Goal: Task Accomplishment & Management: Use online tool/utility

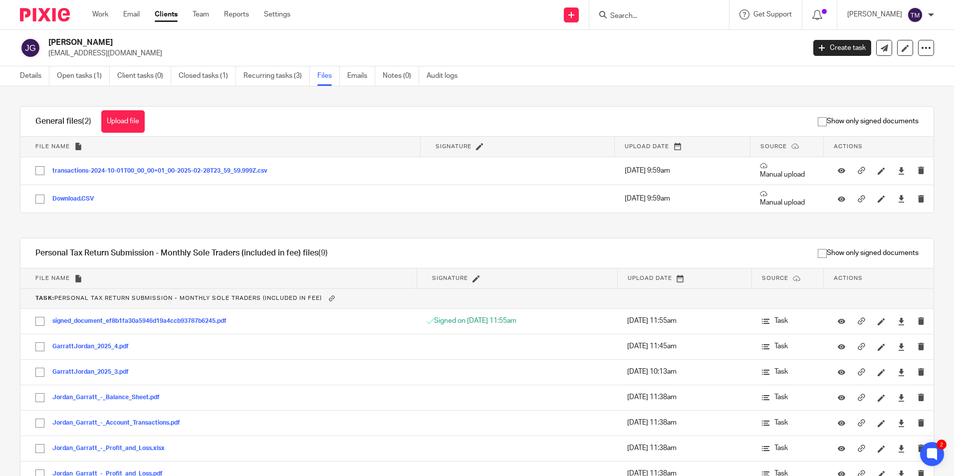
click at [203, 20] on div "Work Email Clients Team Reports Settings Work Email Clients Team Reports Settin…" at bounding box center [193, 14] width 223 height 29
click at [205, 17] on link "Team" at bounding box center [201, 14] width 16 height 10
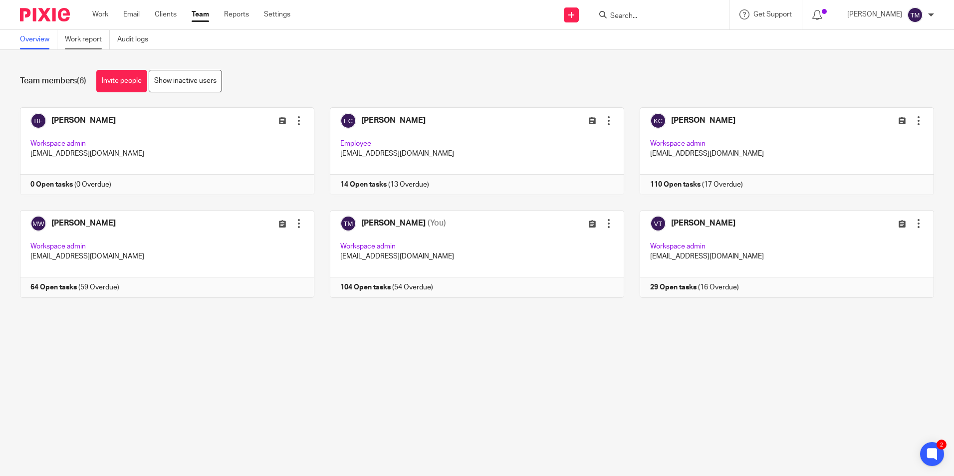
click at [69, 39] on link "Work report" at bounding box center [87, 39] width 45 height 19
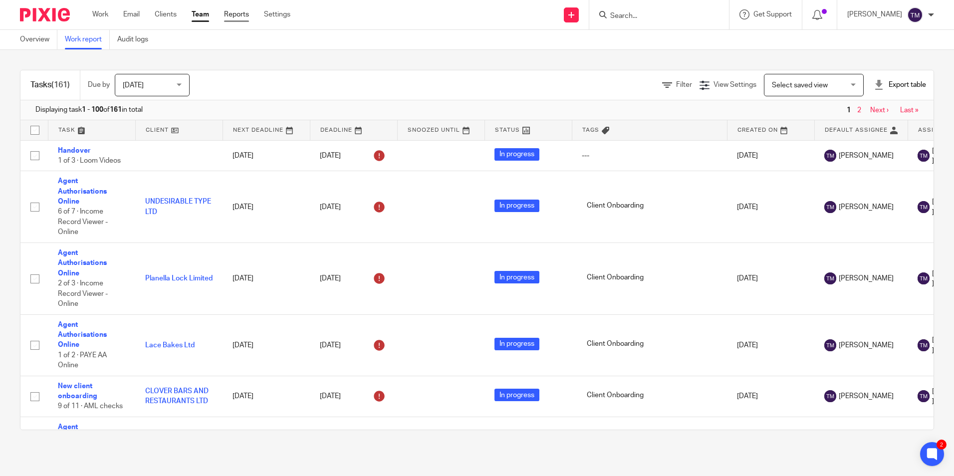
click at [243, 18] on link "Reports" at bounding box center [236, 14] width 25 height 10
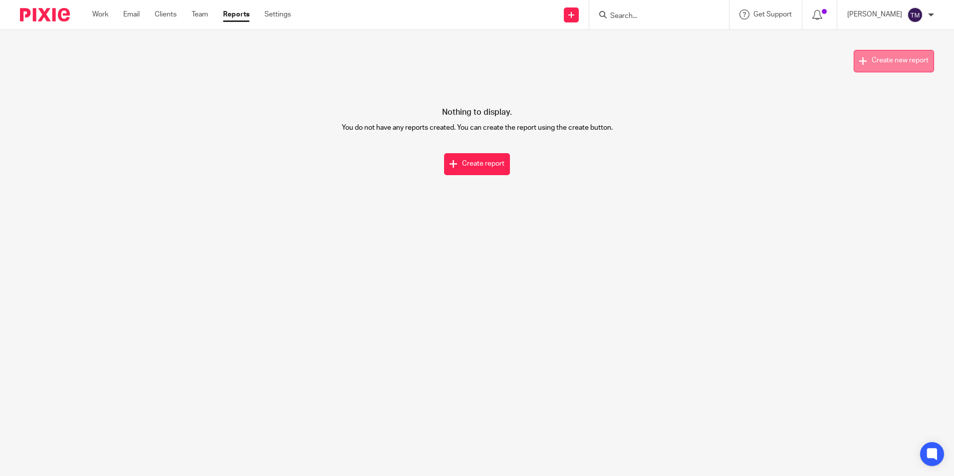
click at [854, 66] on button "Create new report" at bounding box center [894, 61] width 80 height 22
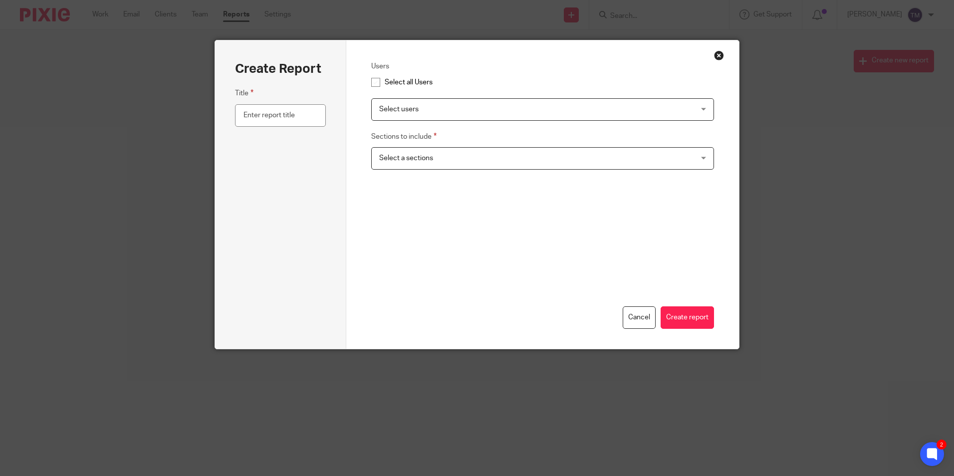
click at [535, 113] on span "Select users" at bounding box center [512, 109] width 267 height 21
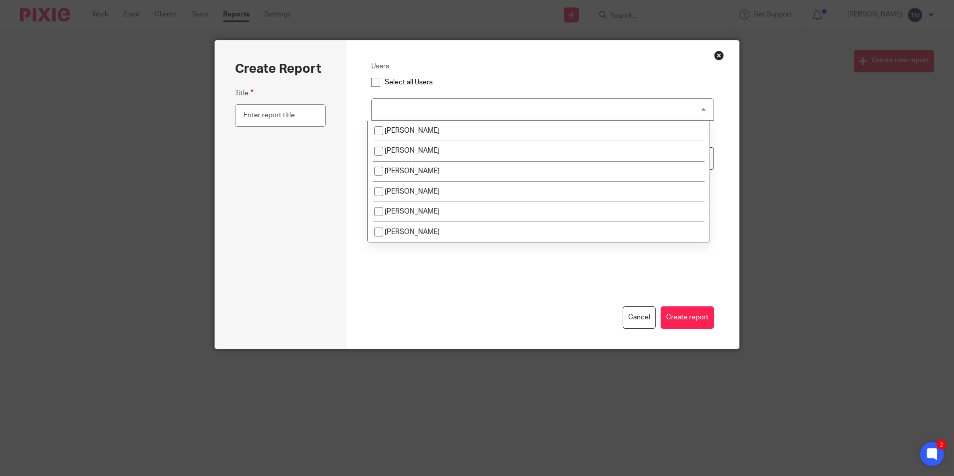
drag, startPoint x: 535, startPoint y: 113, endPoint x: 375, endPoint y: 77, distance: 163.8
click at [532, 113] on div "Select users" at bounding box center [542, 109] width 343 height 22
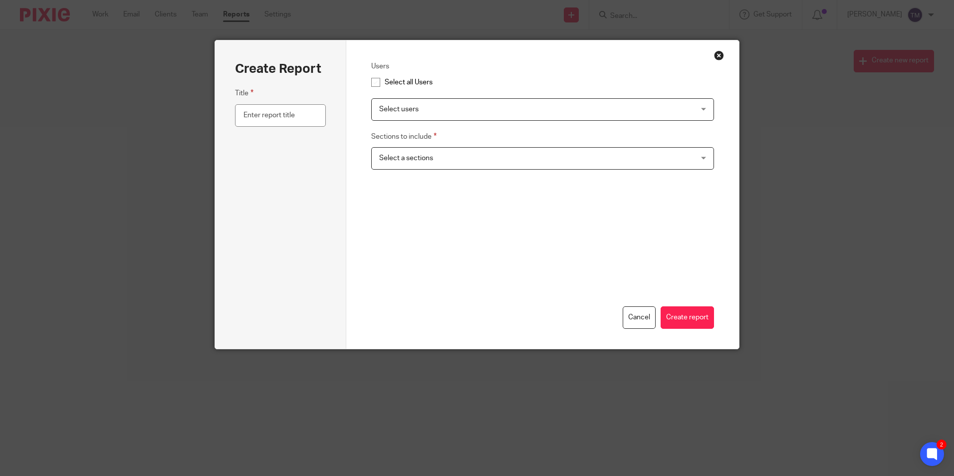
click at [359, 75] on div "Users Select all Users Select users [PERSON_NAME] [PERSON_NAME] Kara Curtayne […" at bounding box center [542, 194] width 393 height 308
click at [374, 85] on input "checkbox" at bounding box center [375, 82] width 19 height 19
checkbox input "true"
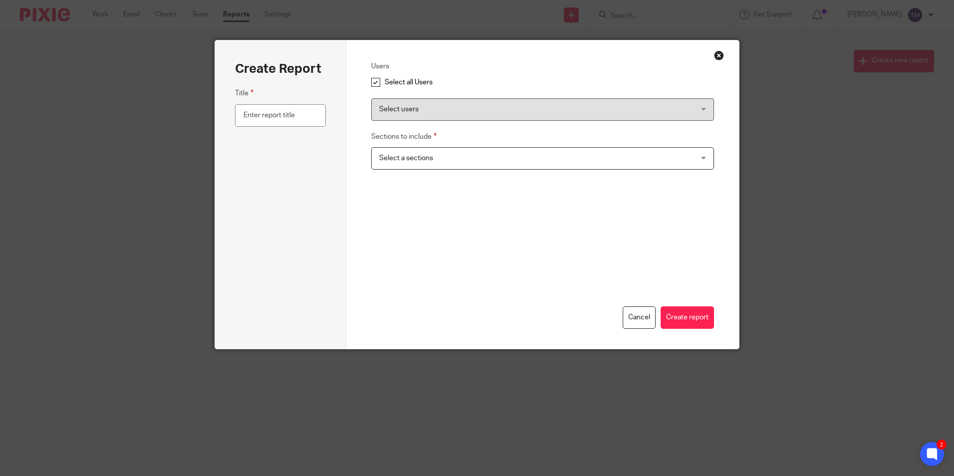
click at [426, 148] on span "Select a sections" at bounding box center [512, 158] width 267 height 21
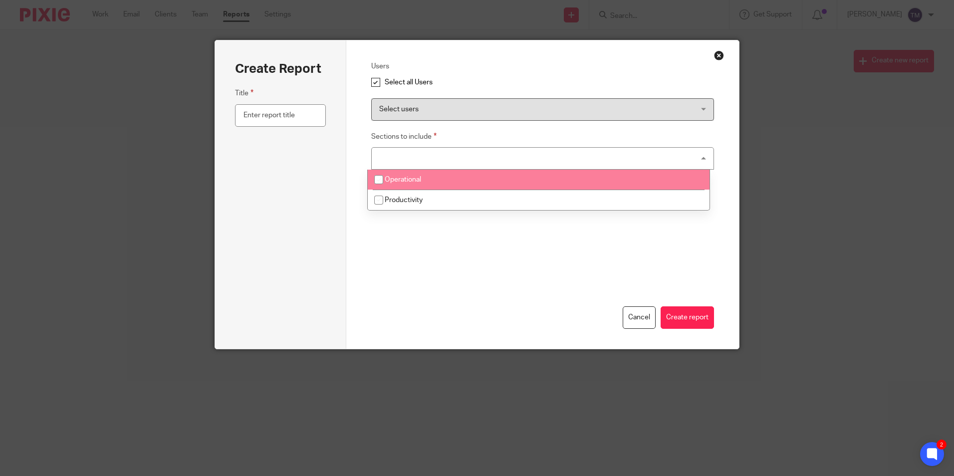
click at [407, 183] on span "Operational" at bounding box center [403, 179] width 36 height 7
checkbox input "true"
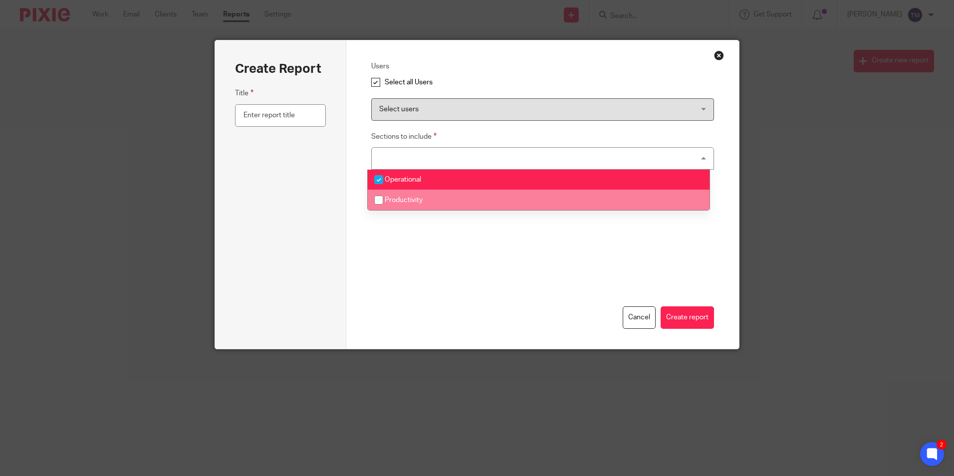
click at [398, 207] on li "Productivity" at bounding box center [539, 200] width 342 height 20
checkbox input "true"
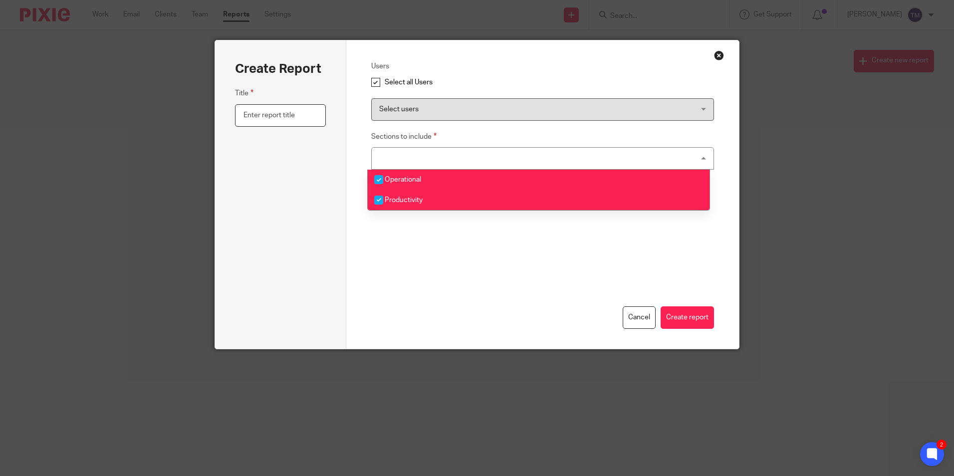
click at [274, 113] on input "text" at bounding box center [280, 115] width 90 height 22
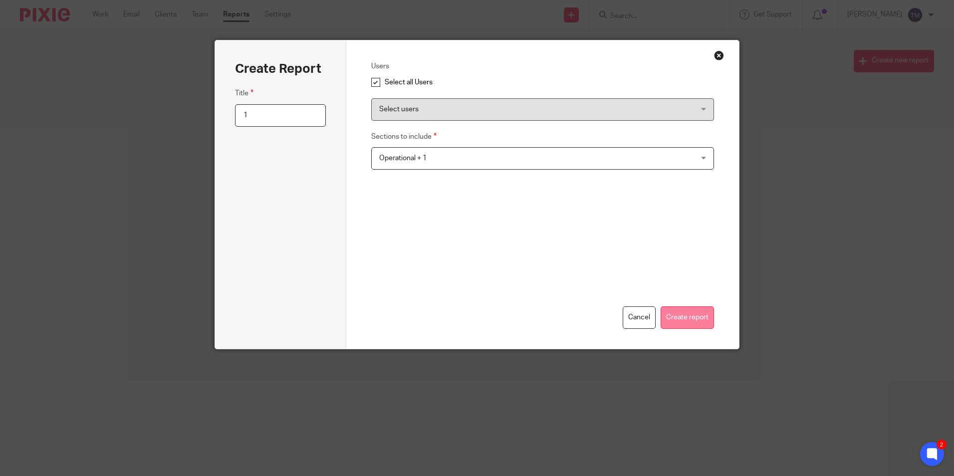
type input "1"
click at [678, 322] on button "Create report" at bounding box center [687, 317] width 53 height 22
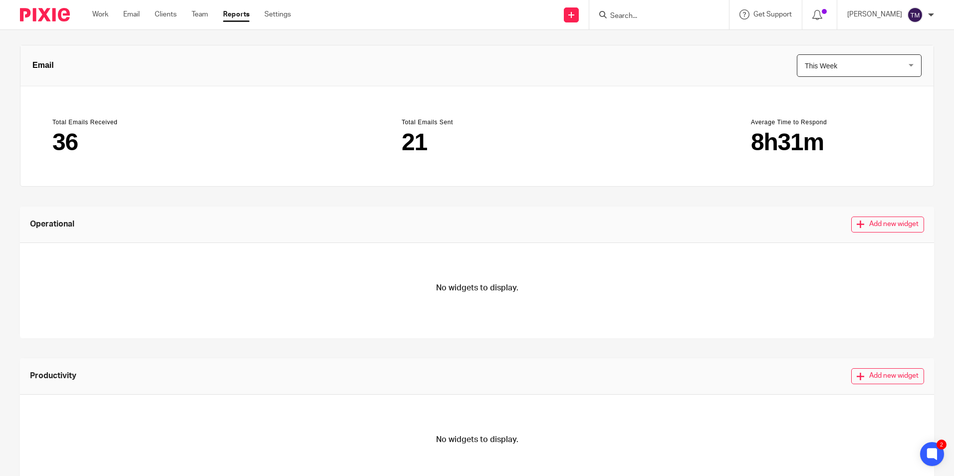
scroll to position [96, 0]
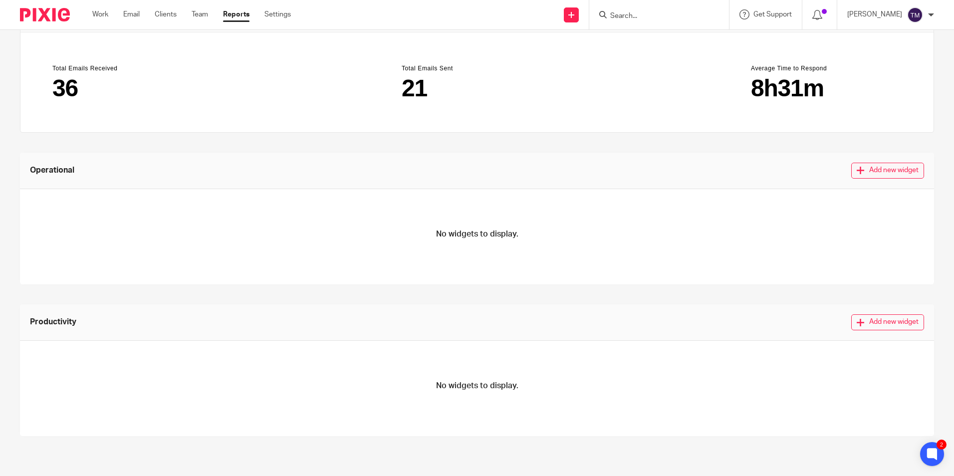
click at [876, 171] on button "Add new widget" at bounding box center [887, 171] width 73 height 16
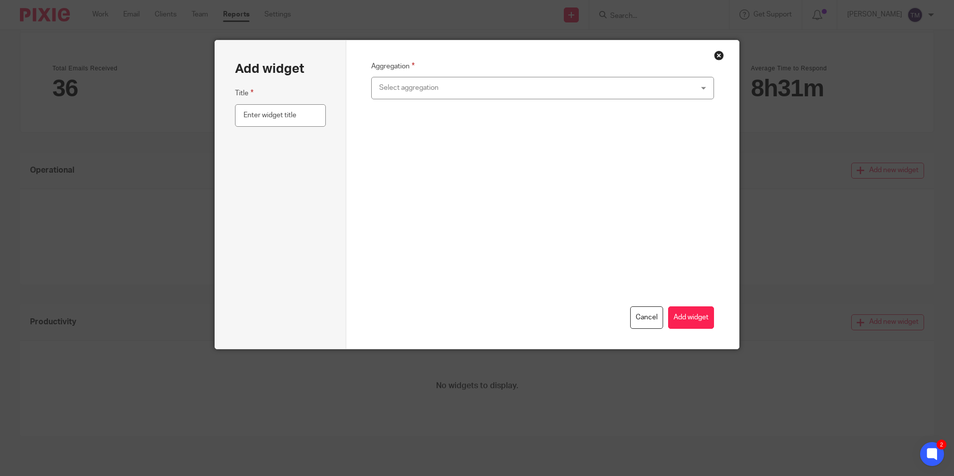
click at [539, 89] on div "Select aggregation" at bounding box center [512, 87] width 267 height 21
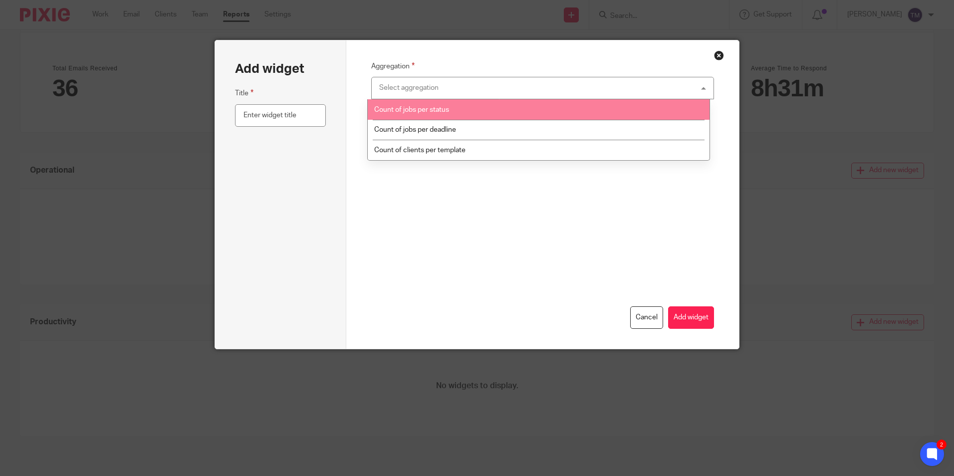
click at [533, 109] on li "Count of jobs per status" at bounding box center [539, 109] width 342 height 20
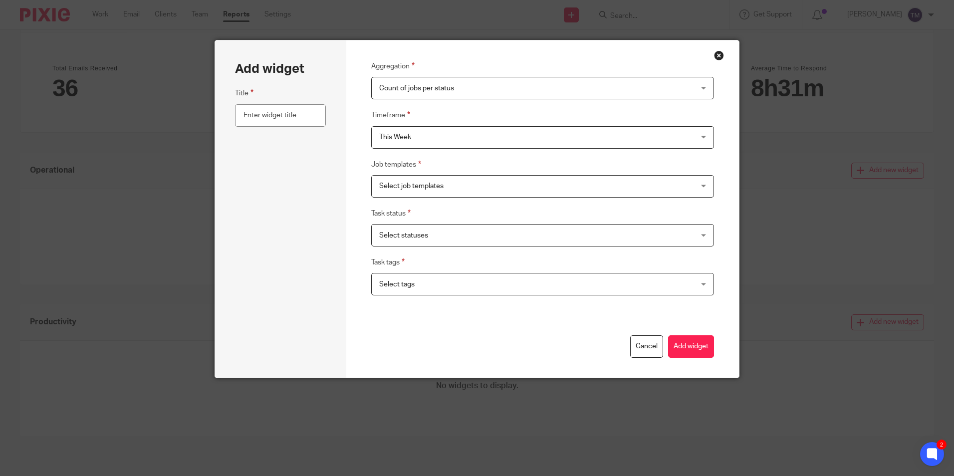
click at [554, 236] on span "Select statuses" at bounding box center [512, 235] width 267 height 21
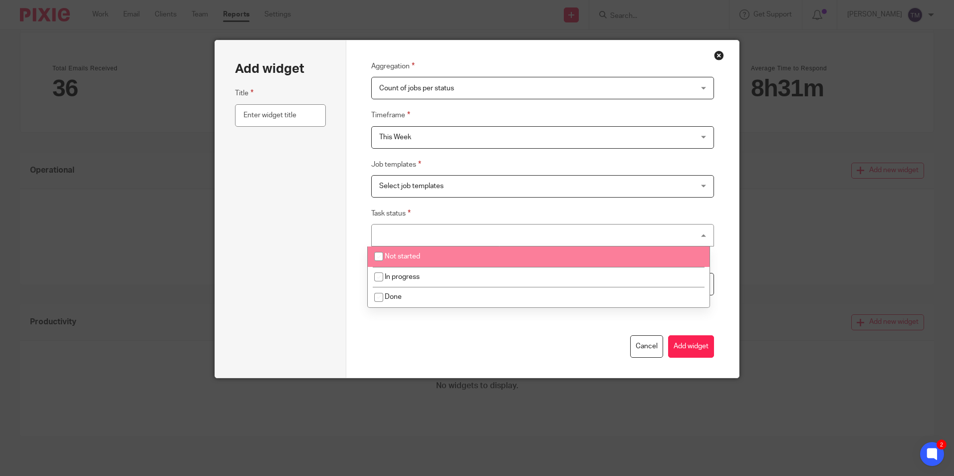
click at [538, 258] on li "Not started" at bounding box center [539, 256] width 342 height 20
checkbox input "true"
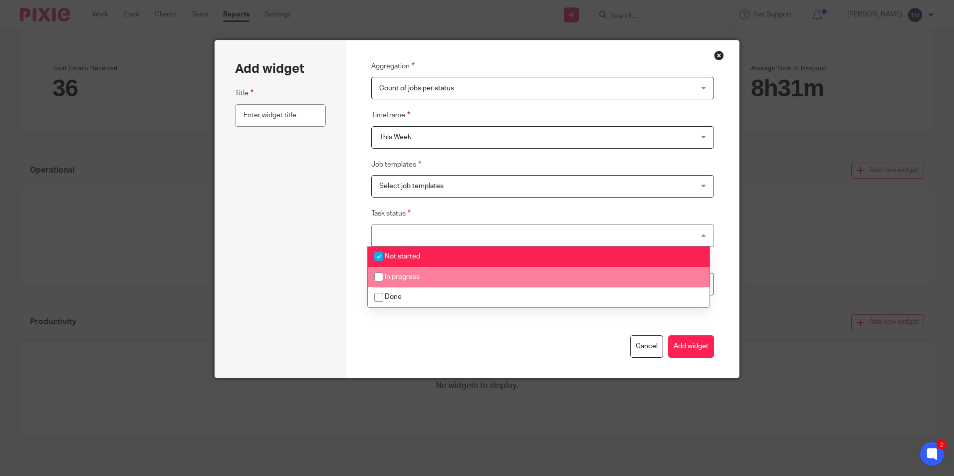
click at [459, 279] on li "In progress" at bounding box center [539, 277] width 342 height 20
checkbox input "true"
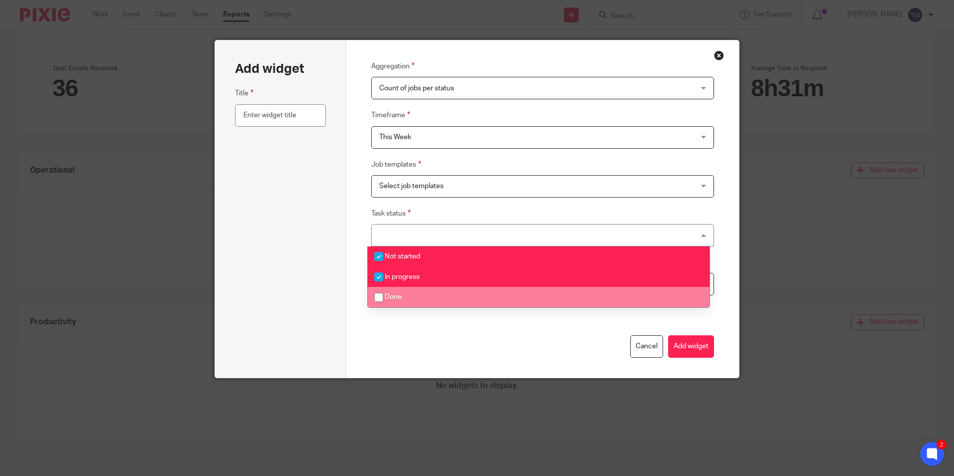
click at [456, 302] on li "Done" at bounding box center [539, 297] width 342 height 20
checkbox input "true"
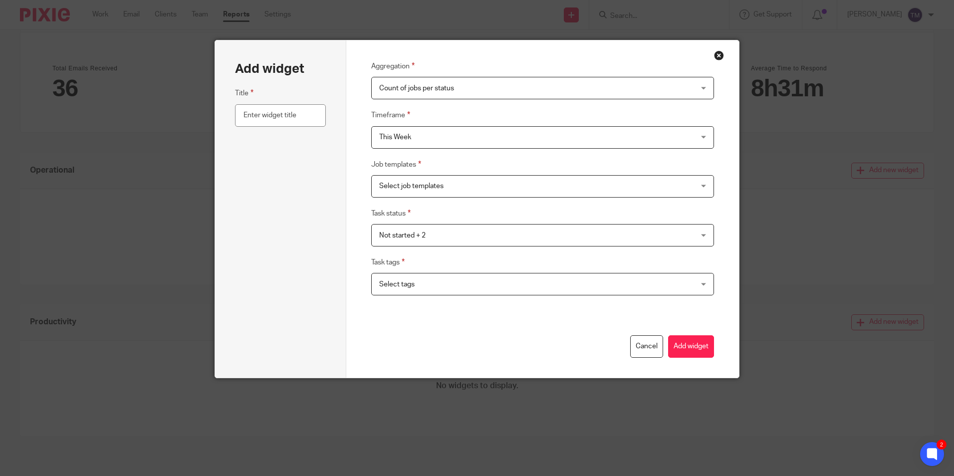
drag, startPoint x: 485, startPoint y: 386, endPoint x: 486, endPoint y: 293, distance: 92.8
click at [485, 386] on div "Add widget Title Aggregation Count of jobs per status Count of jobs per status …" at bounding box center [477, 238] width 954 height 476
click at [480, 288] on span "Select tags" at bounding box center [512, 283] width 267 height 21
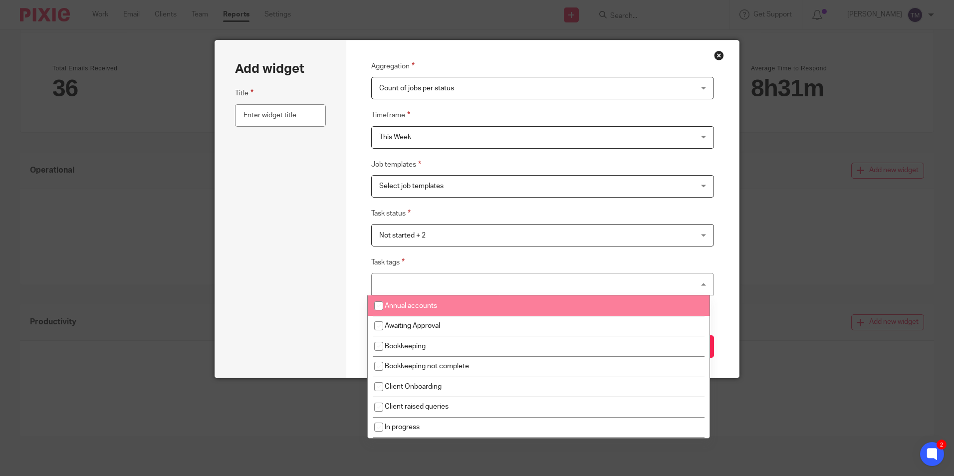
click at [447, 289] on div "Select tags" at bounding box center [542, 284] width 343 height 22
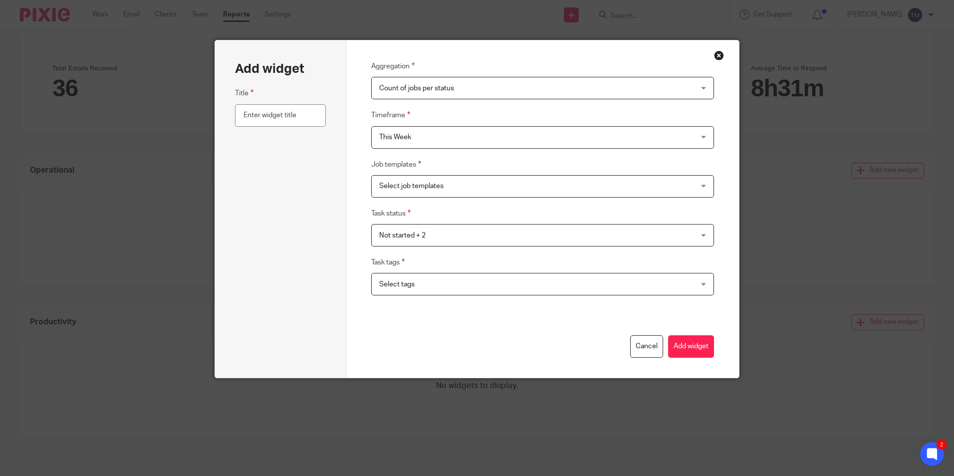
click at [447, 289] on span "Select tags" at bounding box center [512, 283] width 267 height 21
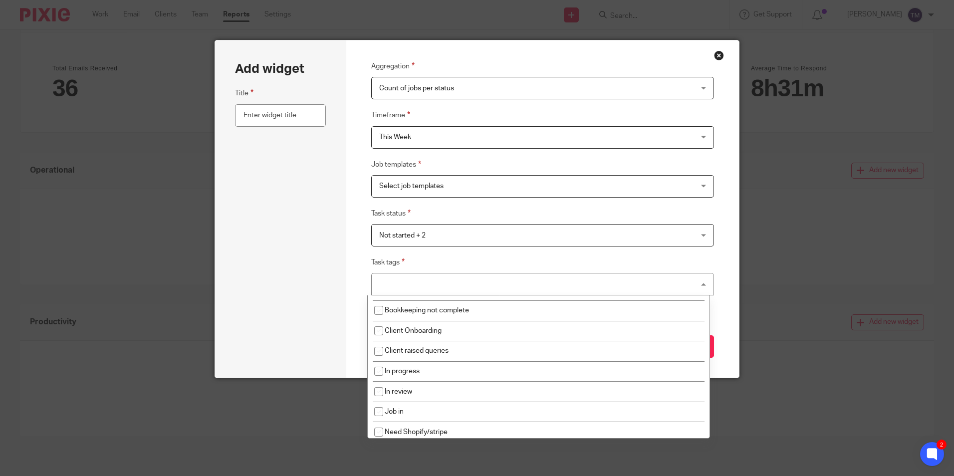
scroll to position [0, 0]
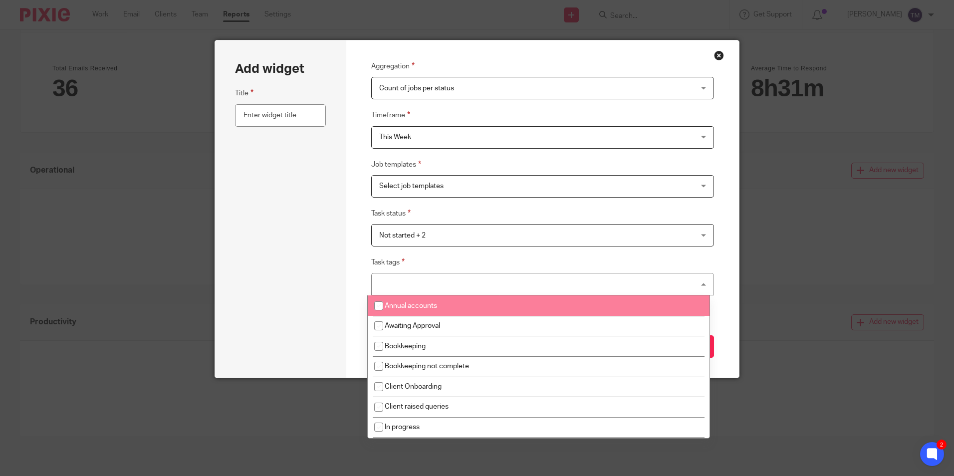
click at [431, 308] on span "Annual accounts" at bounding box center [411, 305] width 52 height 7
checkbox input "true"
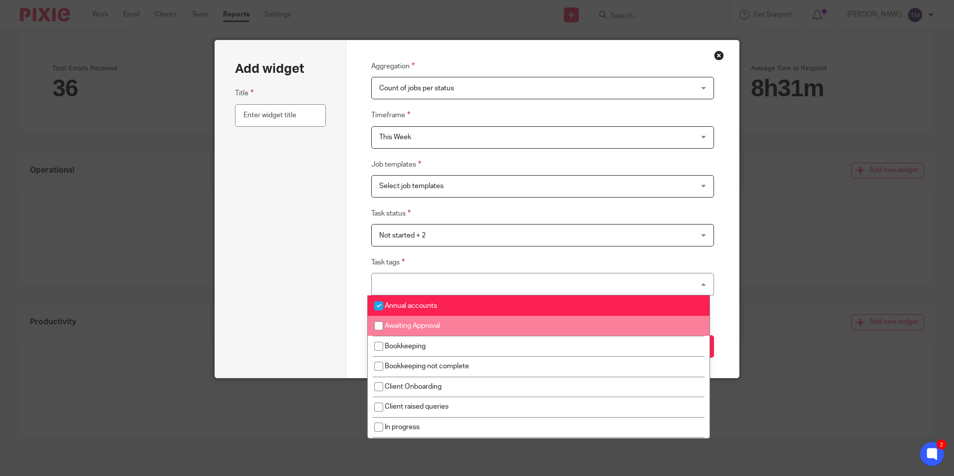
click at [426, 334] on li "Awaiting Approval" at bounding box center [539, 326] width 342 height 20
checkbox input "true"
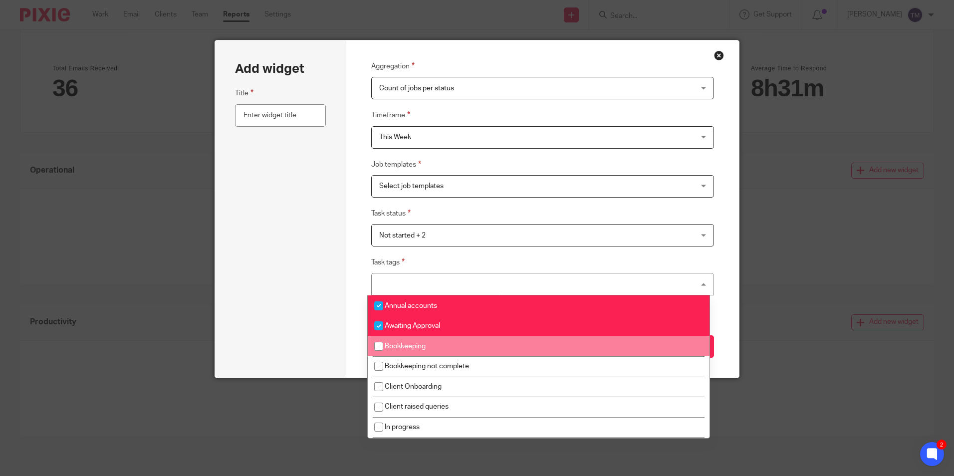
click at [426, 345] on span "Bookkeeping" at bounding box center [405, 346] width 41 height 7
checkbox input "true"
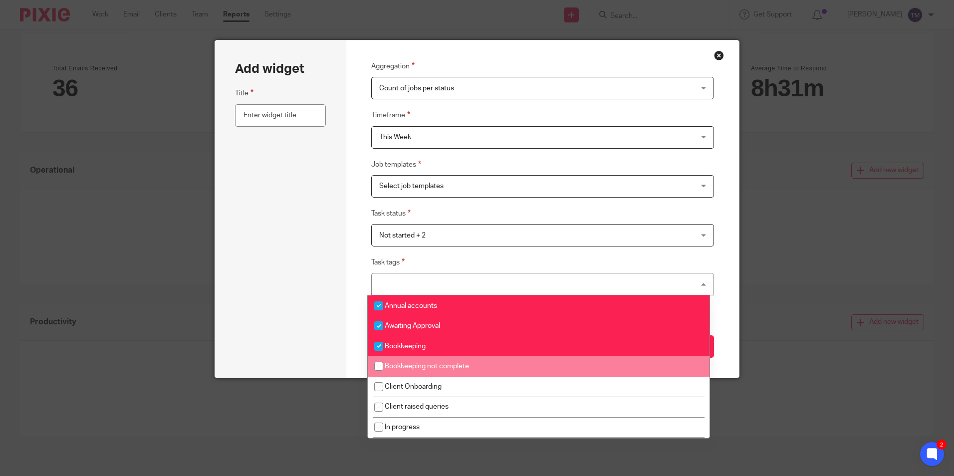
click at [438, 374] on li "Bookkeeping not complete" at bounding box center [539, 366] width 342 height 20
checkbox input "true"
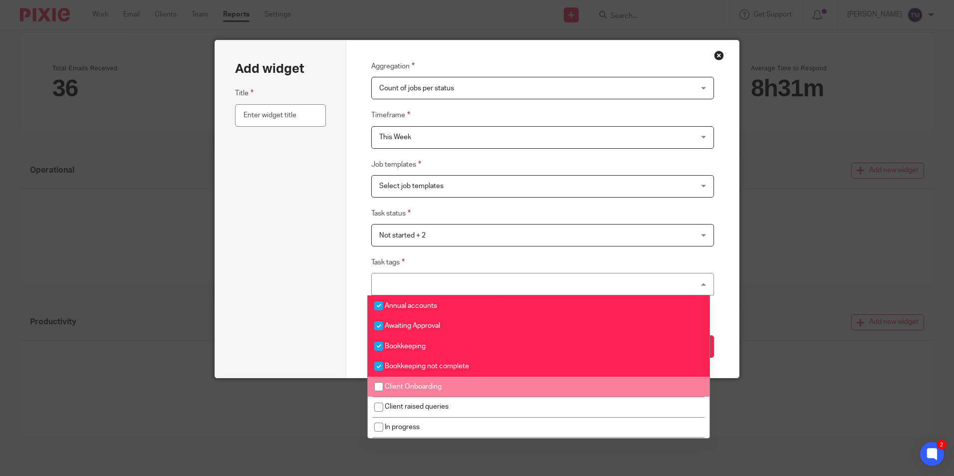
click at [437, 387] on span "Client Onboarding" at bounding box center [413, 386] width 57 height 7
checkbox input "true"
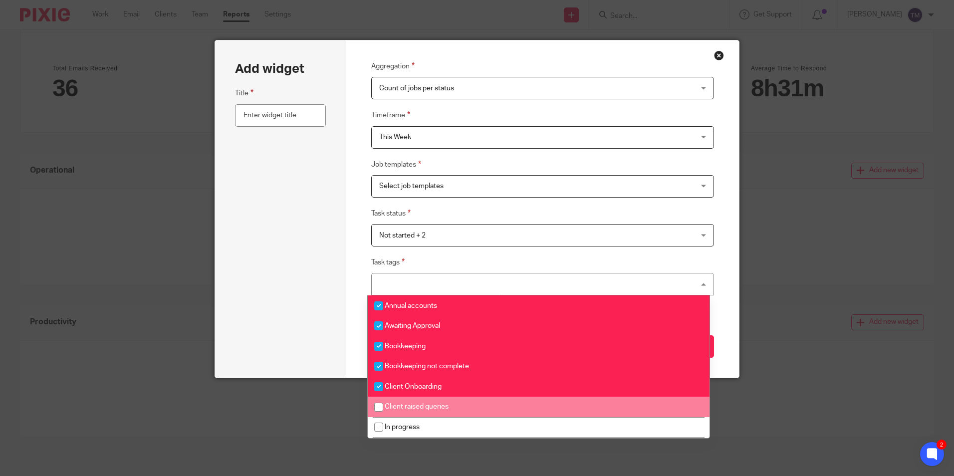
click at [437, 406] on span "Client raised queries" at bounding box center [417, 406] width 64 height 7
checkbox input "true"
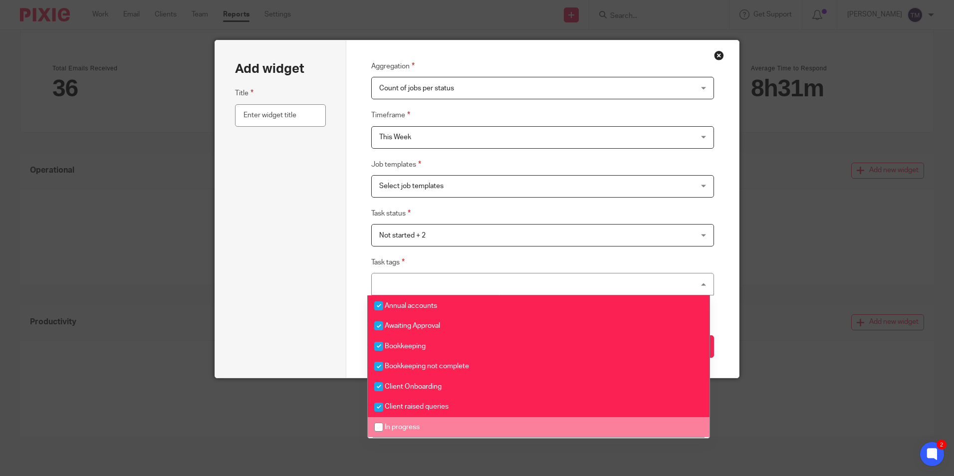
drag, startPoint x: 438, startPoint y: 428, endPoint x: 458, endPoint y: 364, distance: 66.4
click at [439, 427] on li "In progress" at bounding box center [539, 427] width 342 height 20
checkbox input "true"
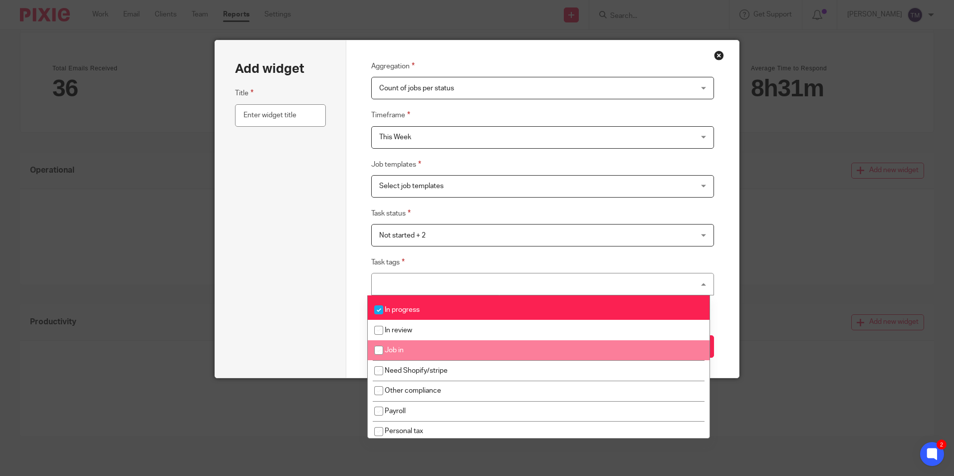
scroll to position [100, 0]
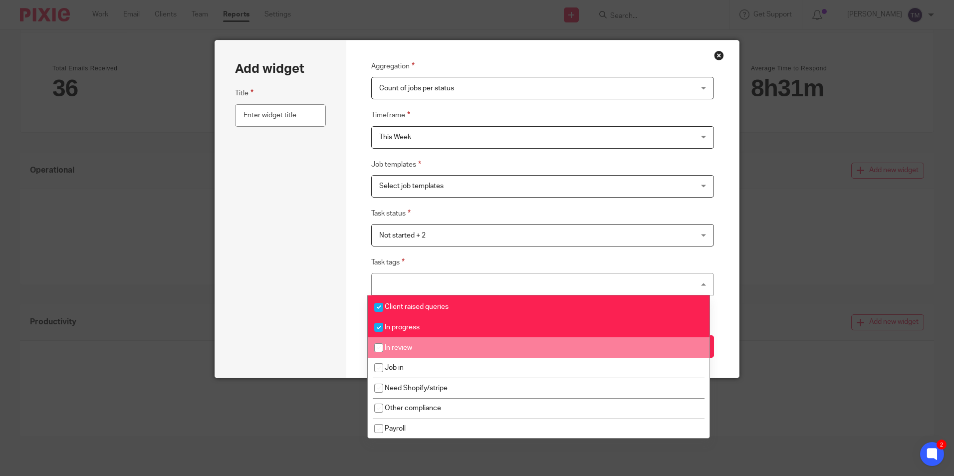
click at [451, 348] on li "In review" at bounding box center [539, 347] width 342 height 20
checkbox input "true"
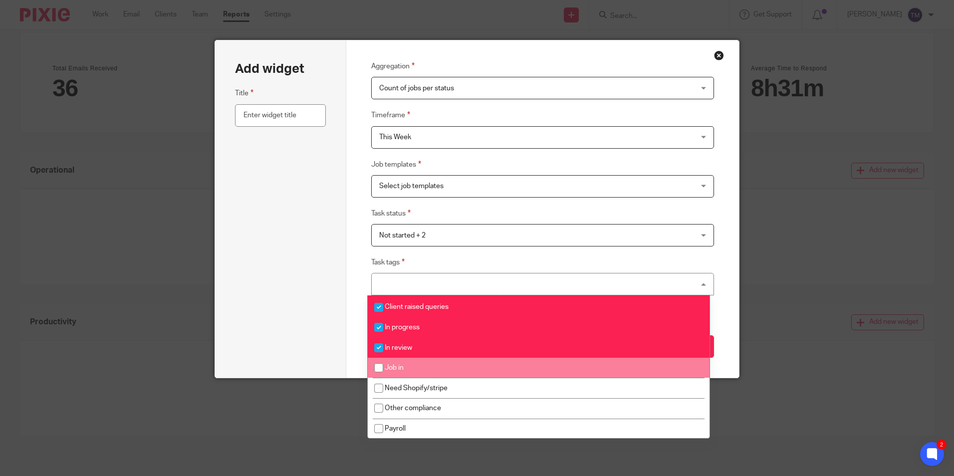
click at [454, 375] on li "Job in" at bounding box center [539, 368] width 342 height 20
checkbox input "true"
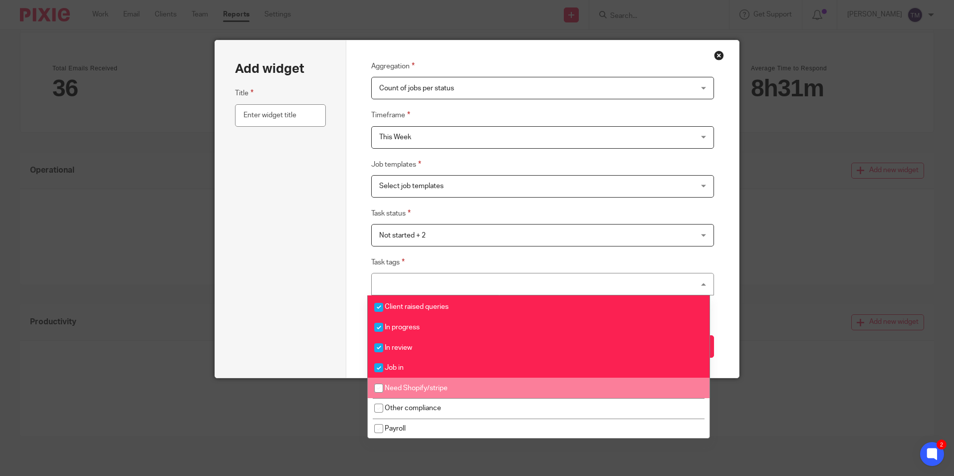
click at [458, 389] on li "Need Shopify/stripe" at bounding box center [539, 388] width 342 height 20
checkbox input "true"
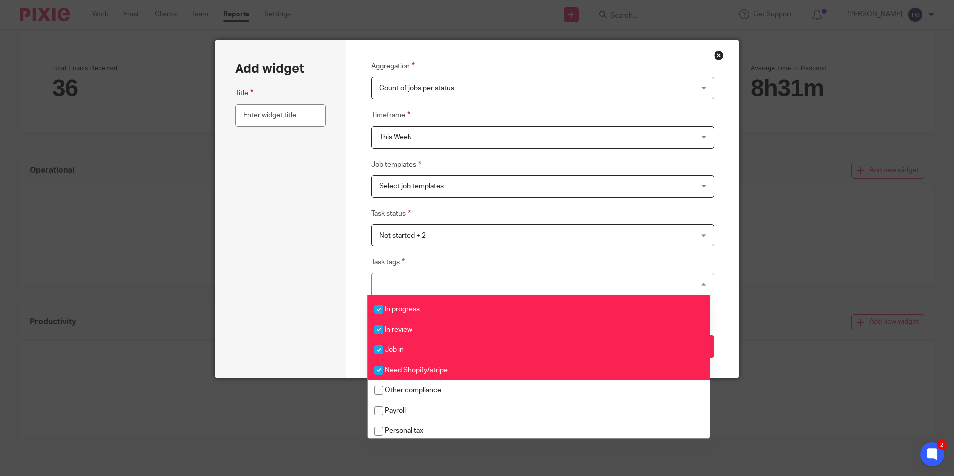
scroll to position [150, 0]
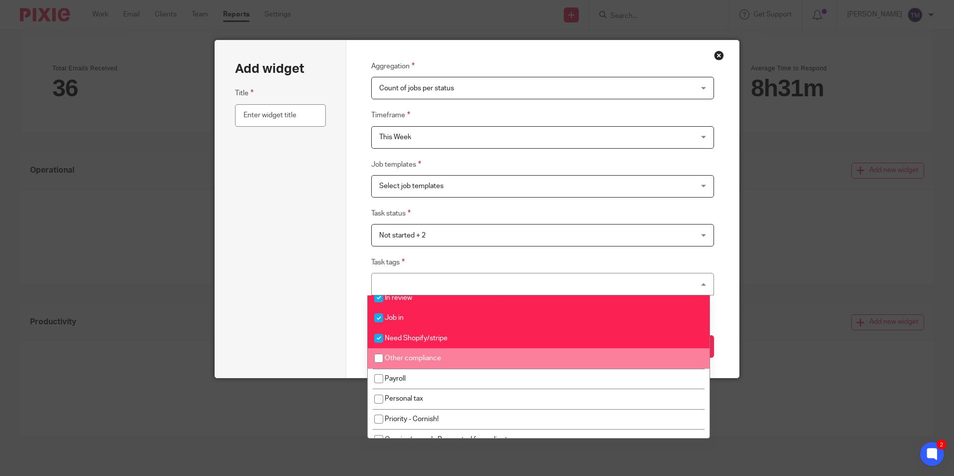
click at [470, 366] on li "Other compliance" at bounding box center [539, 358] width 342 height 20
checkbox input "true"
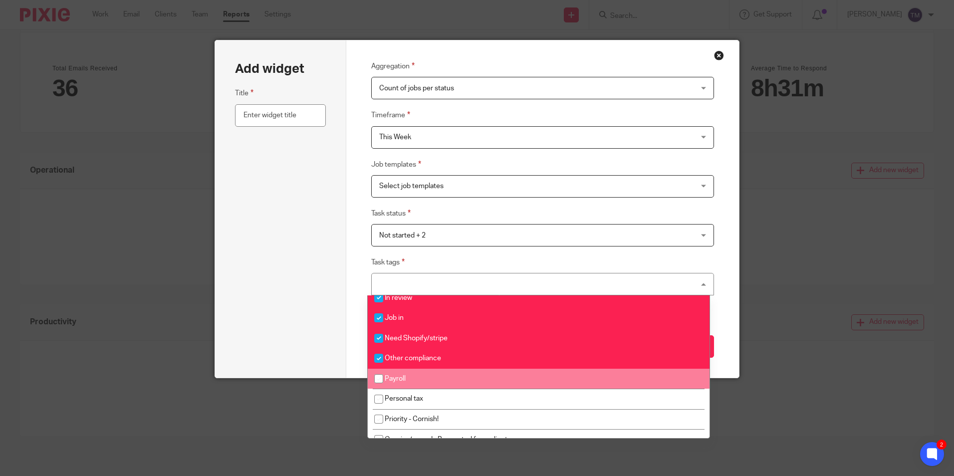
click at [469, 378] on li "Payroll" at bounding box center [539, 379] width 342 height 20
checkbox input "true"
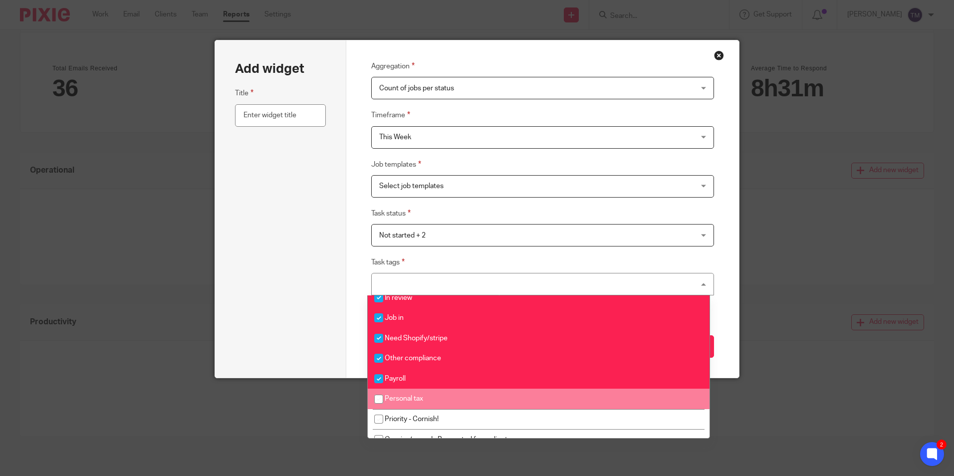
click at [468, 393] on li "Personal tax" at bounding box center [539, 399] width 342 height 20
checkbox input "true"
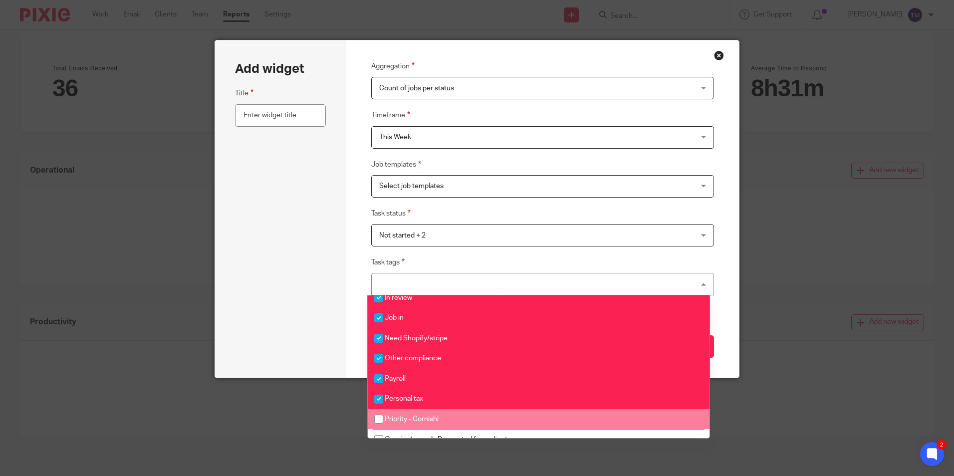
click at [469, 415] on li "Priority - Cornish!" at bounding box center [539, 419] width 342 height 20
checkbox input "true"
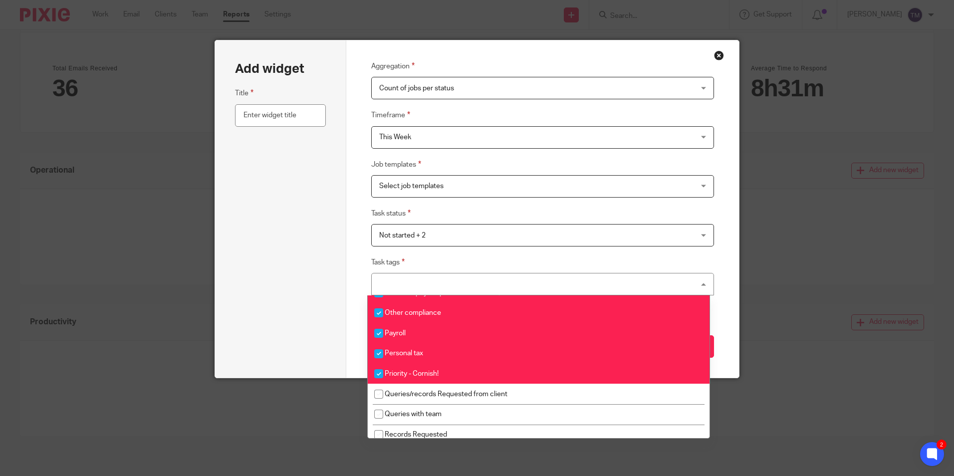
scroll to position [249, 0]
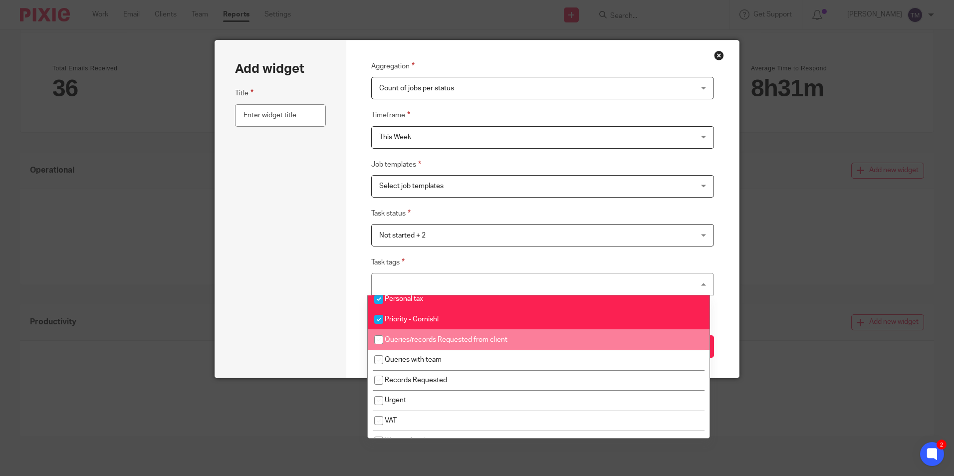
click at [489, 339] on span "Queries/records Requested from client" at bounding box center [446, 339] width 123 height 7
checkbox input "true"
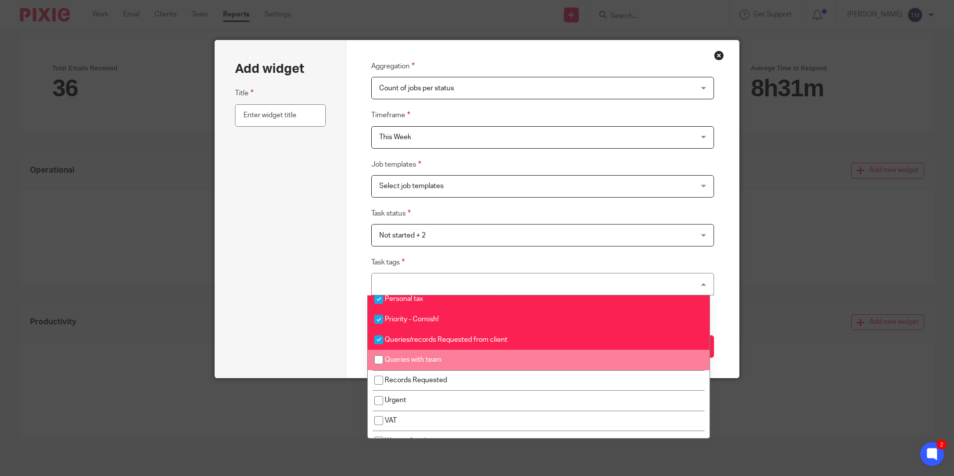
click at [486, 359] on li "Queries with team" at bounding box center [539, 360] width 342 height 20
checkbox input "true"
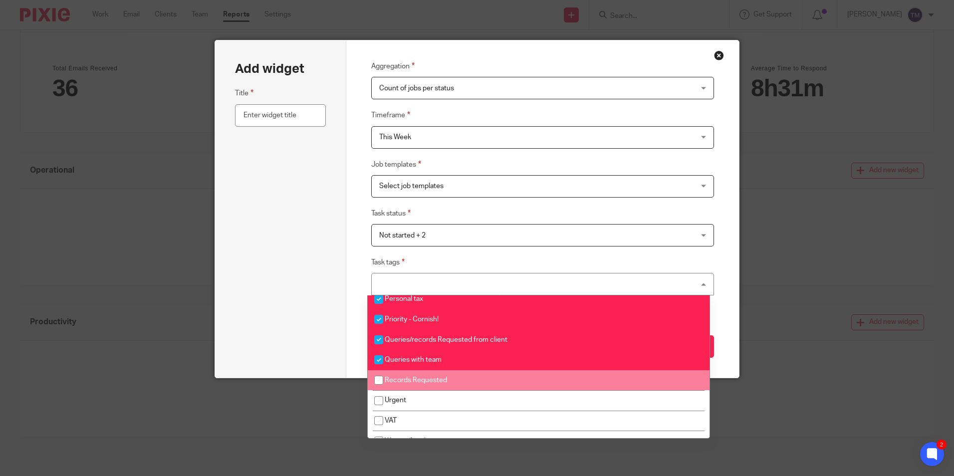
click at [483, 381] on li "Records Requested" at bounding box center [539, 380] width 342 height 20
checkbox input "true"
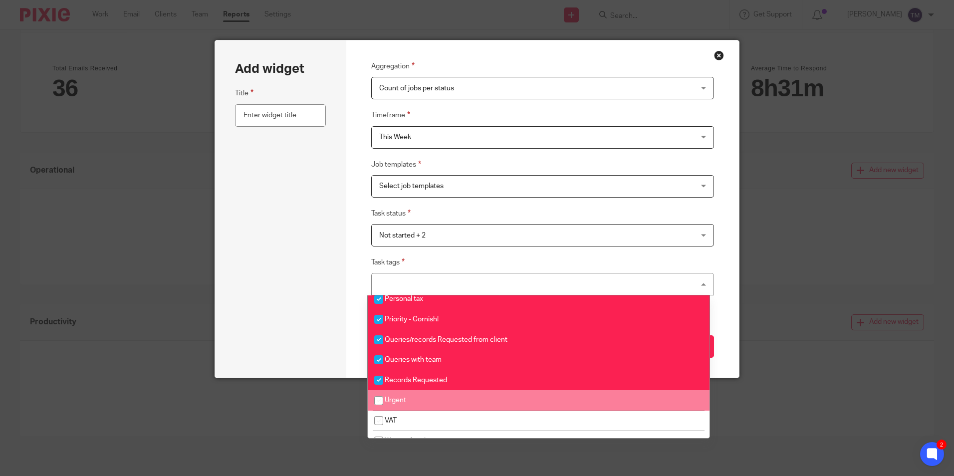
click at [480, 403] on li "Urgent" at bounding box center [539, 400] width 342 height 20
checkbox input "true"
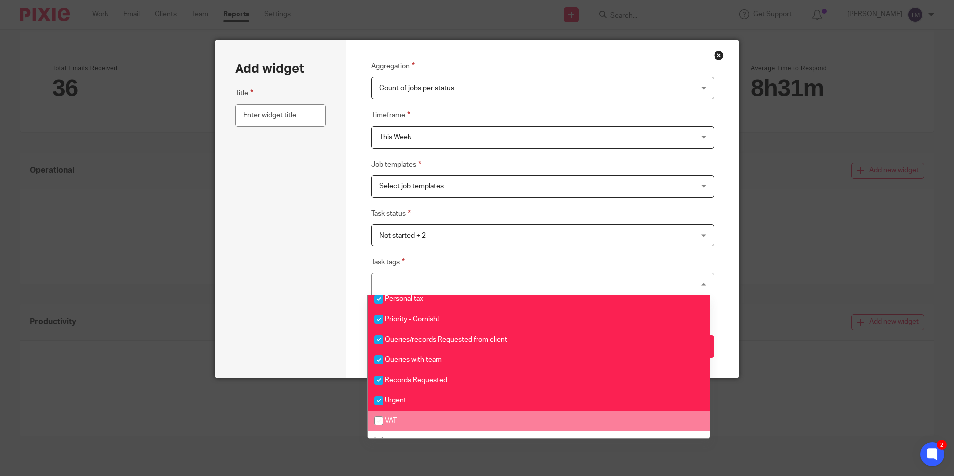
click at [479, 423] on li "VAT" at bounding box center [539, 421] width 342 height 20
checkbox input "true"
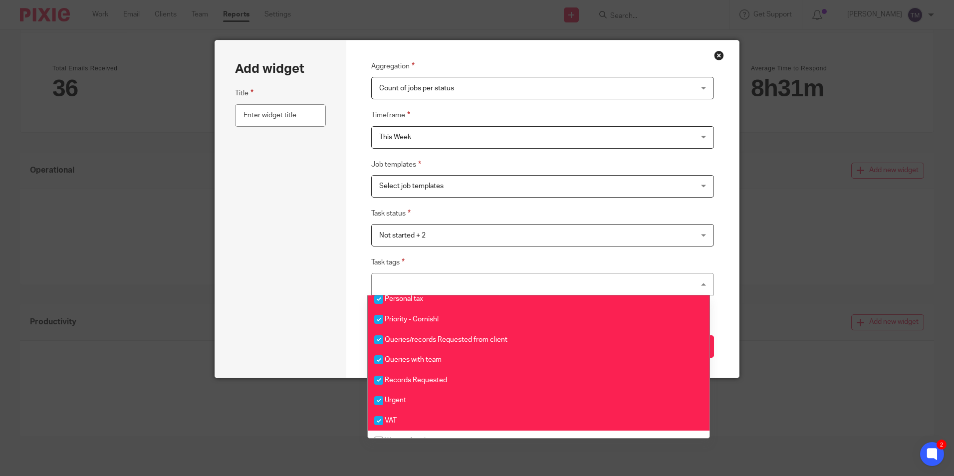
scroll to position [262, 0]
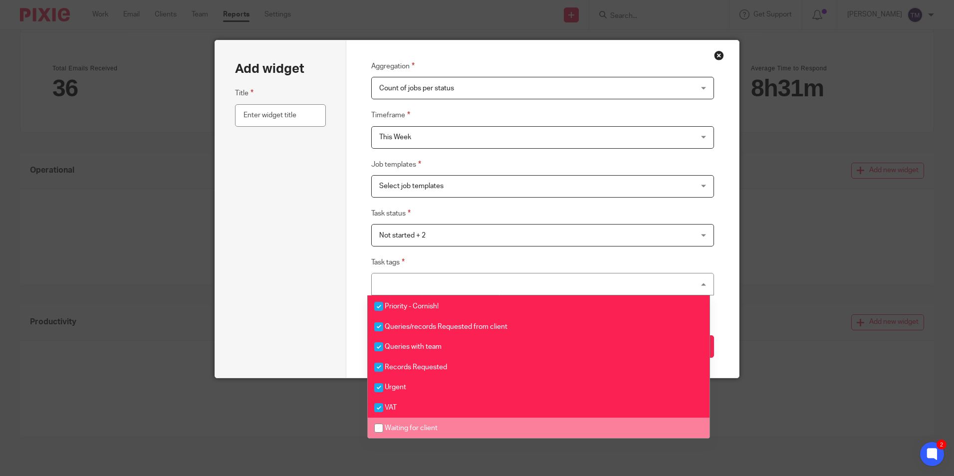
click at [467, 430] on li "Waiting for client" at bounding box center [539, 428] width 342 height 20
checkbox input "true"
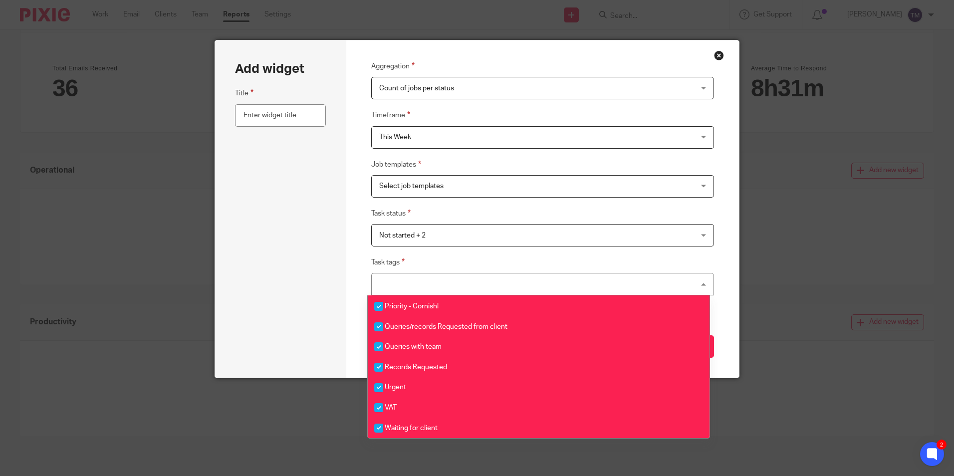
click at [333, 342] on div "Add widget Title" at bounding box center [280, 208] width 131 height 337
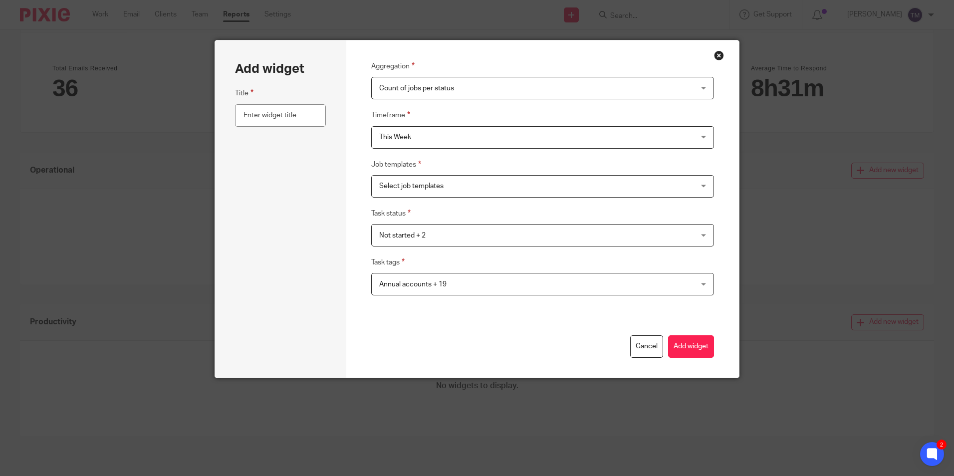
click at [444, 235] on span "Not started + 2" at bounding box center [512, 235] width 267 height 21
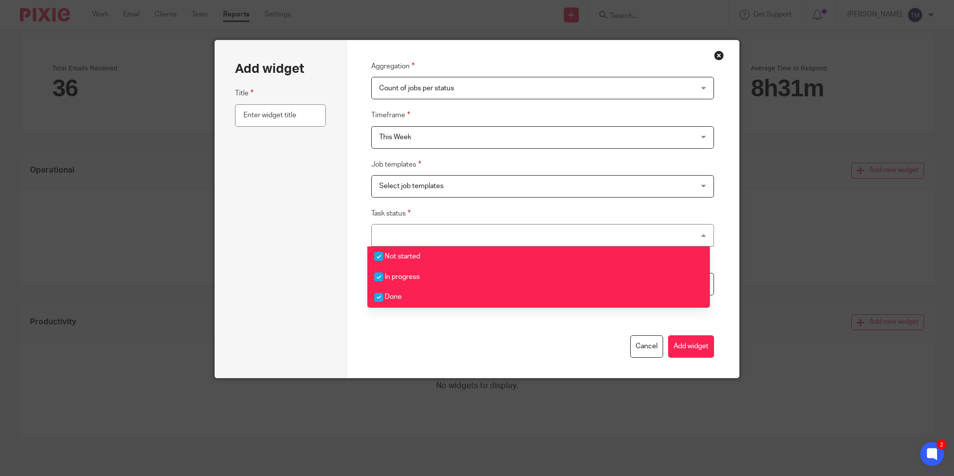
click at [444, 235] on div "Not started + 2" at bounding box center [542, 235] width 343 height 22
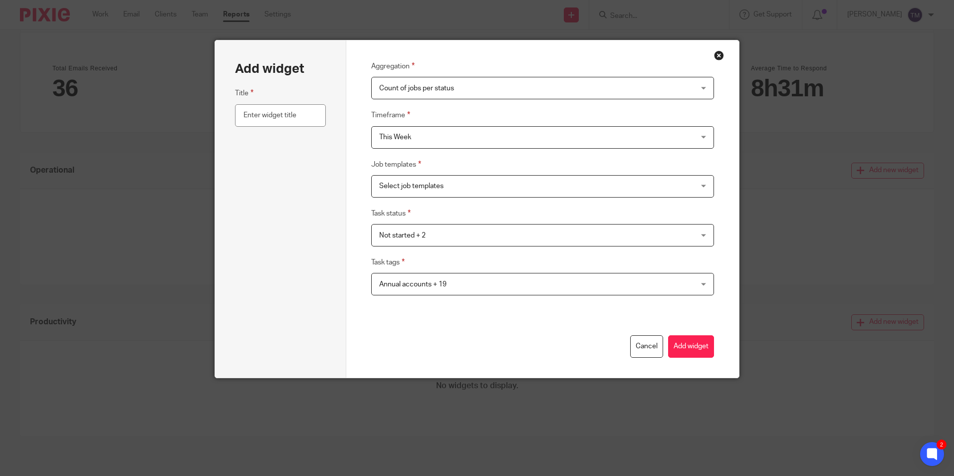
click at [455, 187] on span "Select job templates" at bounding box center [512, 186] width 267 height 21
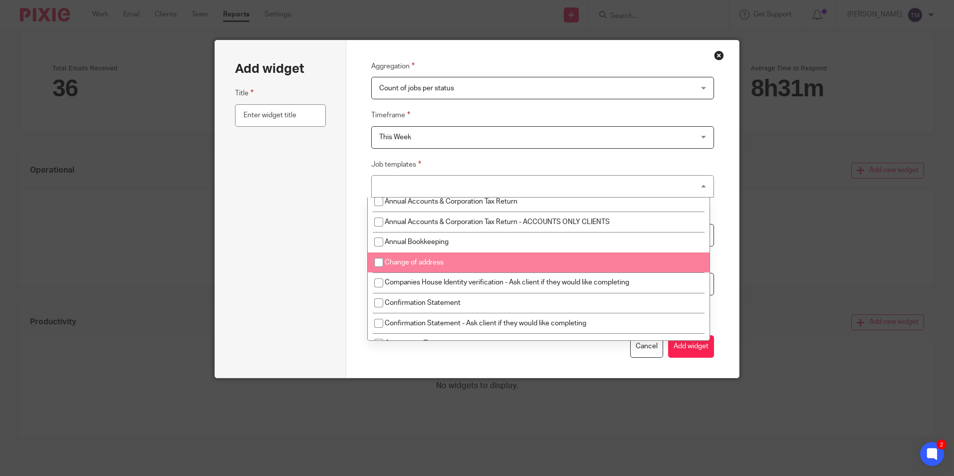
scroll to position [0, 0]
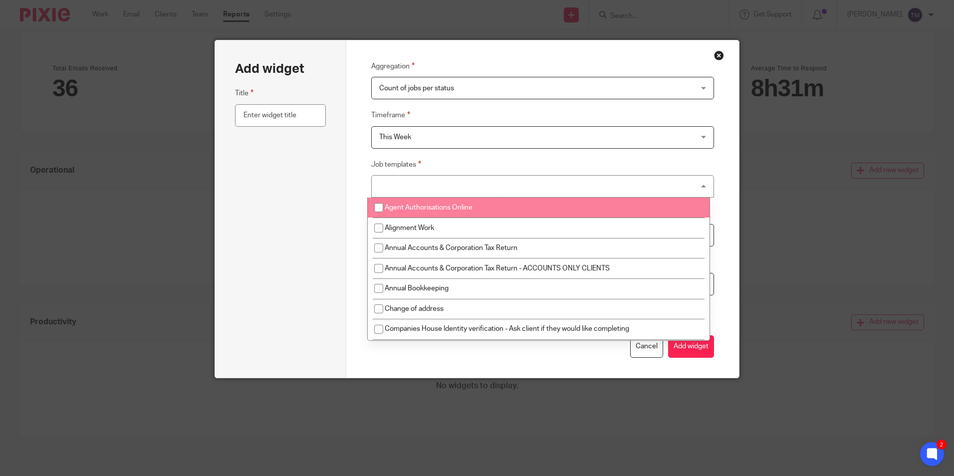
click at [470, 208] on span "Agent Authorisations Online" at bounding box center [429, 207] width 88 height 7
checkbox input "true"
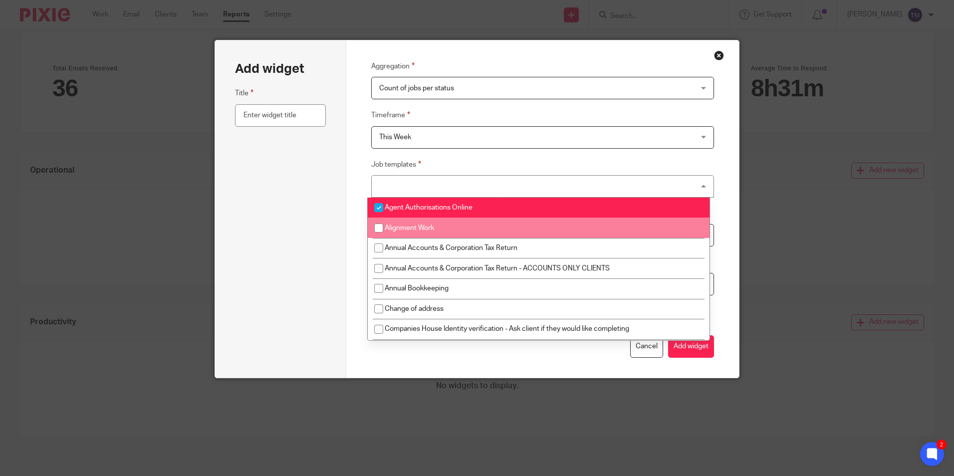
click at [461, 229] on li "Alignment Work" at bounding box center [539, 228] width 342 height 20
checkbox input "true"
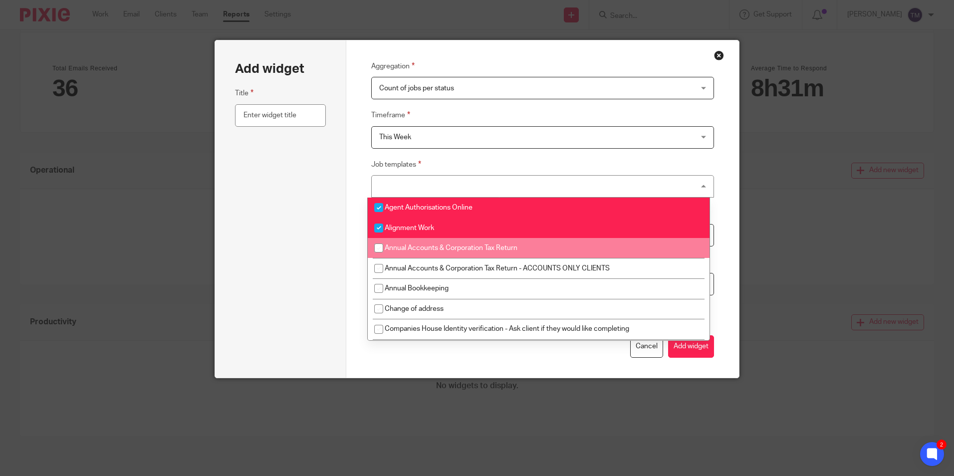
click at [469, 255] on li "Annual Accounts & Corporation Tax Return" at bounding box center [539, 248] width 342 height 20
checkbox input "true"
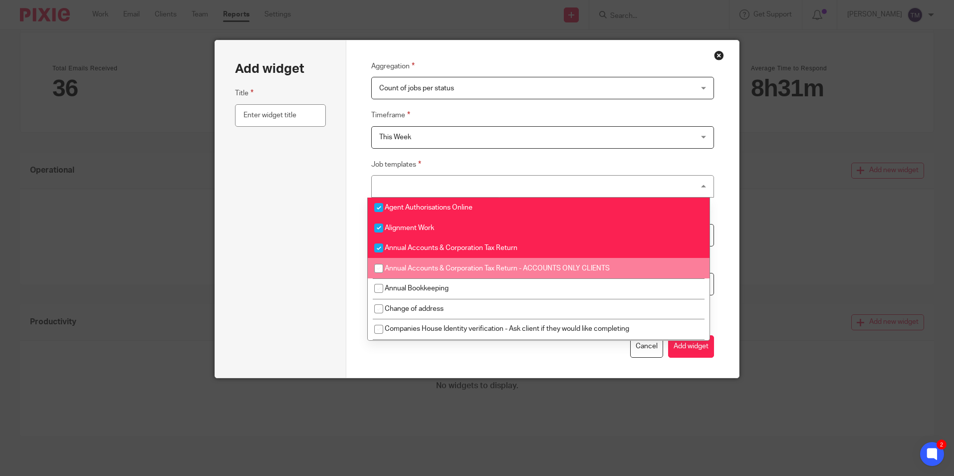
click at [471, 268] on span "Annual Accounts & Corporation Tax Return - ACCOUNTS ONLY CLIENTS" at bounding box center [497, 268] width 225 height 7
checkbox input "true"
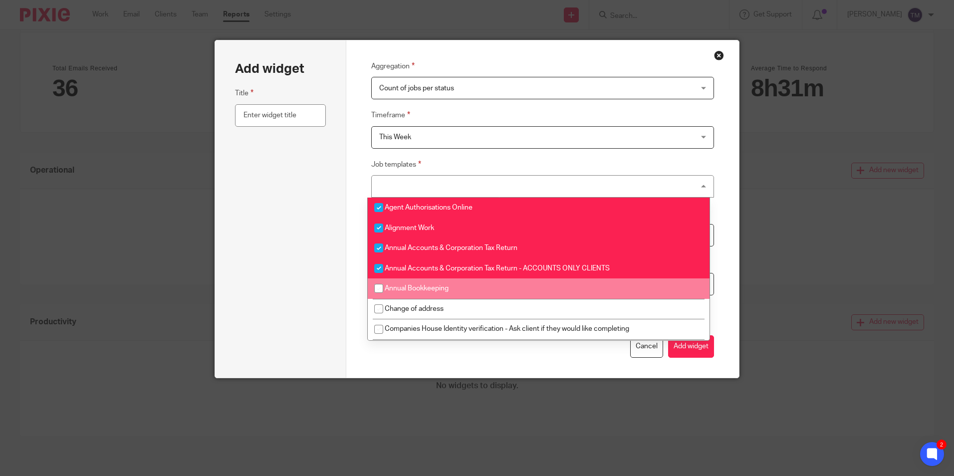
click at [470, 285] on li "Annual Bookkeeping" at bounding box center [539, 288] width 342 height 20
checkbox input "true"
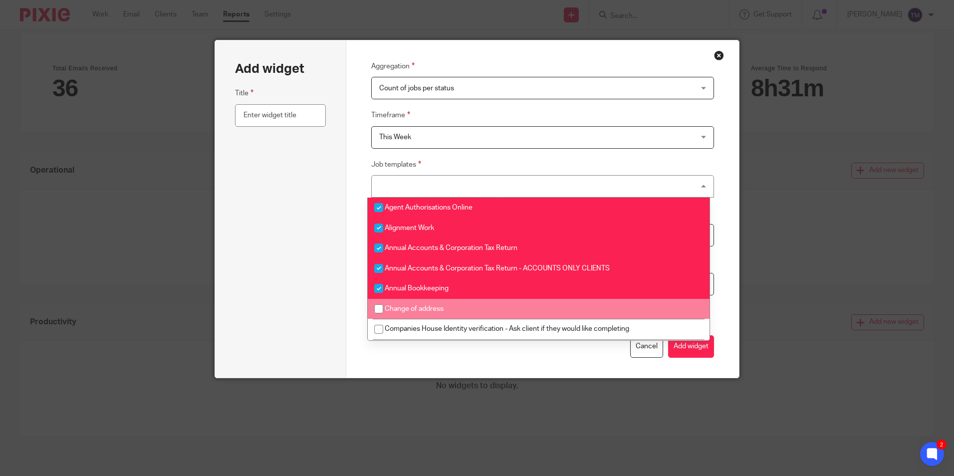
click at [466, 309] on li "Change of address" at bounding box center [539, 309] width 342 height 20
checkbox input "true"
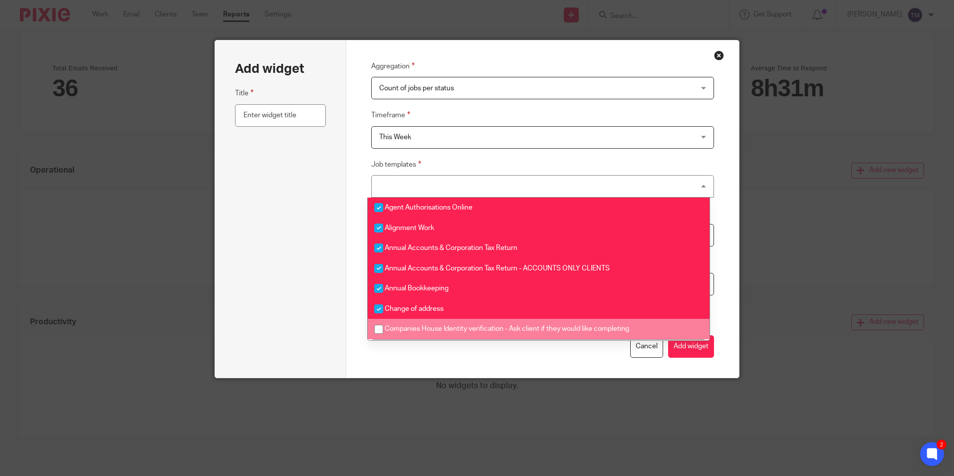
click at [473, 331] on span "Companies House Identity verification - Ask client if they would like completing" at bounding box center [507, 328] width 244 height 7
checkbox input "true"
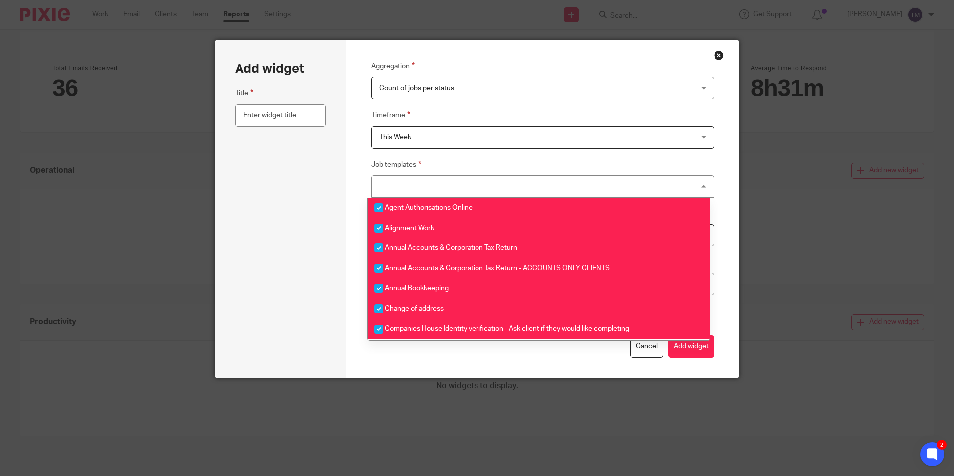
scroll to position [100, 0]
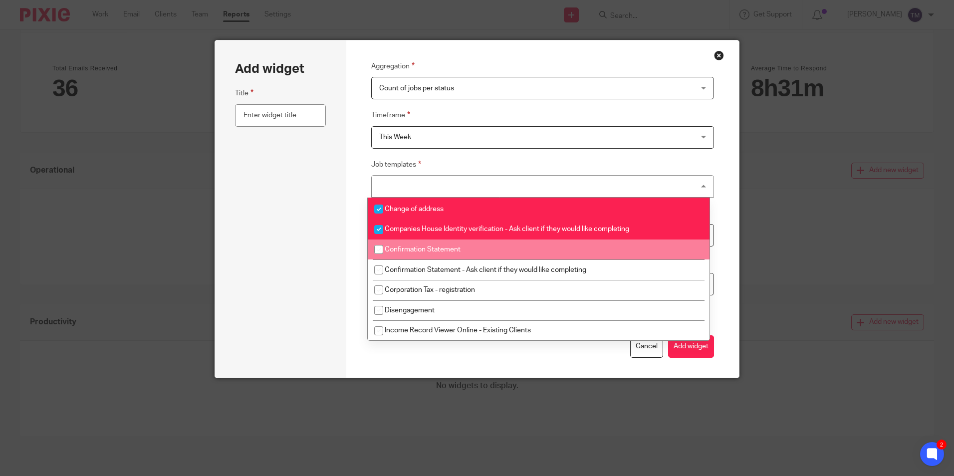
click at [470, 251] on li "Confirmation Statement" at bounding box center [539, 250] width 342 height 20
checkbox input "true"
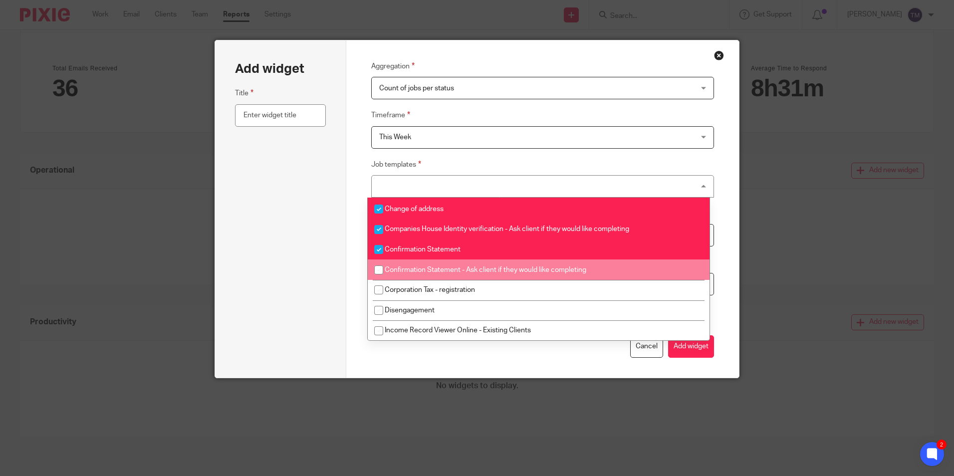
click at [470, 268] on span "Confirmation Statement - Ask client if they would like completing" at bounding box center [486, 269] width 202 height 7
checkbox input "true"
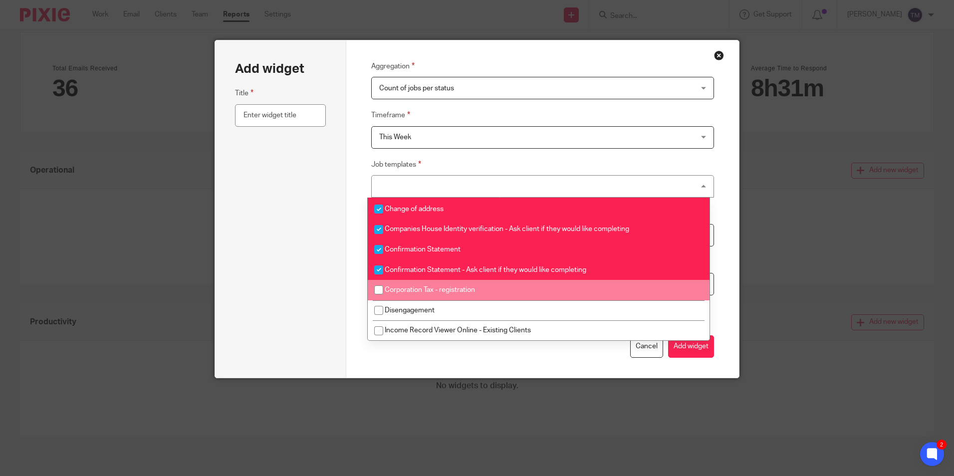
click at [472, 291] on span "Corporation Tax - registration" at bounding box center [430, 289] width 90 height 7
checkbox input "true"
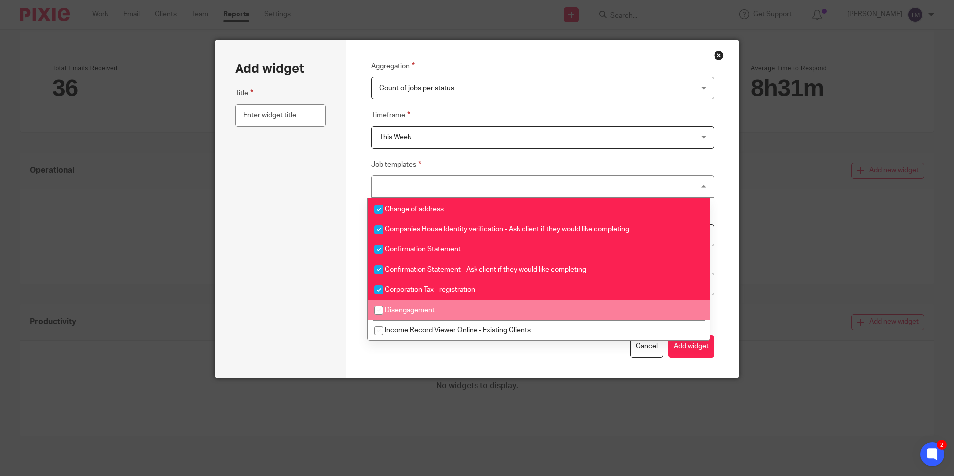
click at [472, 309] on li "Disengagement" at bounding box center [539, 310] width 342 height 20
checkbox input "true"
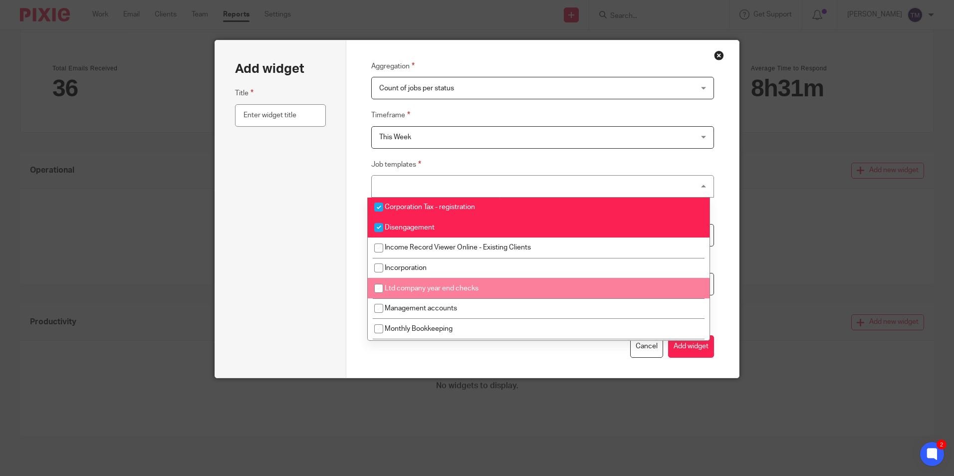
scroll to position [200, 0]
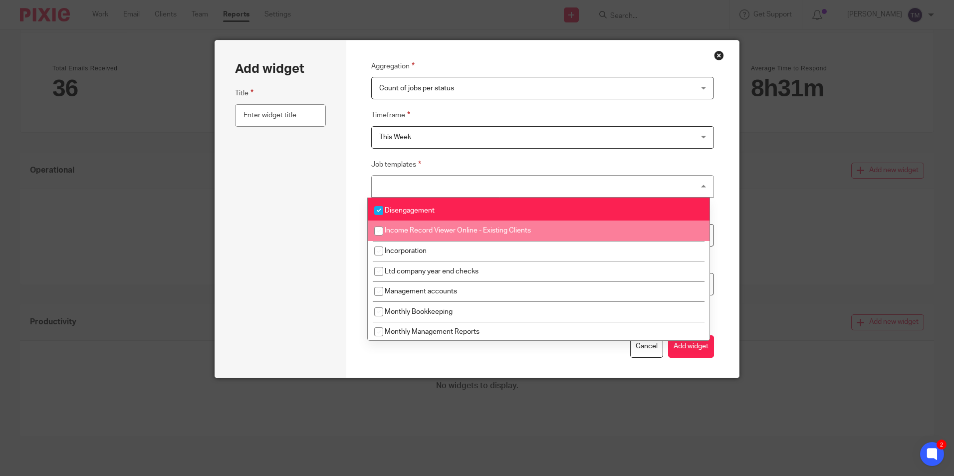
click at [468, 233] on span "Income Record Viewer Online - Existing Clients" at bounding box center [458, 230] width 146 height 7
checkbox input "true"
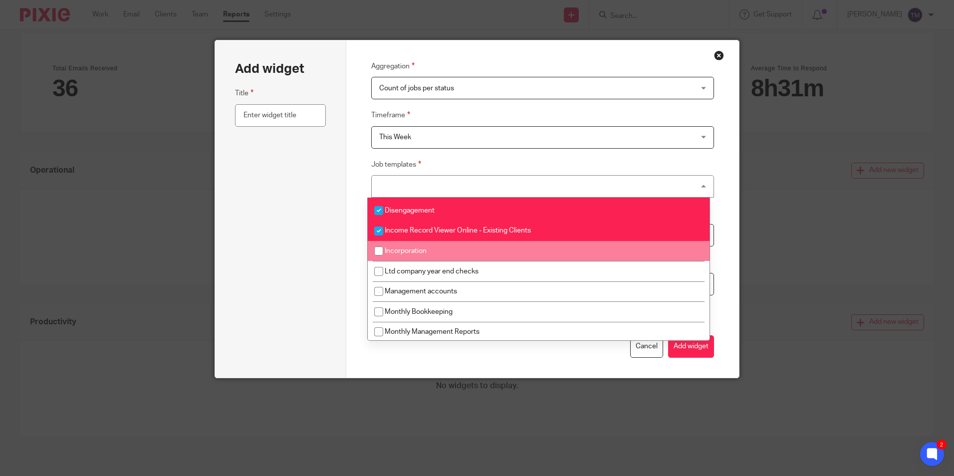
click at [465, 252] on li "Incorporation" at bounding box center [539, 251] width 342 height 20
checkbox input "true"
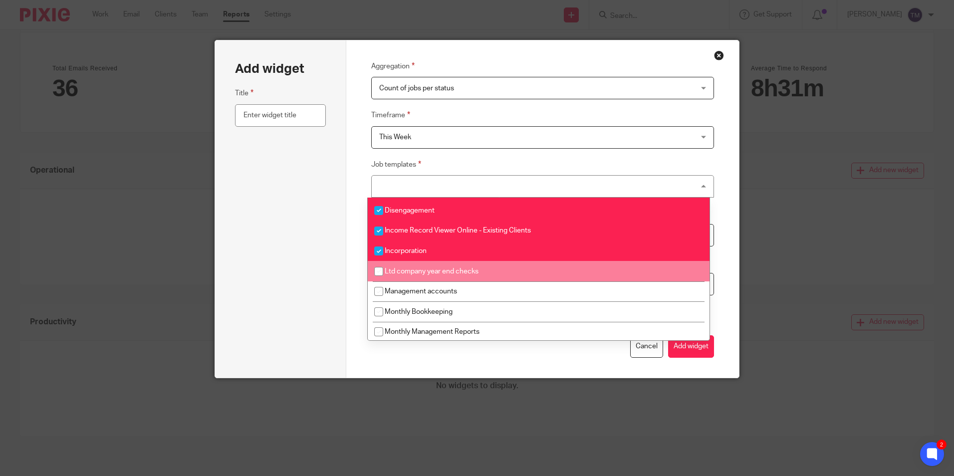
click at [468, 275] on li "Ltd company year end checks" at bounding box center [539, 271] width 342 height 20
checkbox input "true"
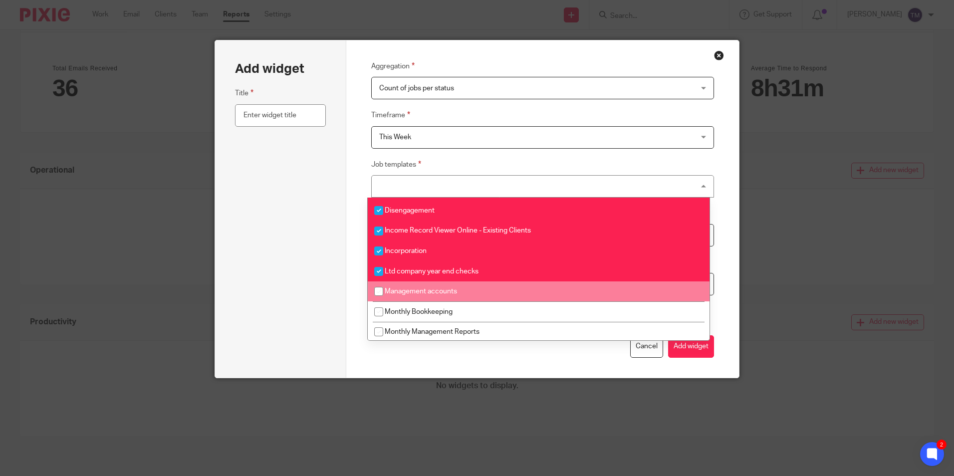
click at [470, 299] on li "Management accounts" at bounding box center [539, 291] width 342 height 20
checkbox input "true"
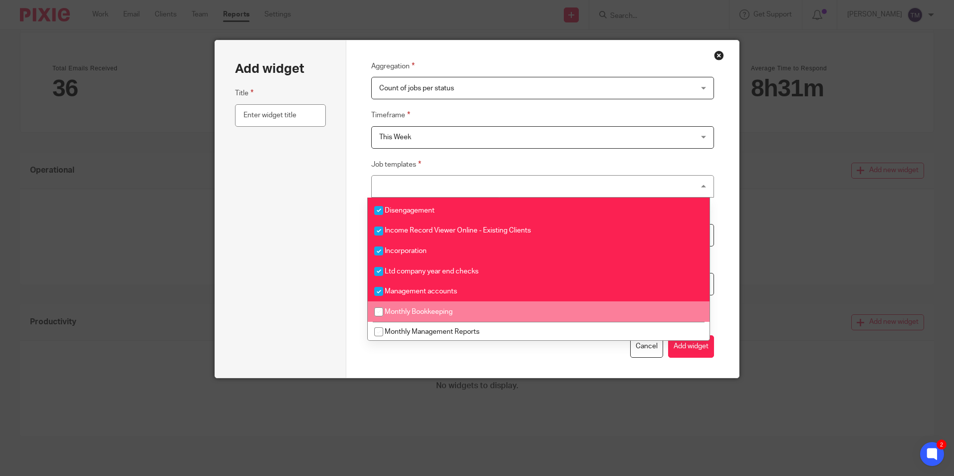
click at [470, 313] on li "Monthly Bookkeeping" at bounding box center [539, 311] width 342 height 20
checkbox input "true"
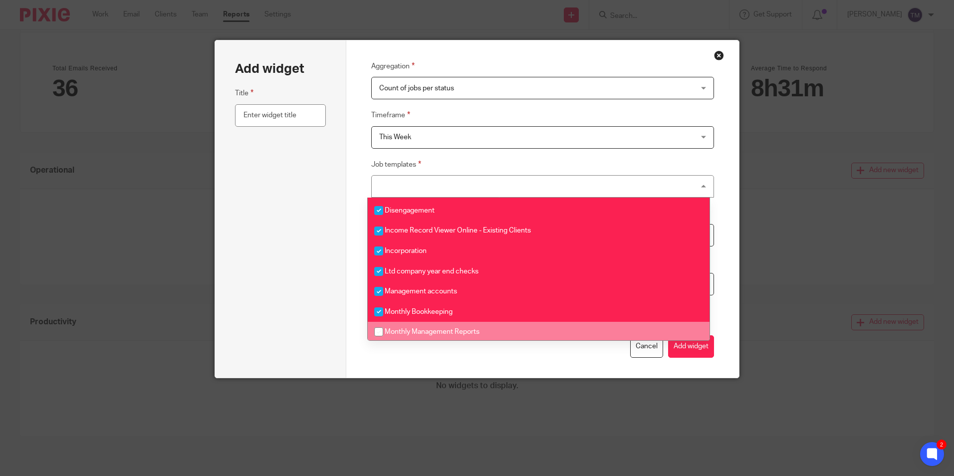
click at [474, 332] on span "Monthly Management Reports" at bounding box center [432, 331] width 95 height 7
checkbox input "true"
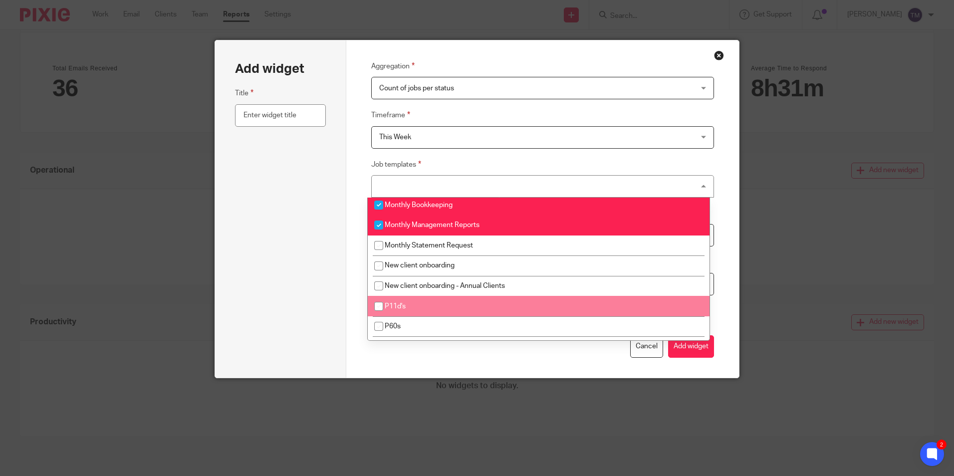
scroll to position [249, 0]
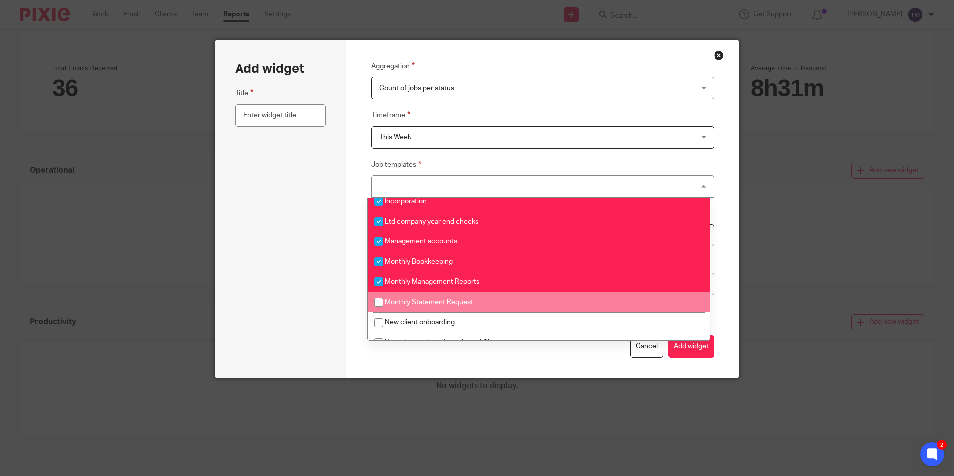
click at [484, 305] on li "Monthly Statement Request" at bounding box center [539, 302] width 342 height 20
checkbox input "true"
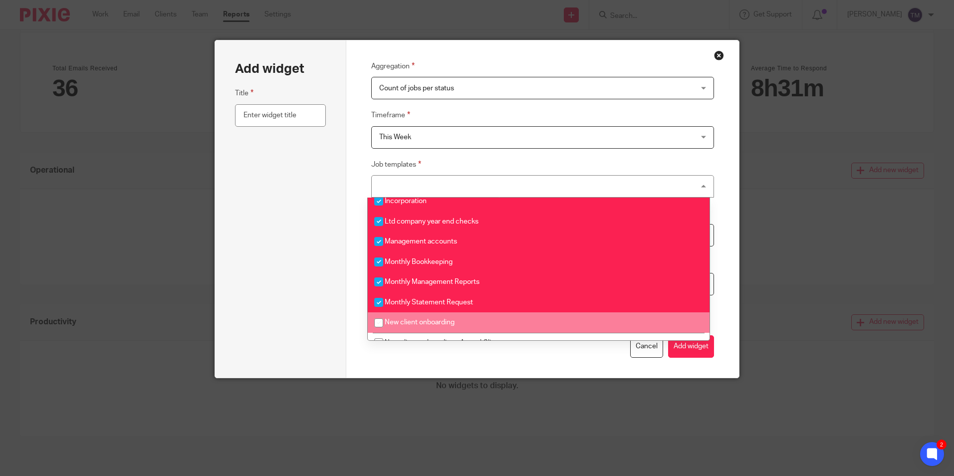
click at [483, 320] on li "New client onboarding" at bounding box center [539, 322] width 342 height 20
checkbox input "true"
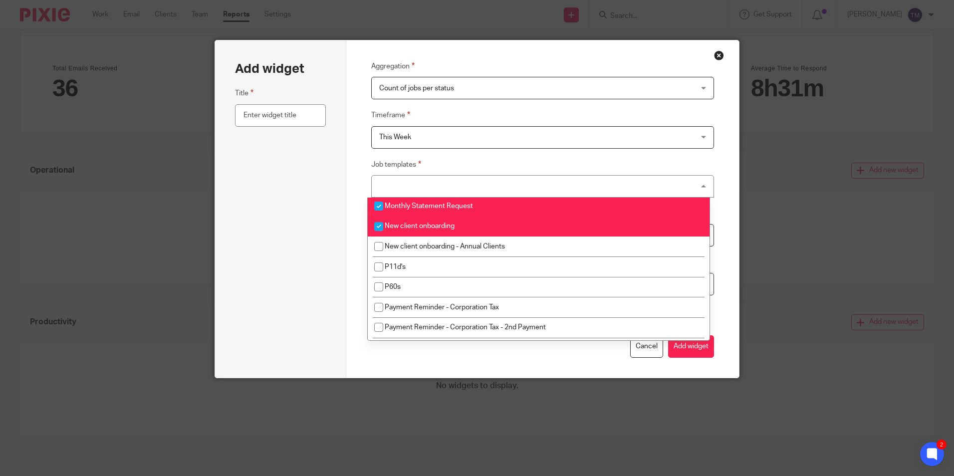
scroll to position [349, 0]
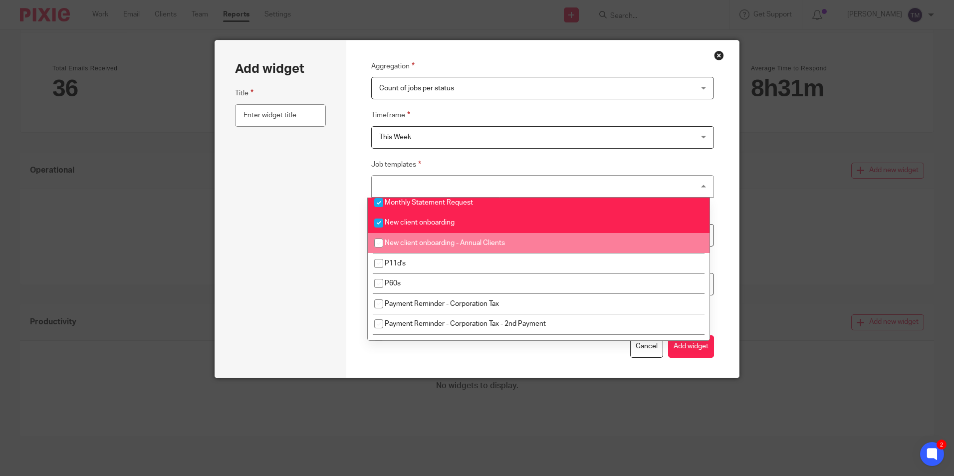
click at [479, 244] on span "New client onboarding - Annual Clients" at bounding box center [445, 243] width 120 height 7
checkbox input "true"
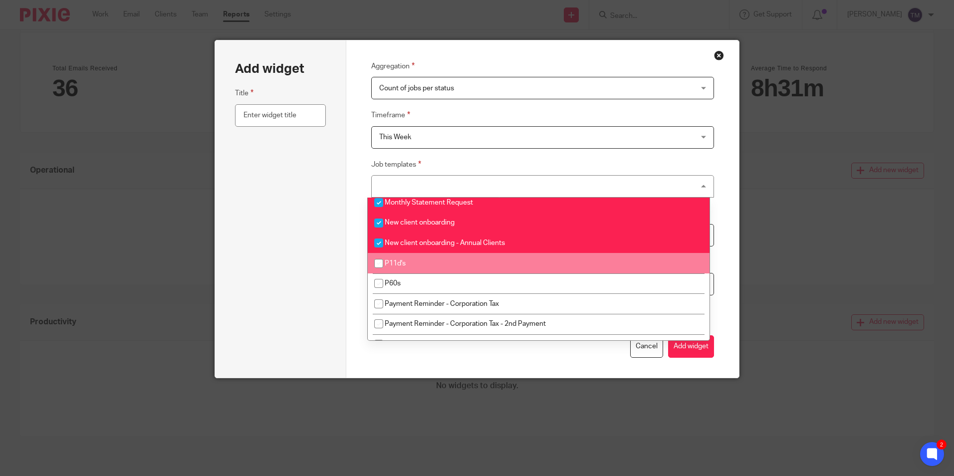
click at [472, 264] on li "P11d's" at bounding box center [539, 263] width 342 height 20
checkbox input "true"
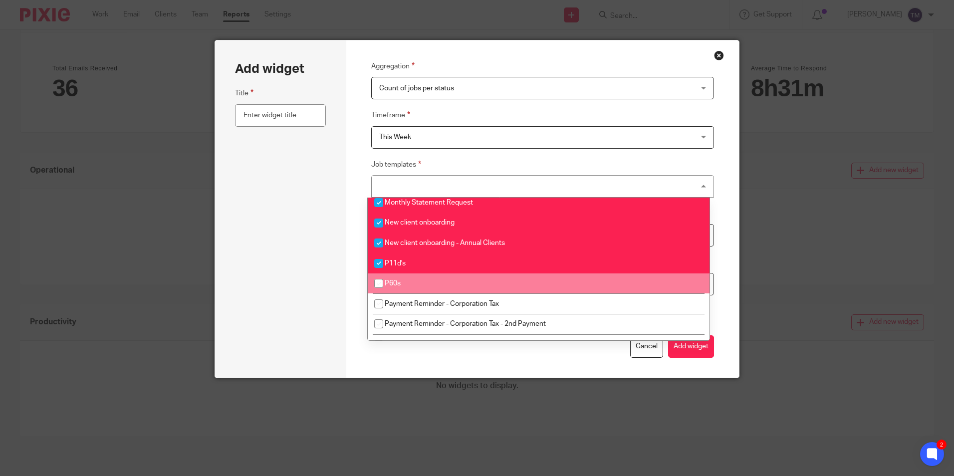
click at [474, 283] on li "P60s" at bounding box center [539, 283] width 342 height 20
checkbox input "true"
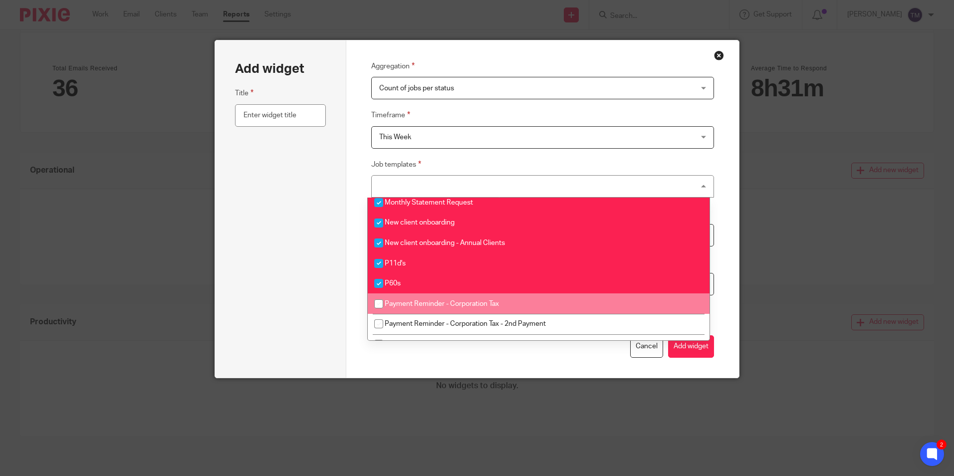
click at [475, 305] on span "Payment Reminder - Corporation Tax" at bounding box center [442, 303] width 114 height 7
checkbox input "true"
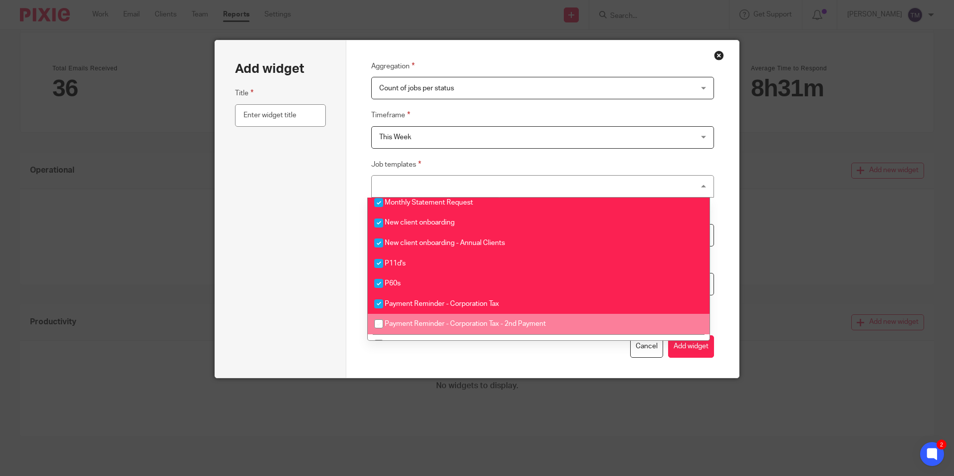
click at [475, 318] on li "Payment Reminder - Corporation Tax - 2nd Payment" at bounding box center [539, 324] width 342 height 20
checkbox input "true"
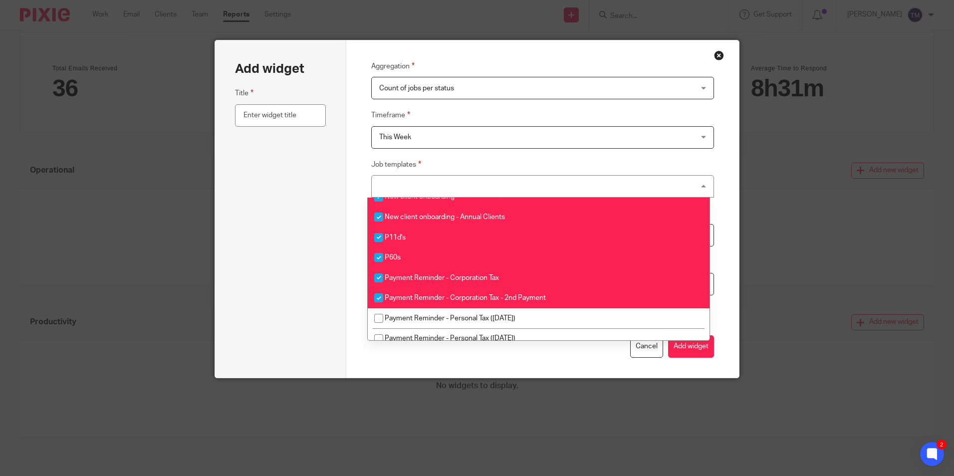
scroll to position [399, 0]
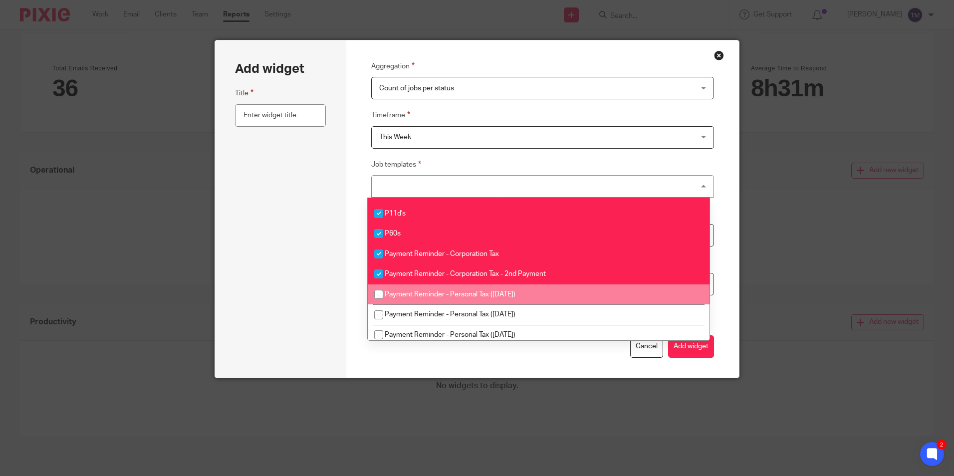
click at [483, 295] on span "Payment Reminder - Personal Tax ([DATE])" at bounding box center [450, 294] width 131 height 7
checkbox input "true"
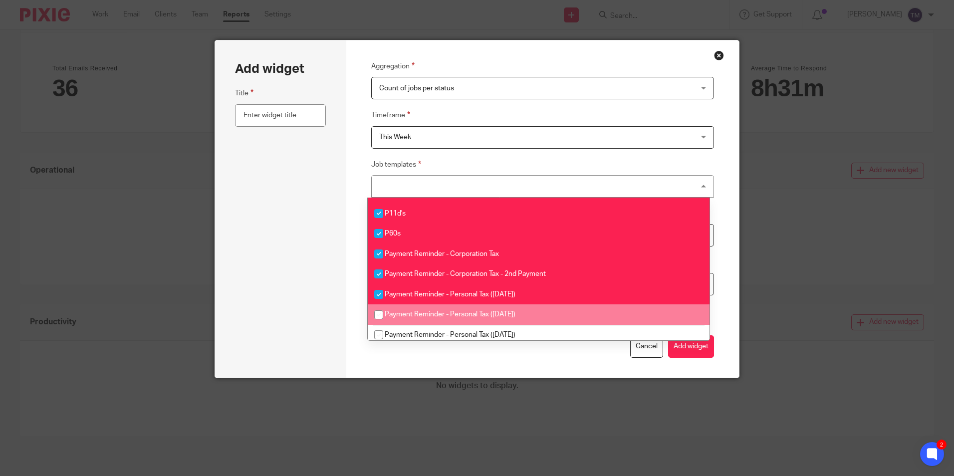
click at [475, 314] on span "Payment Reminder - Personal Tax ([DATE])" at bounding box center [450, 314] width 131 height 7
checkbox input "true"
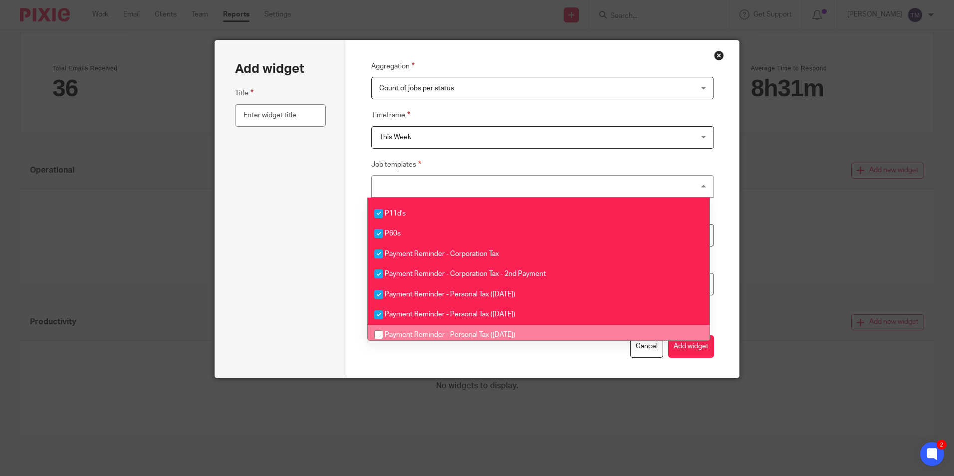
click at [474, 326] on li "Payment Reminder - Personal Tax ([DATE])" at bounding box center [539, 335] width 342 height 20
checkbox input "true"
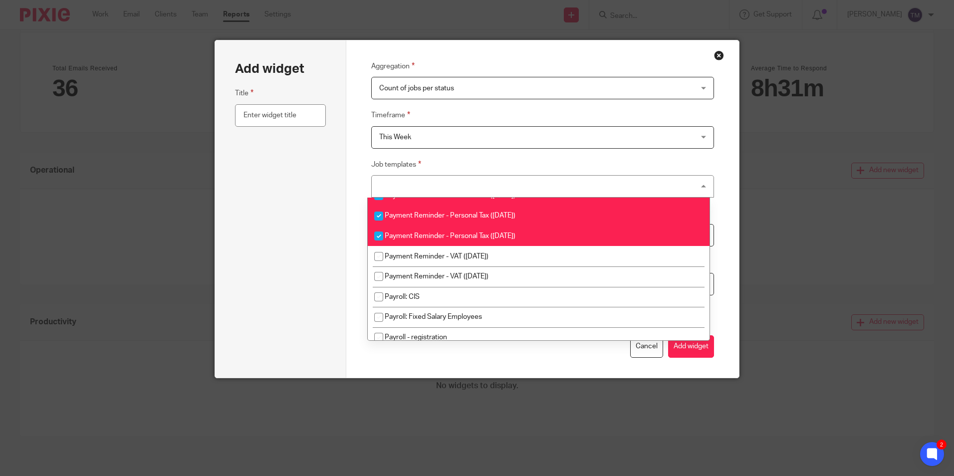
scroll to position [499, 0]
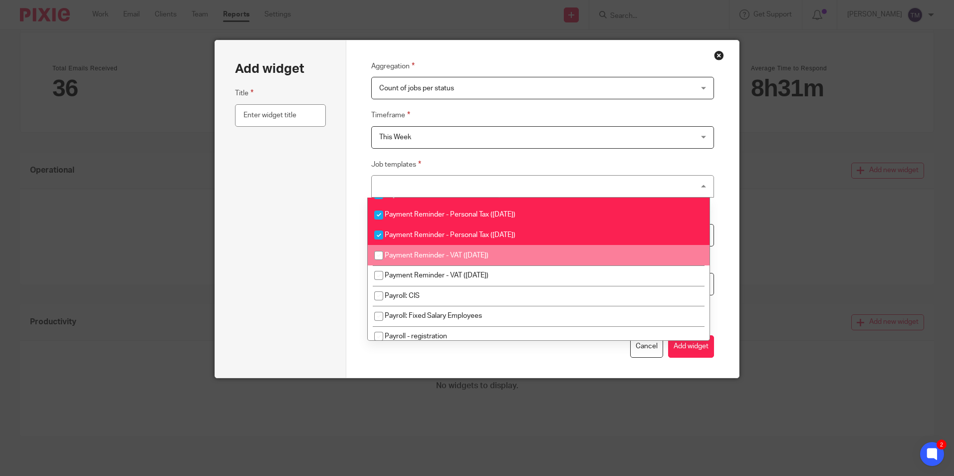
click at [469, 252] on span "Payment Reminder - VAT ([DATE])" at bounding box center [437, 255] width 104 height 7
checkbox input "true"
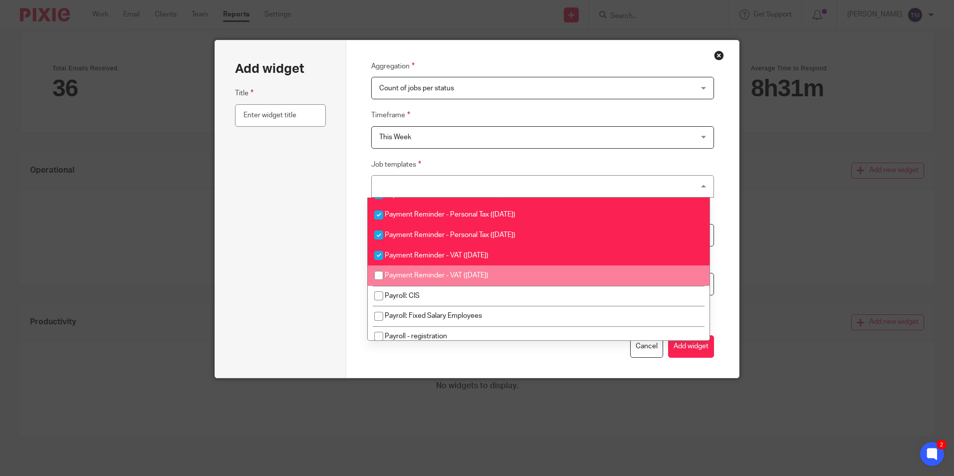
click at [469, 279] on li "Payment Reminder - VAT ([DATE])" at bounding box center [539, 275] width 342 height 20
checkbox input "true"
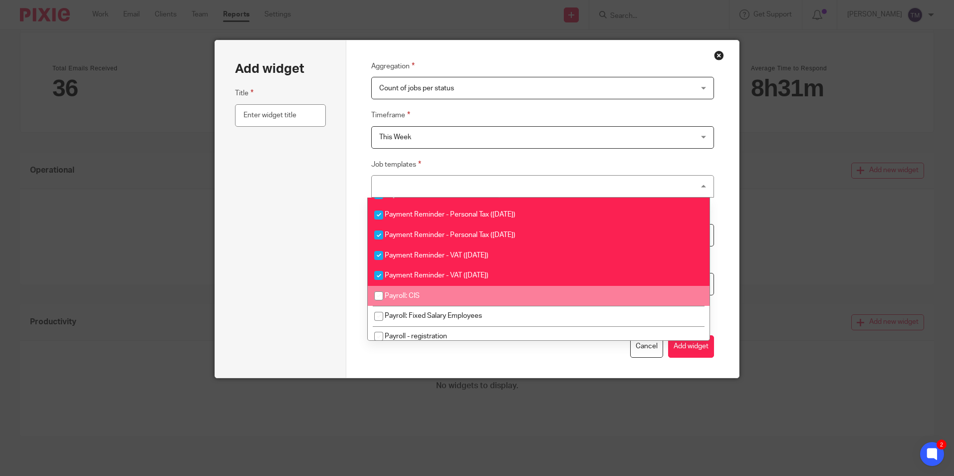
click at [467, 299] on li "Payroll: CIS" at bounding box center [539, 296] width 342 height 20
checkbox input "true"
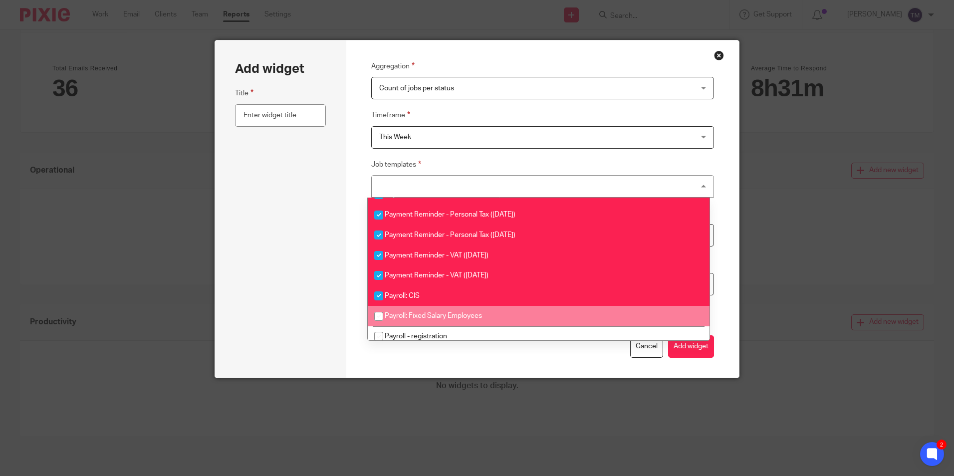
click at [464, 320] on li "Payroll: Fixed Salary Employees" at bounding box center [539, 316] width 342 height 20
checkbox input "true"
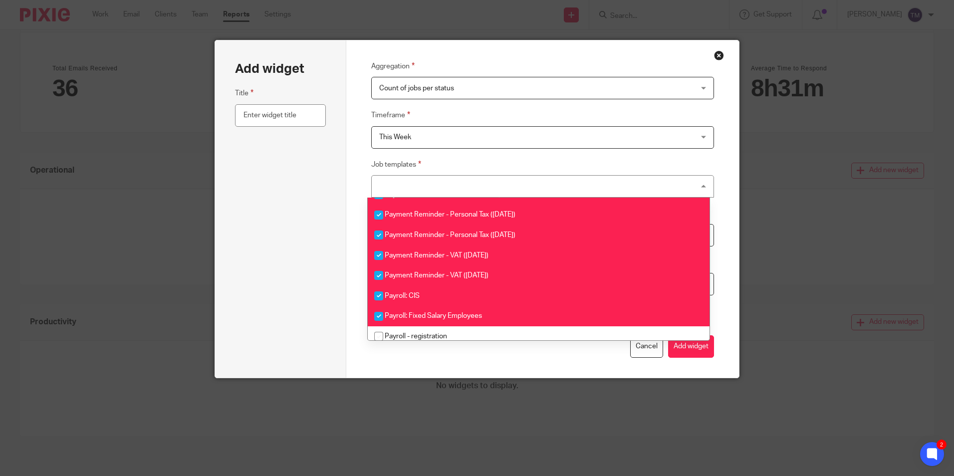
scroll to position [599, 0]
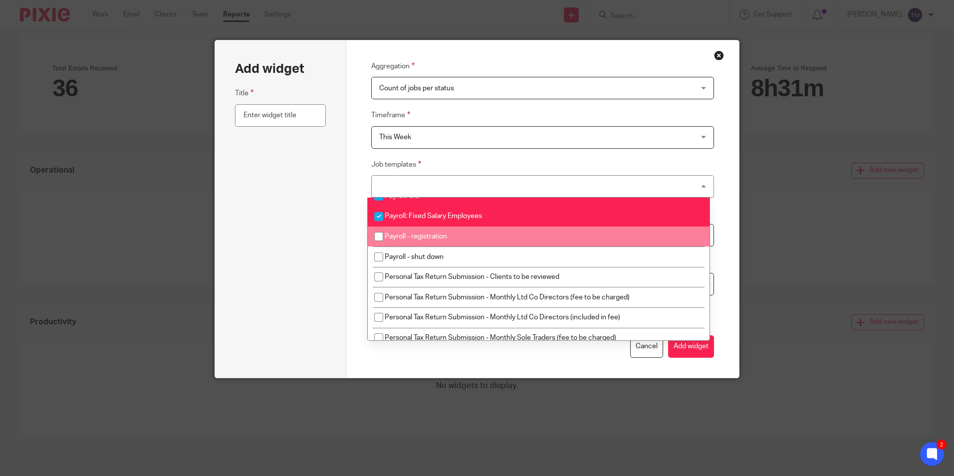
click at [470, 243] on li "Payroll - registration" at bounding box center [539, 237] width 342 height 20
checkbox input "true"
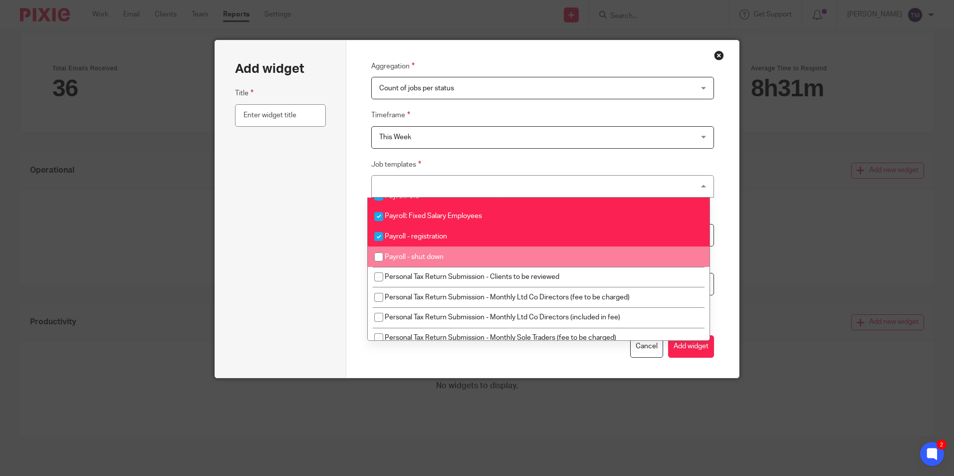
click at [467, 258] on li "Payroll - shut down" at bounding box center [539, 256] width 342 height 20
checkbox input "true"
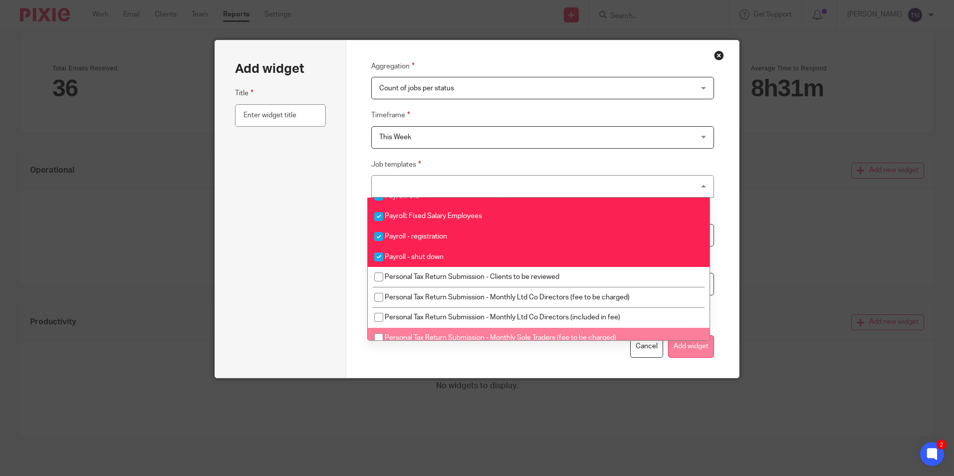
click at [688, 351] on button "Add widget" at bounding box center [691, 346] width 46 height 22
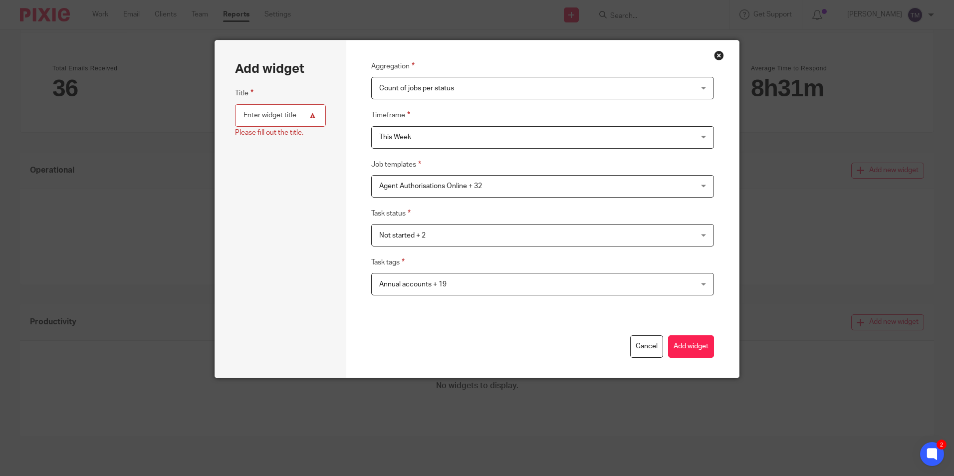
click at [288, 113] on input "text" at bounding box center [280, 115] width 90 height 22
type input "x"
click at [679, 342] on button "Add widget" at bounding box center [691, 346] width 46 height 22
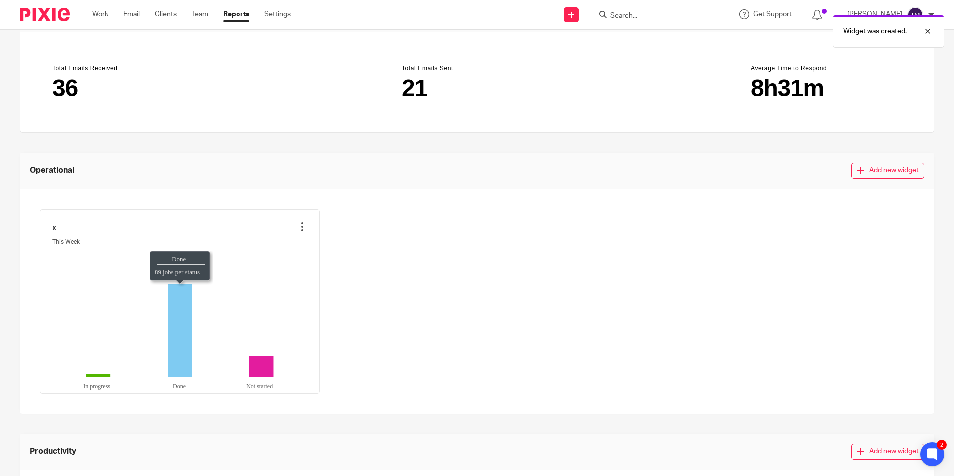
click at [171, 316] on icon "Done:89," at bounding box center [180, 330] width 24 height 93
click at [864, 177] on button "Add new widget" at bounding box center [887, 171] width 73 height 16
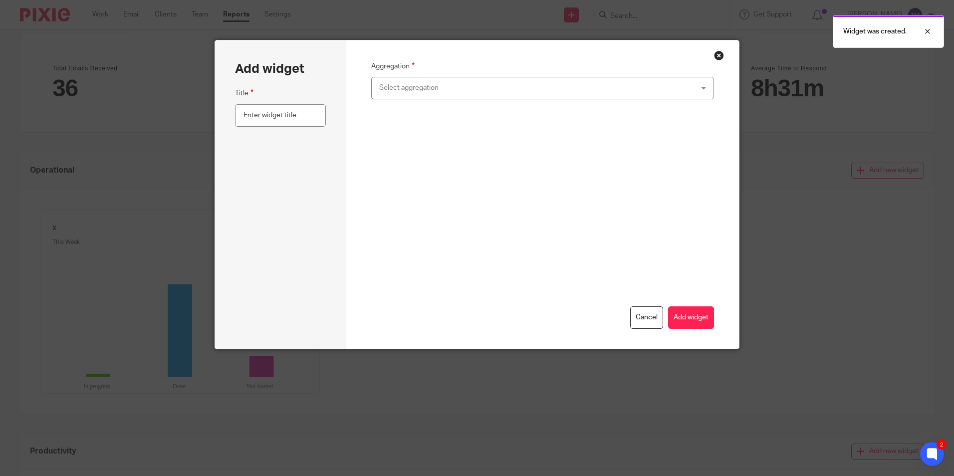
click at [479, 83] on div "Select aggregation" at bounding box center [512, 87] width 267 height 21
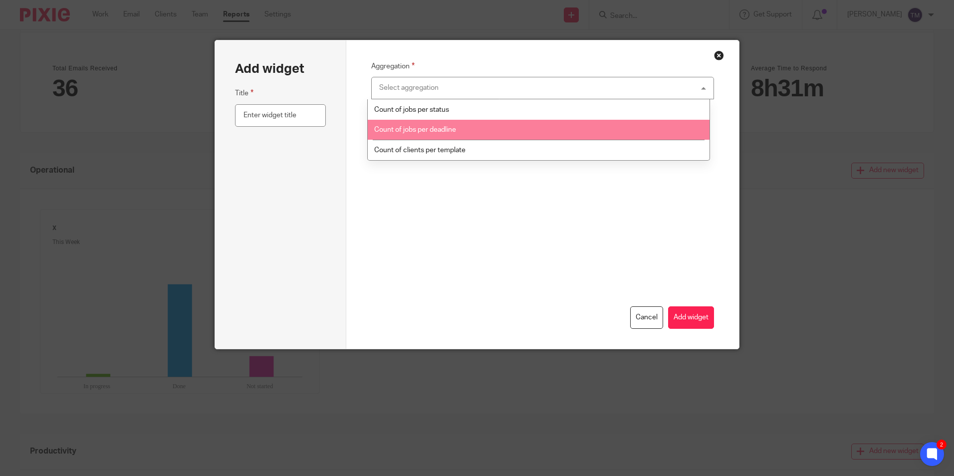
click at [466, 129] on li "Count of jobs per deadline" at bounding box center [539, 130] width 342 height 20
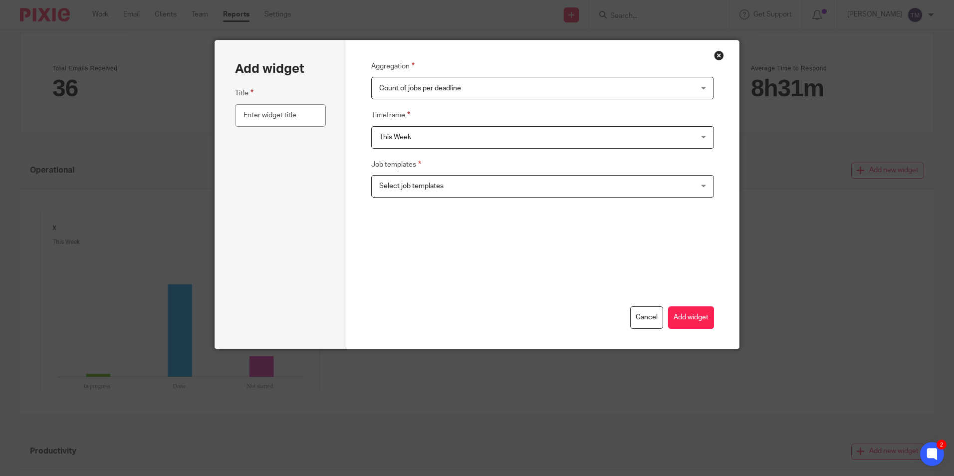
click at [487, 128] on span "This Week" at bounding box center [512, 137] width 267 height 21
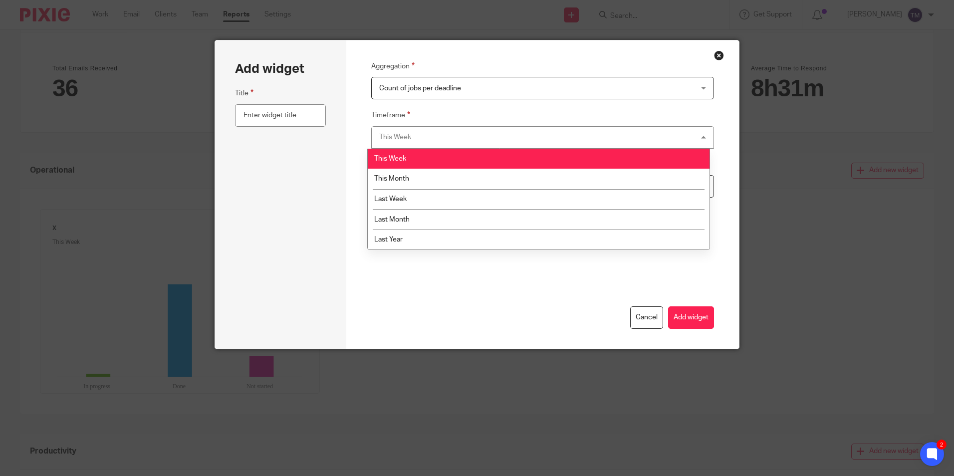
click at [487, 128] on div "This Week This Week" at bounding box center [542, 137] width 343 height 22
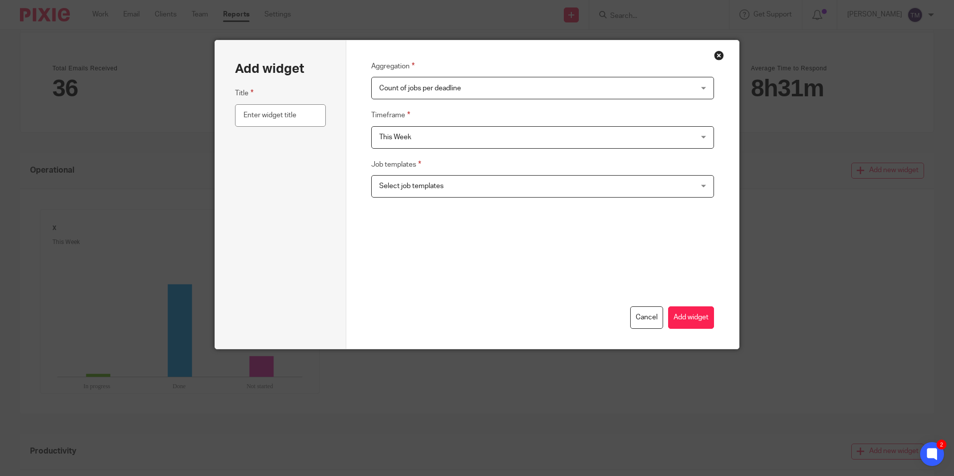
click at [459, 176] on span "Select job templates" at bounding box center [512, 186] width 267 height 21
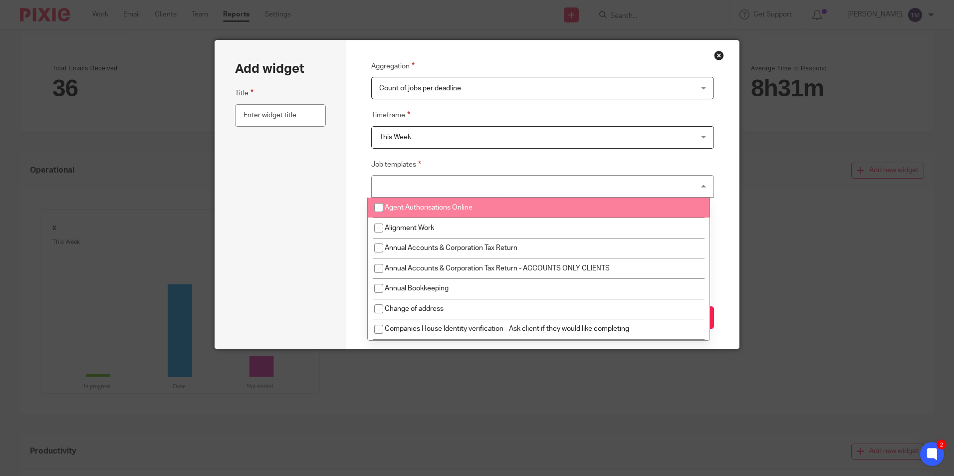
click at [412, 202] on li "Agent Authorisations Online" at bounding box center [539, 208] width 342 height 20
checkbox input "true"
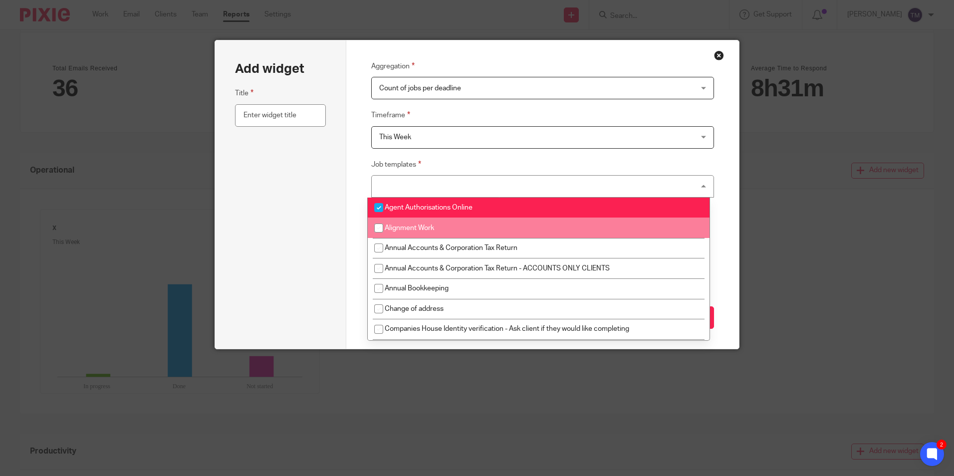
click at [410, 231] on span "Alignment Work" at bounding box center [409, 228] width 49 height 7
checkbox input "true"
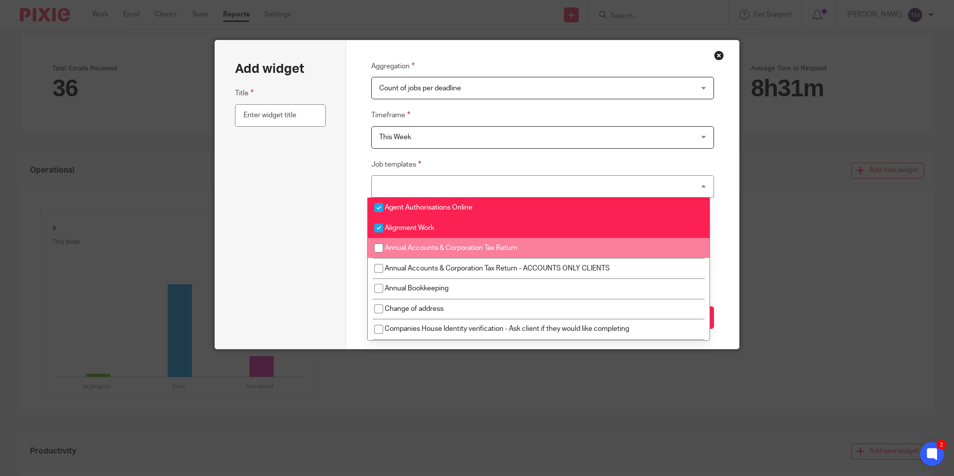
click at [413, 251] on span "Annual Accounts & Corporation Tax Return" at bounding box center [451, 247] width 133 height 7
checkbox input "true"
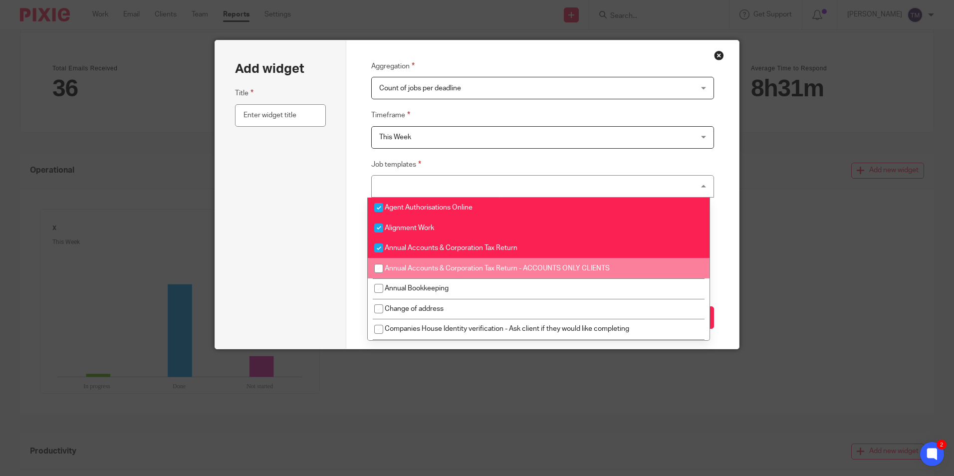
click at [412, 265] on li "Annual Accounts & Corporation Tax Return - ACCOUNTS ONLY CLIENTS" at bounding box center [539, 268] width 342 height 20
checkbox input "true"
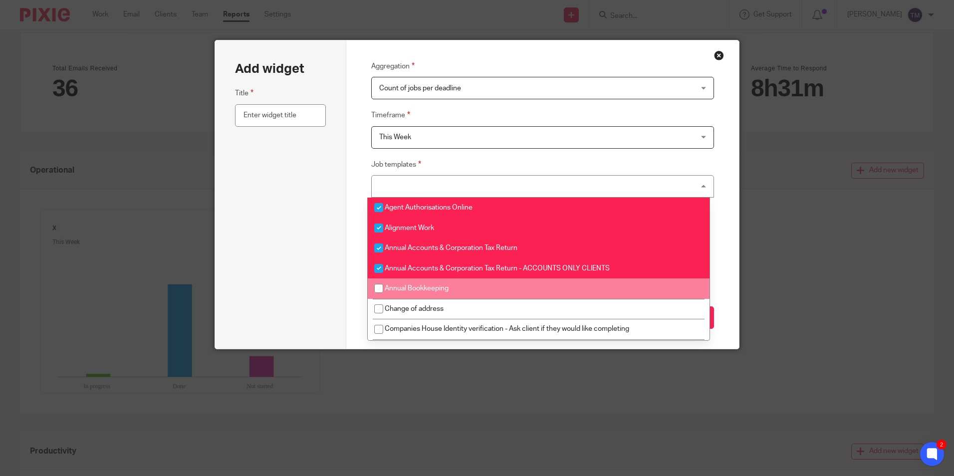
drag, startPoint x: 422, startPoint y: 292, endPoint x: 523, endPoint y: 279, distance: 102.1
click at [423, 291] on li "Annual Bookkeeping" at bounding box center [539, 288] width 342 height 20
checkbox input "true"
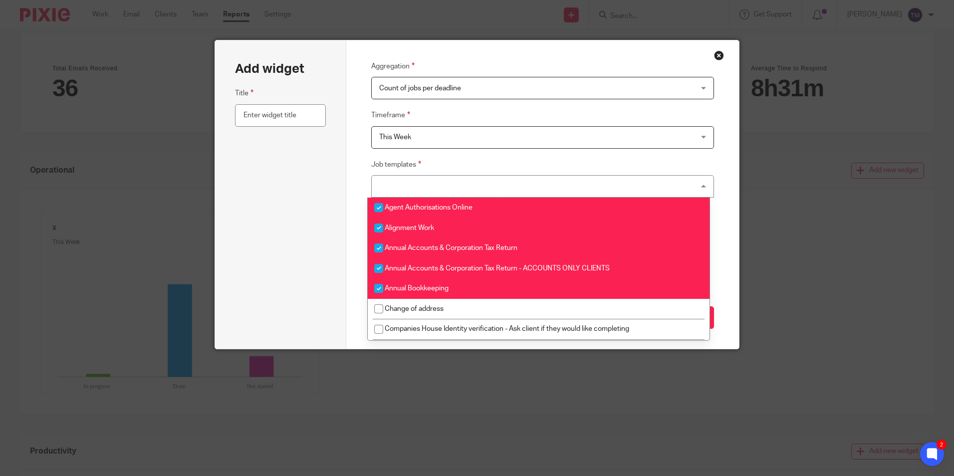
click at [714, 171] on div "Aggregation Count of jobs per deadline Count of jobs per deadline Count of jobs…" at bounding box center [542, 194] width 393 height 308
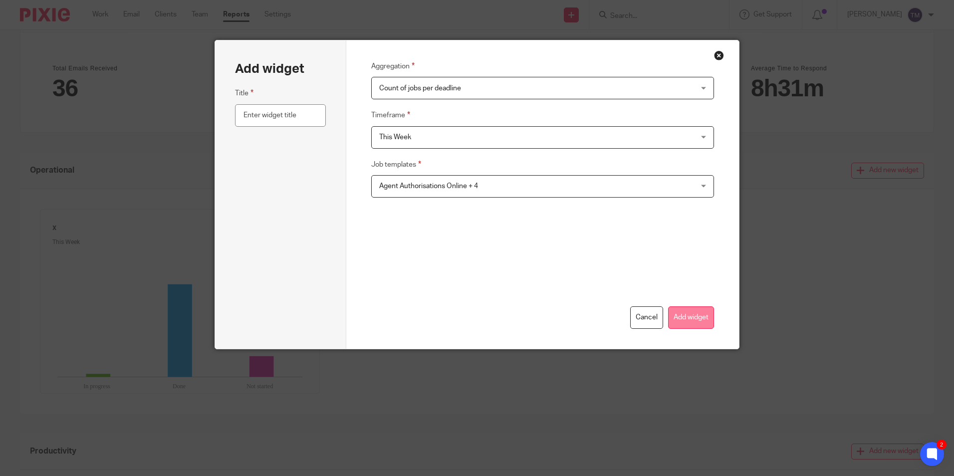
click at [682, 311] on button "Add widget" at bounding box center [691, 317] width 46 height 22
click at [265, 118] on input "text" at bounding box center [280, 115] width 90 height 22
type input "x"
click at [697, 321] on button "Add widget" at bounding box center [691, 317] width 46 height 22
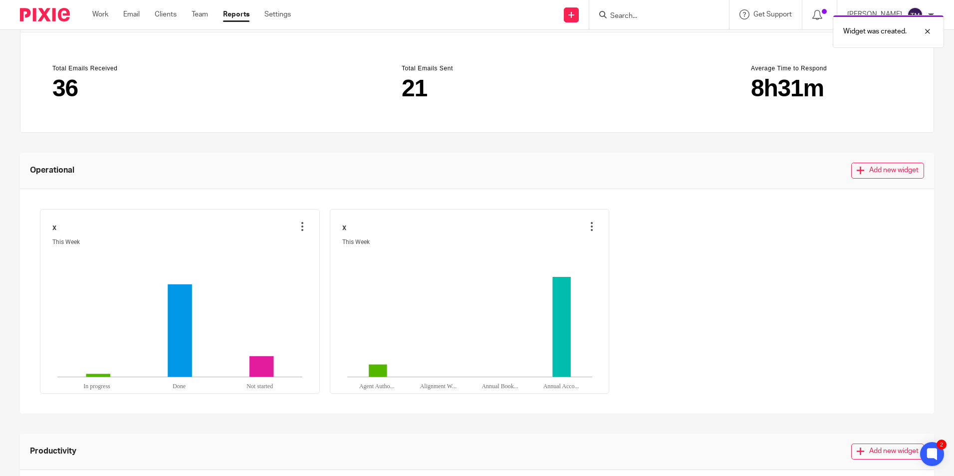
click at [880, 173] on button "Add new widget" at bounding box center [887, 171] width 73 height 16
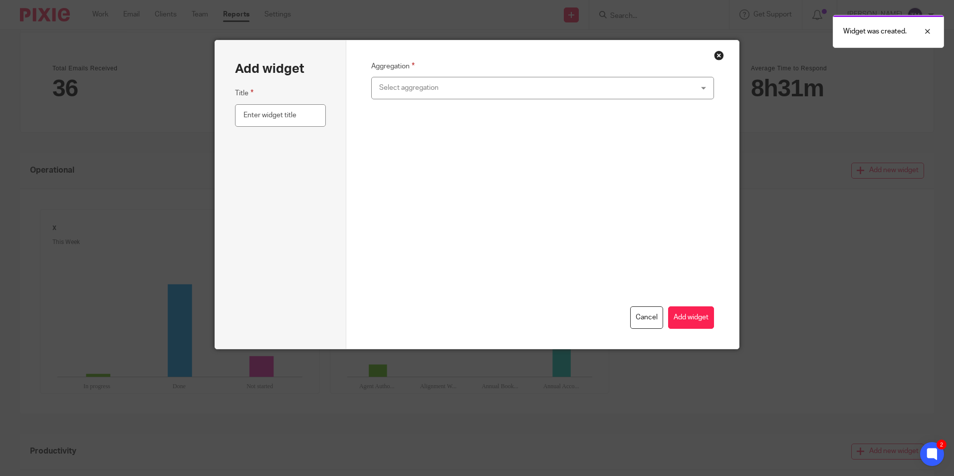
click at [561, 102] on div "Aggregation Select aggregation Count of jobs per status Count of jobs per deadl…" at bounding box center [542, 84] width 343 height 49
click at [558, 88] on div "Select aggregation" at bounding box center [512, 87] width 267 height 21
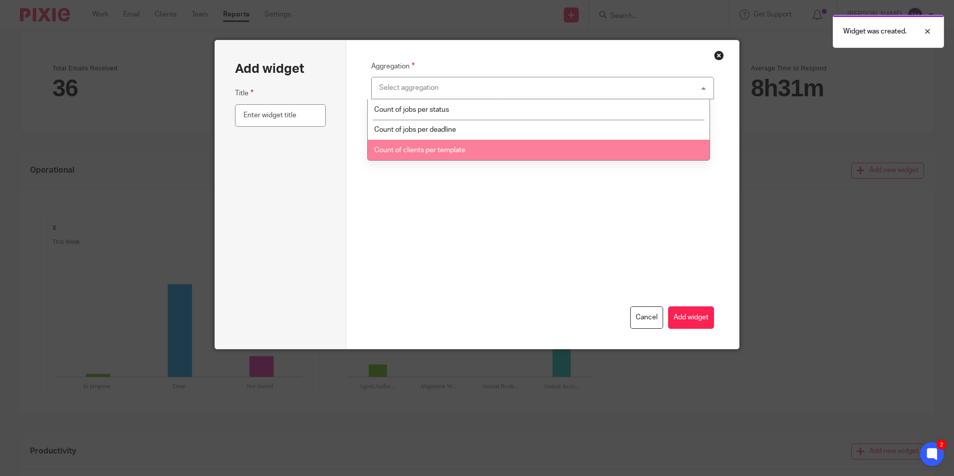
click at [522, 140] on li "Count of clients per template" at bounding box center [539, 150] width 342 height 20
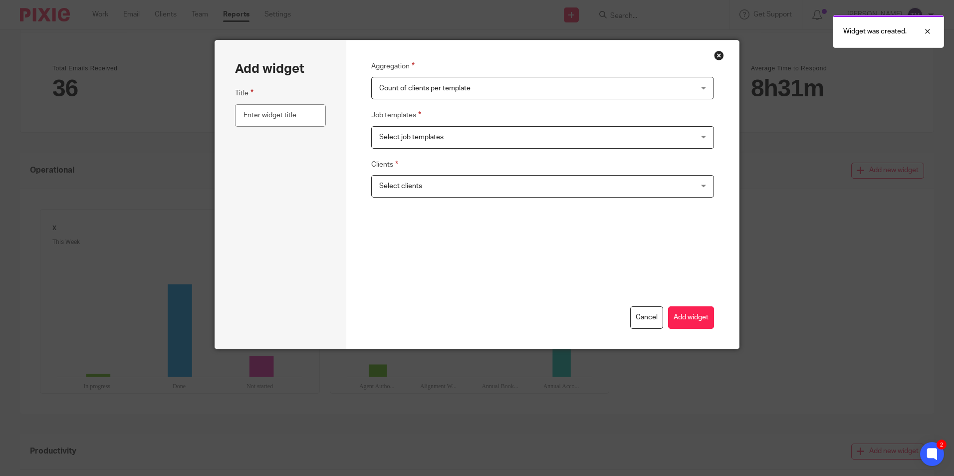
click at [482, 134] on span "Select job templates" at bounding box center [512, 137] width 267 height 21
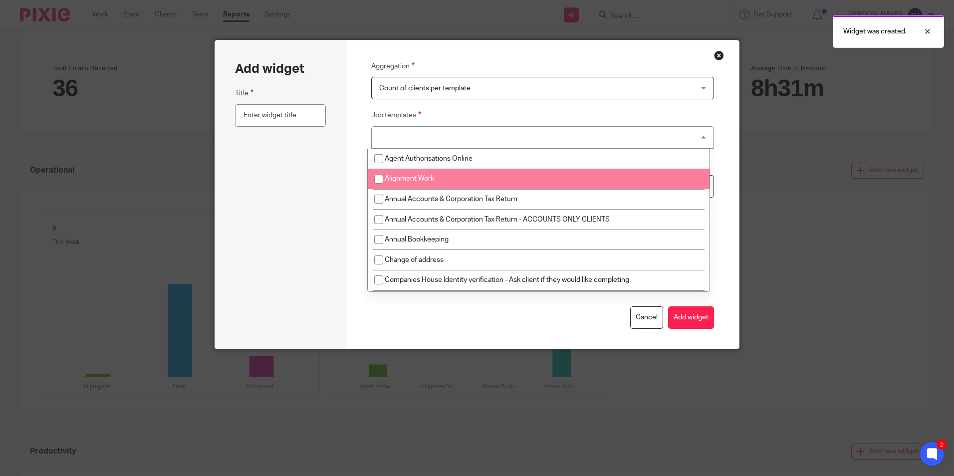
click at [464, 169] on li "Alignment Work" at bounding box center [539, 179] width 342 height 20
checkbox input "true"
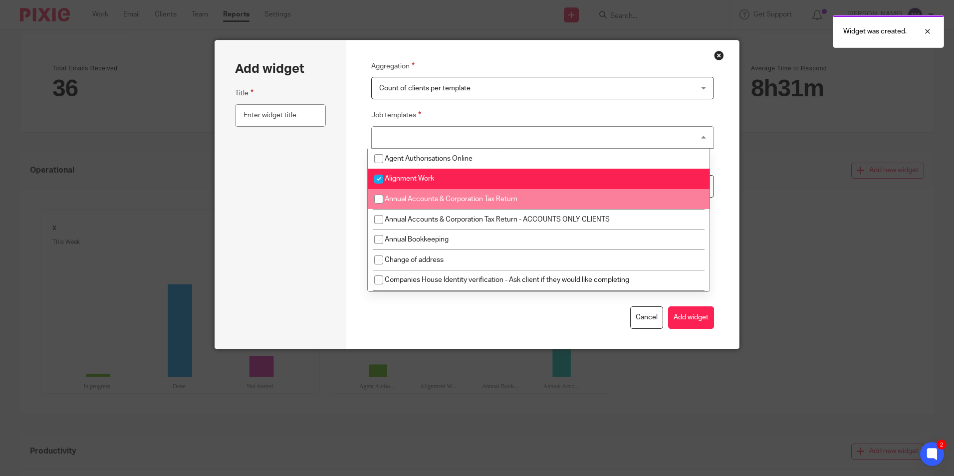
click at [457, 203] on li "Annual Accounts & Corporation Tax Return" at bounding box center [539, 199] width 342 height 20
checkbox input "true"
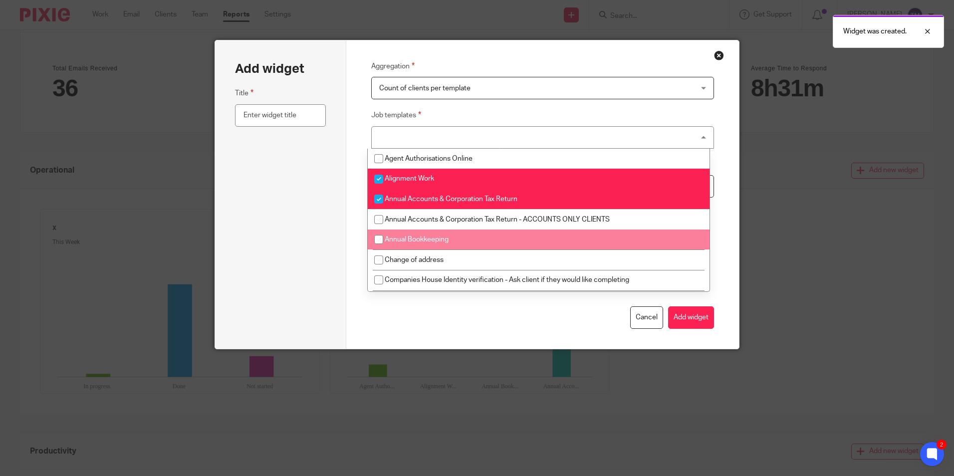
click at [466, 251] on ul "Agent Authorisations Online Alignment Work Annual Accounts & Corporation Tax Re…" at bounding box center [539, 220] width 342 height 143
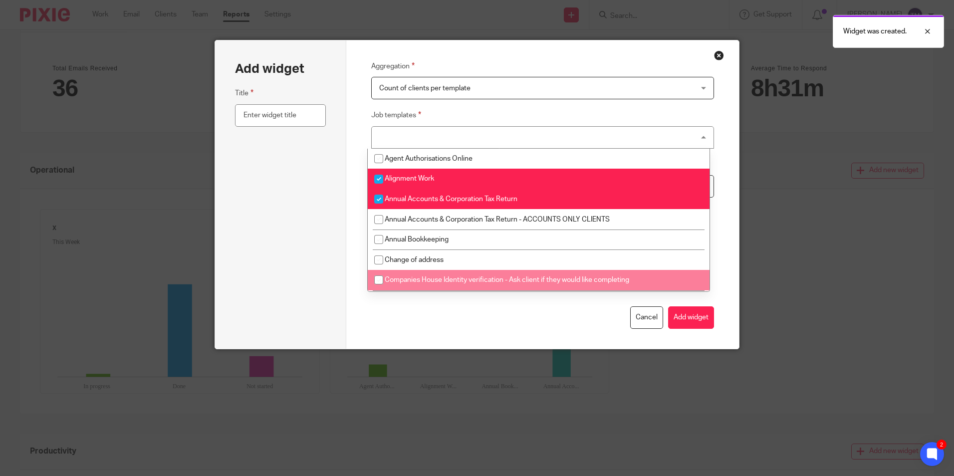
click at [476, 273] on li "Companies House Identity verification - Ask client if they would like completing" at bounding box center [539, 280] width 342 height 20
checkbox input "true"
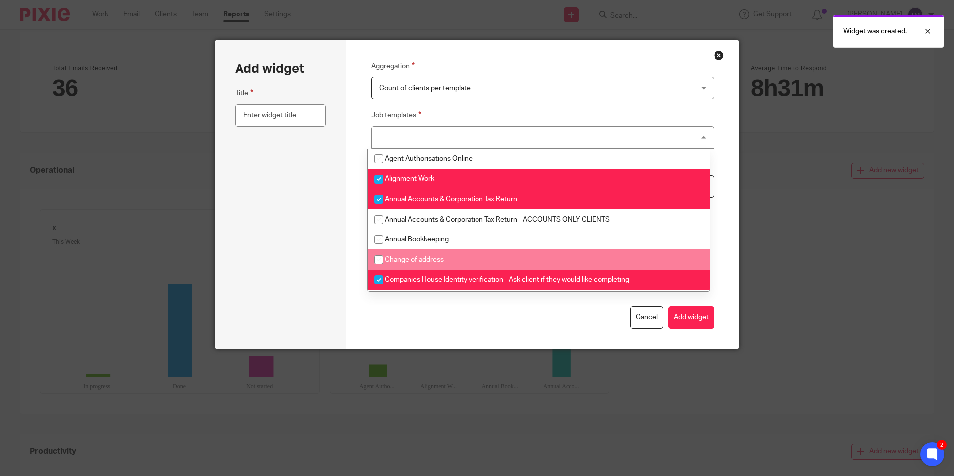
click at [489, 255] on li "Change of address" at bounding box center [539, 259] width 342 height 20
checkbox input "true"
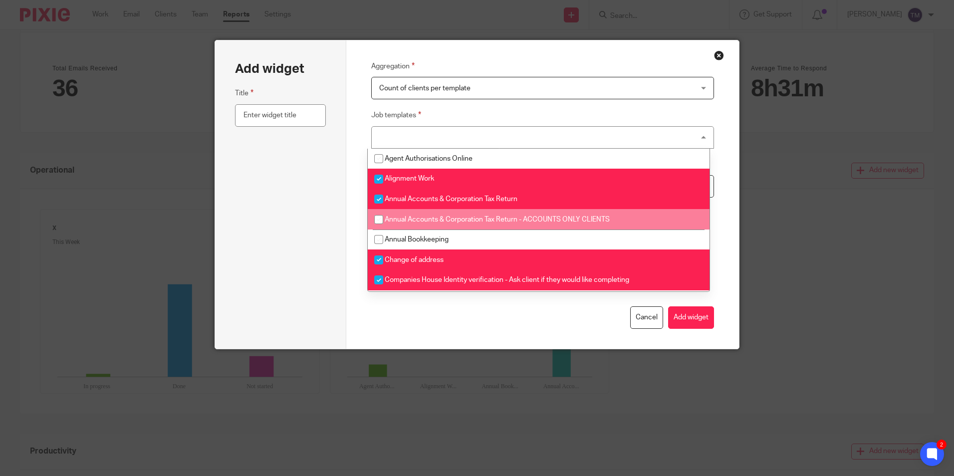
click at [485, 221] on span "Annual Accounts & Corporation Tax Return - ACCOUNTS ONLY CLIENTS" at bounding box center [497, 219] width 225 height 7
checkbox input "true"
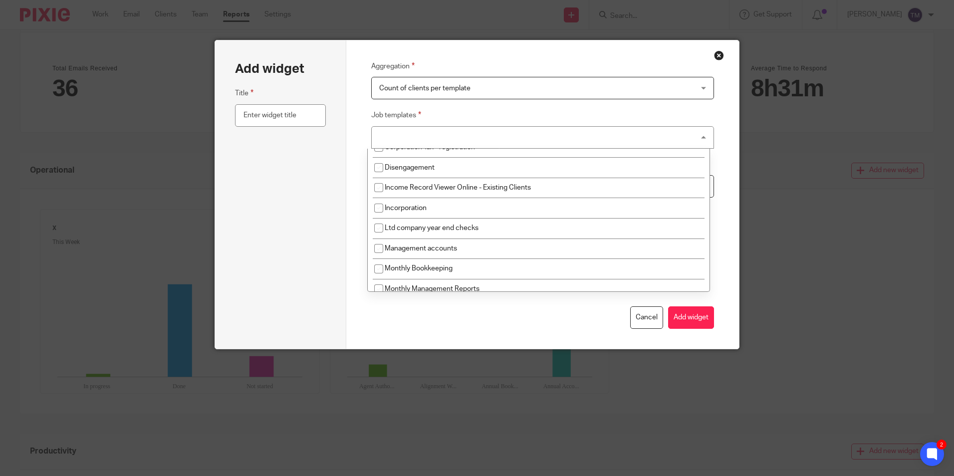
scroll to position [299, 0]
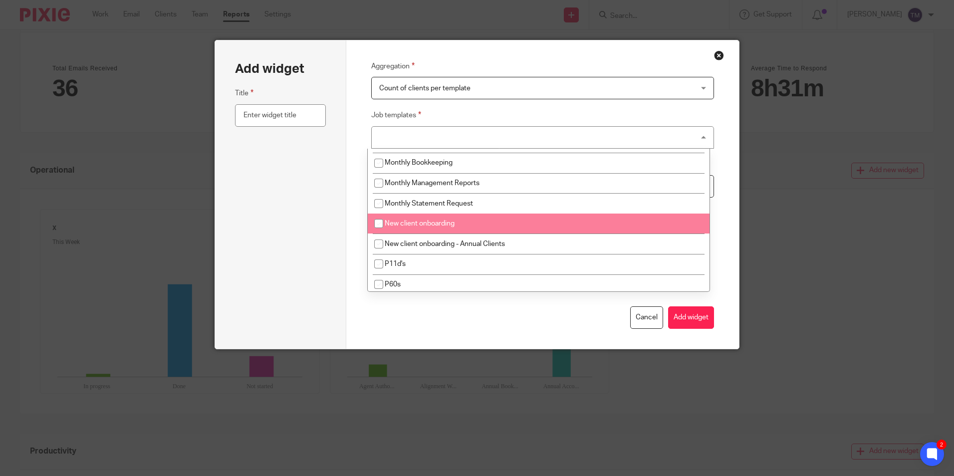
click at [488, 220] on li "New client onboarding" at bounding box center [539, 224] width 342 height 20
checkbox input "true"
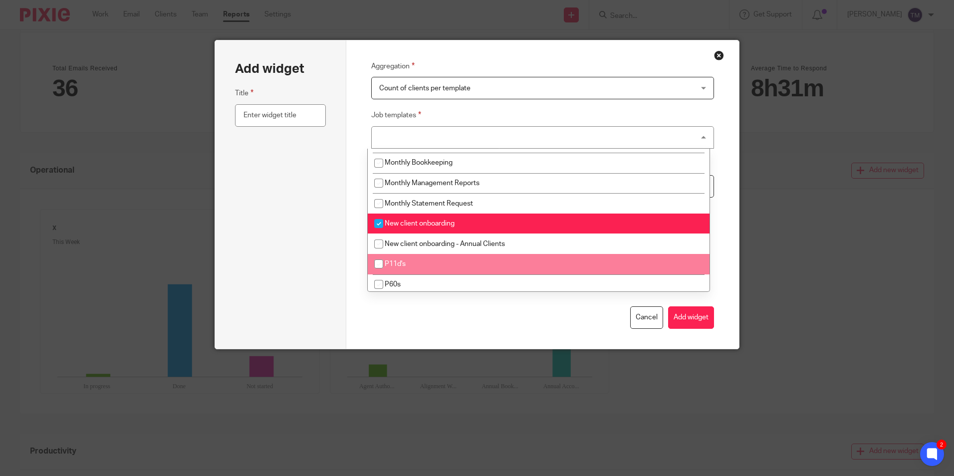
click at [496, 261] on li "P11d's" at bounding box center [539, 264] width 342 height 20
checkbox input "true"
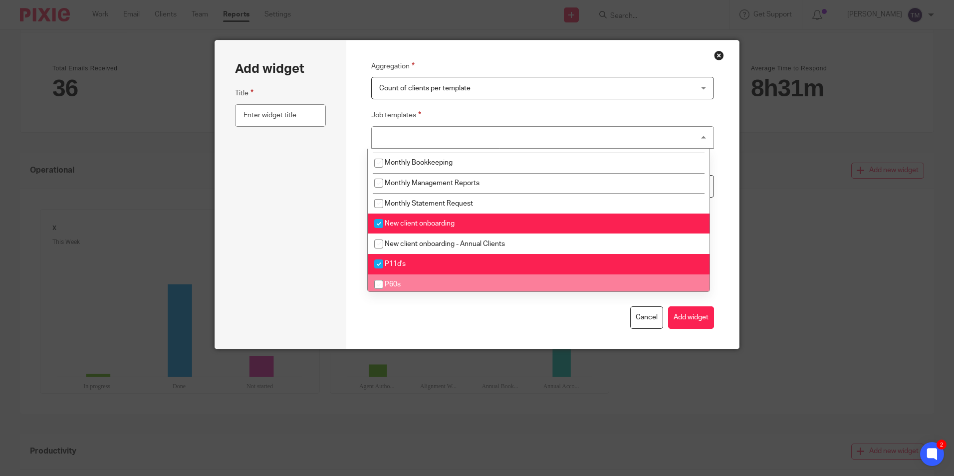
click at [494, 281] on li "P60s" at bounding box center [539, 284] width 342 height 20
checkbox input "true"
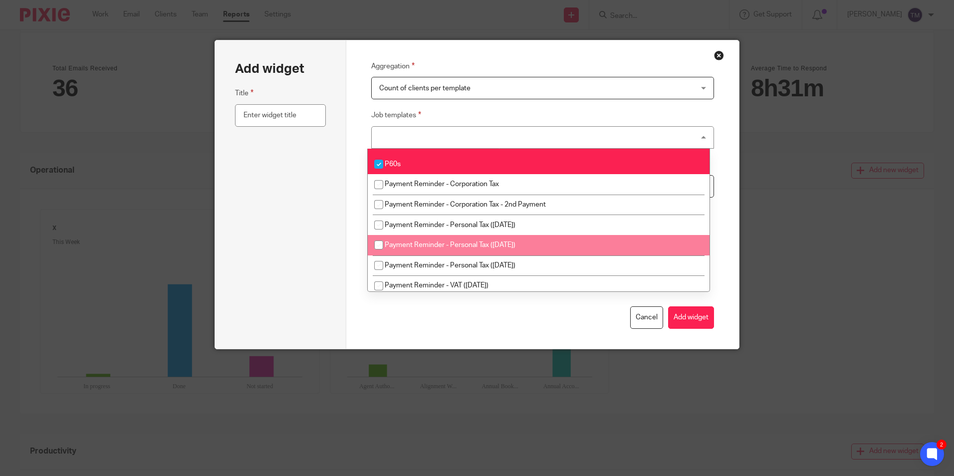
scroll to position [599, 0]
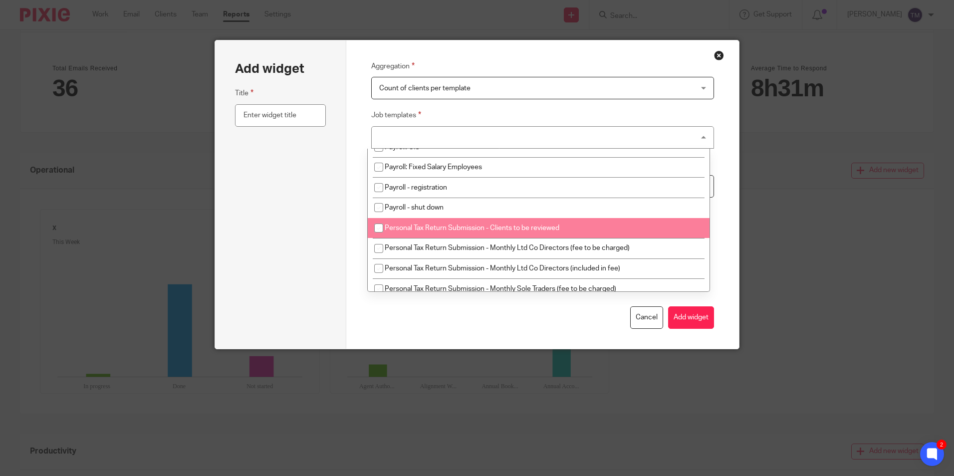
click at [477, 232] on li "Personal Tax Return Submission - Clients to be reviewed" at bounding box center [539, 228] width 342 height 20
checkbox input "true"
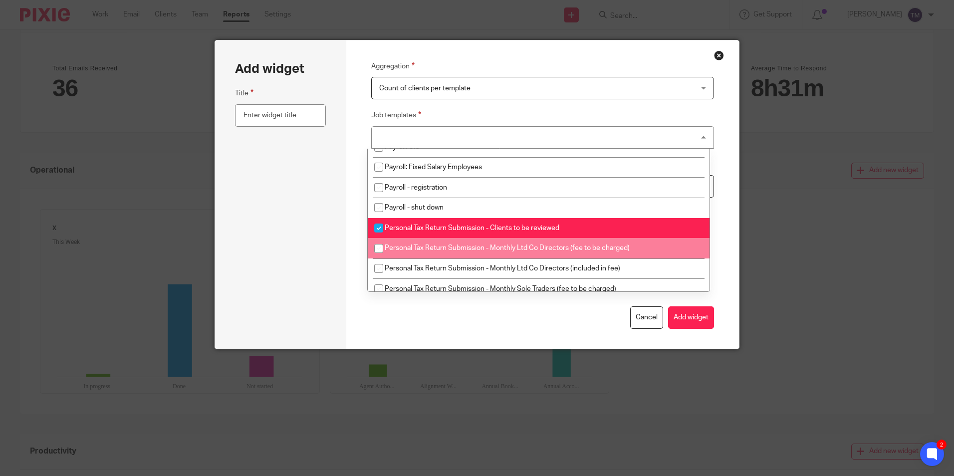
click at [469, 271] on span "Personal Tax Return Submission - Monthly Ltd Co Directors (included in fee)" at bounding box center [503, 268] width 236 height 7
checkbox input "true"
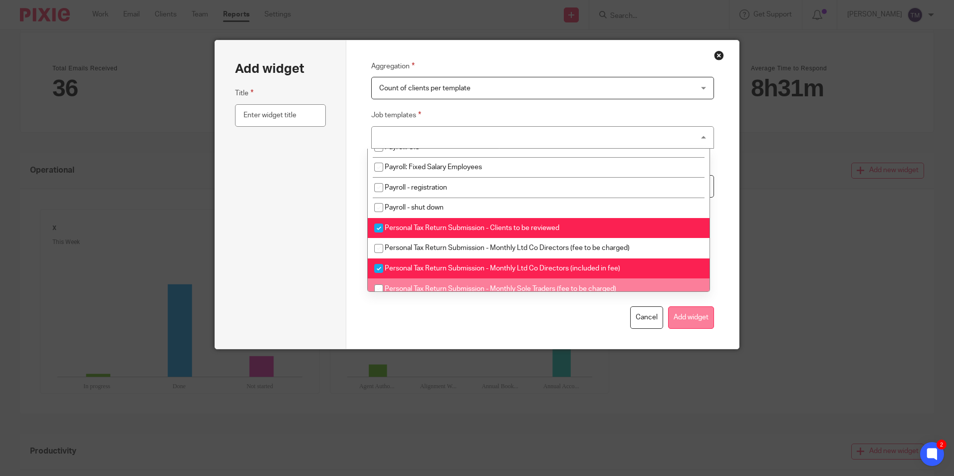
click at [698, 320] on button "Add widget" at bounding box center [691, 317] width 46 height 22
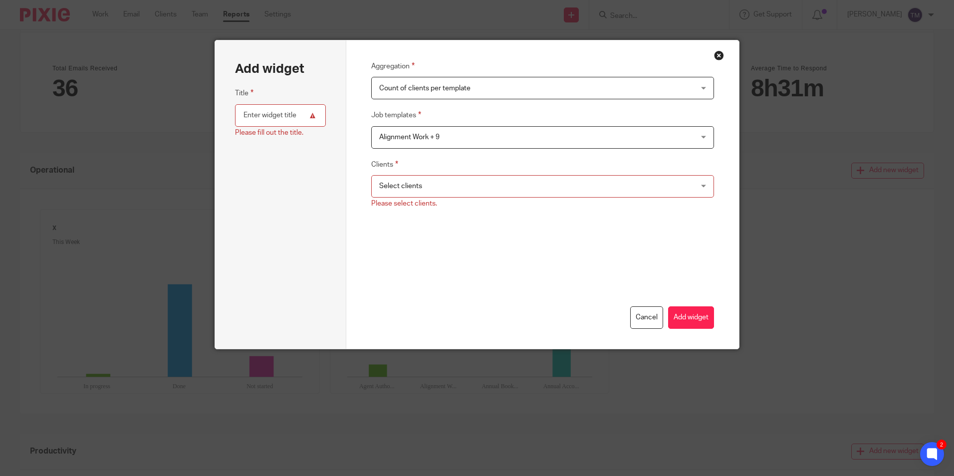
click at [261, 109] on input "text" at bounding box center [280, 115] width 90 height 22
type input "x"
click at [487, 184] on span "Select clients" at bounding box center [512, 186] width 267 height 21
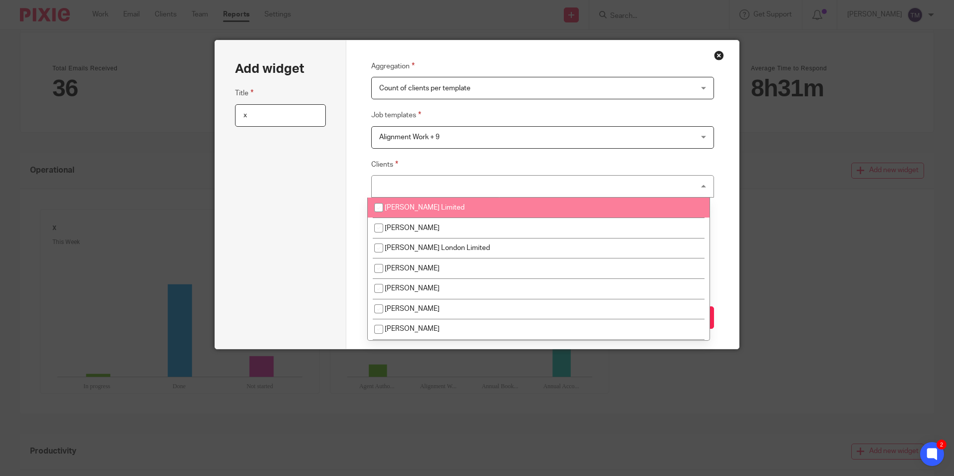
click at [489, 208] on li "[PERSON_NAME] Limited" at bounding box center [539, 208] width 342 height 20
checkbox input "true"
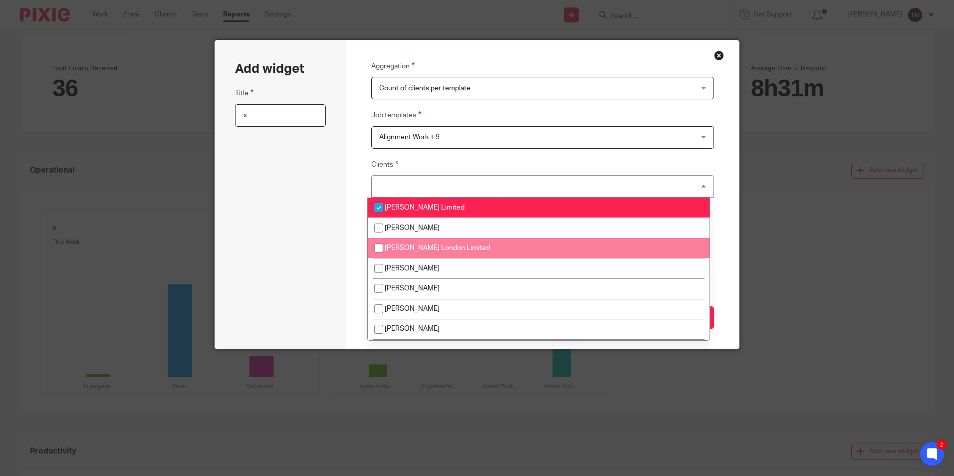
click at [495, 244] on li "[PERSON_NAME] London Limited" at bounding box center [539, 248] width 342 height 20
checkbox input "true"
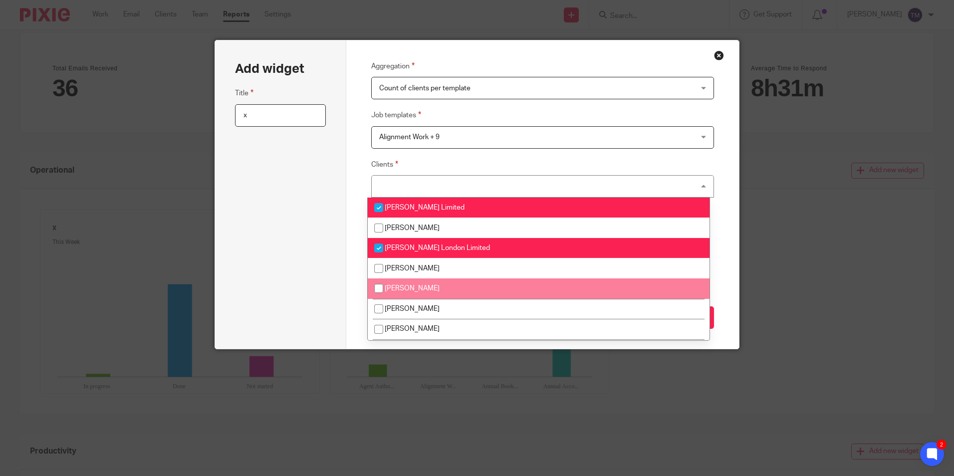
click at [507, 291] on li "[PERSON_NAME]" at bounding box center [539, 288] width 342 height 20
checkbox input "true"
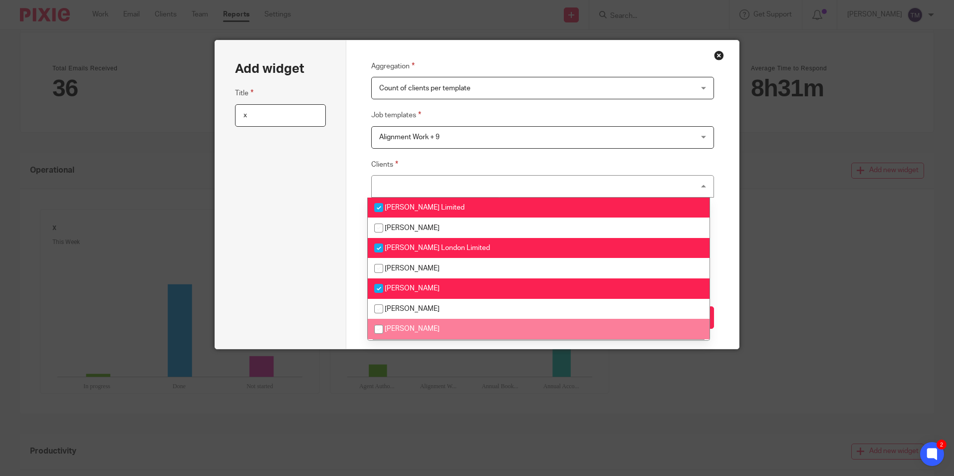
click at [510, 324] on li "[PERSON_NAME]" at bounding box center [539, 329] width 342 height 20
checkbox input "true"
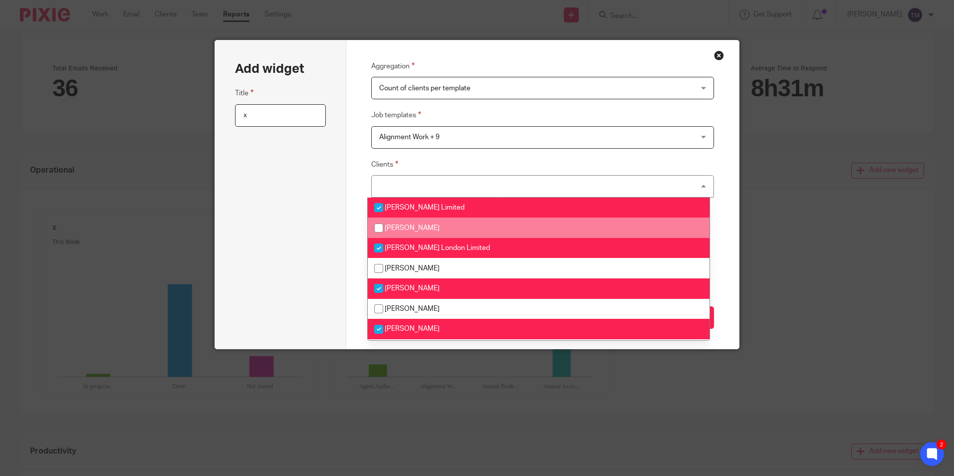
scroll to position [200, 0]
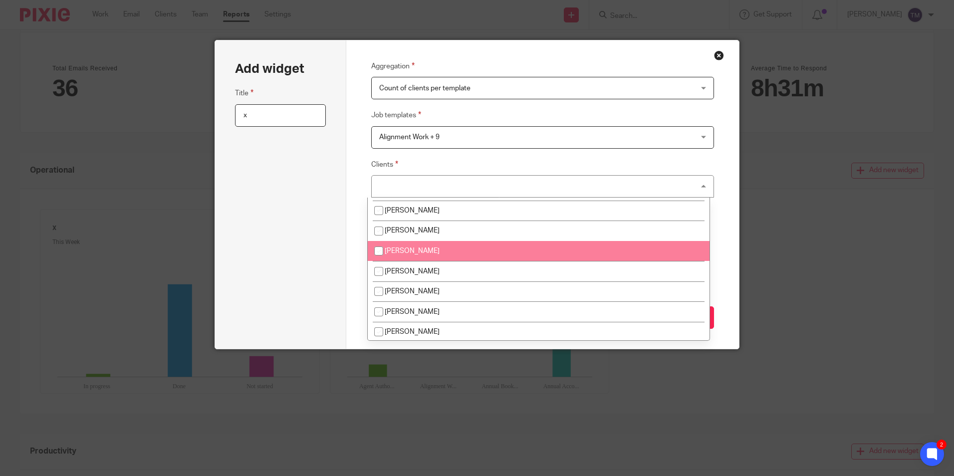
click at [510, 243] on li "[PERSON_NAME]" at bounding box center [539, 251] width 342 height 20
checkbox input "true"
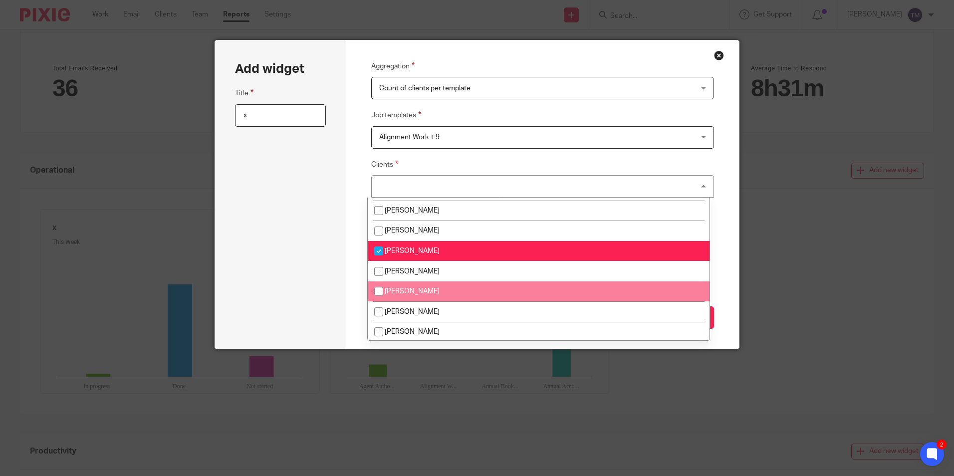
click at [505, 290] on li "[PERSON_NAME]" at bounding box center [539, 291] width 342 height 20
checkbox input "true"
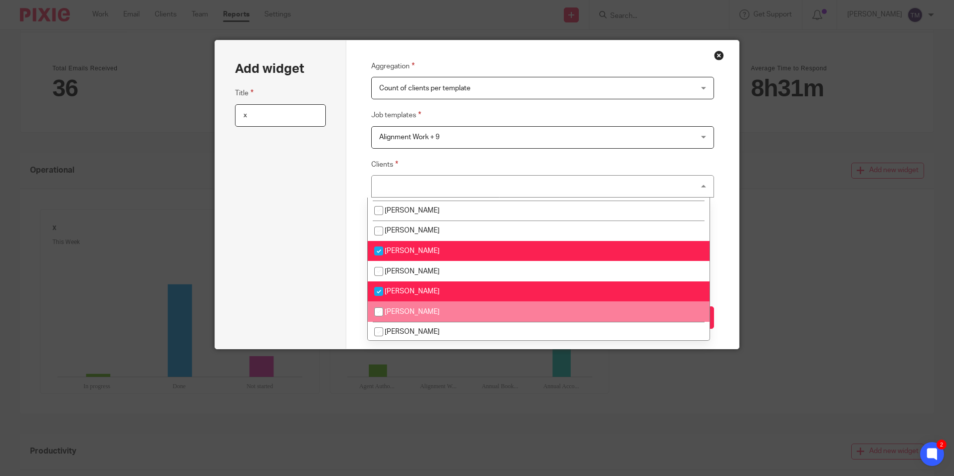
click at [503, 320] on li "[PERSON_NAME]" at bounding box center [539, 311] width 342 height 20
checkbox input "true"
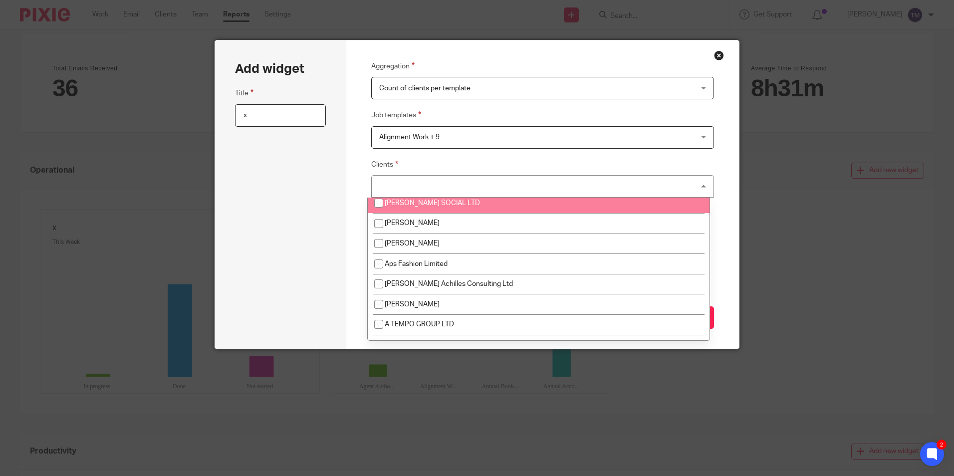
scroll to position [349, 0]
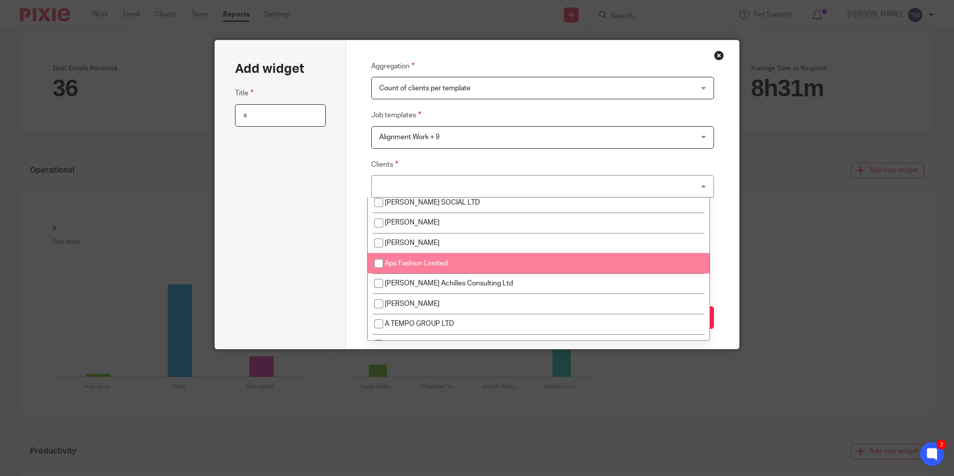
click at [511, 264] on li "Aps Fashion Limited" at bounding box center [539, 263] width 342 height 20
checkbox input "true"
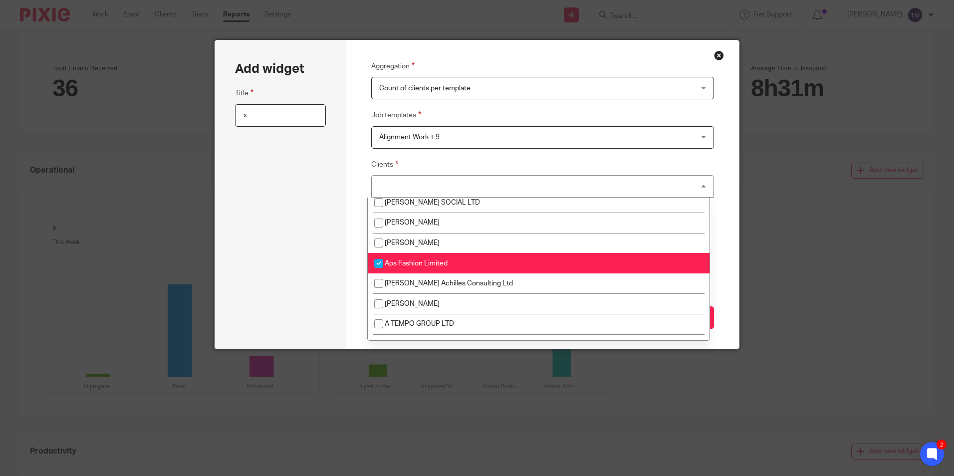
click at [515, 296] on li "[PERSON_NAME]" at bounding box center [539, 303] width 342 height 20
checkbox input "true"
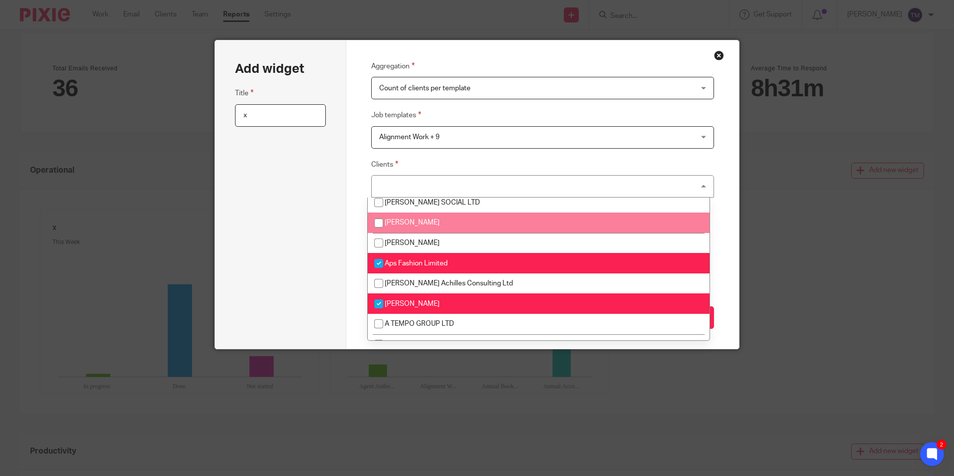
click at [729, 196] on div "Aggregation Count of clients per template Count of clients per template Count o…" at bounding box center [542, 194] width 393 height 308
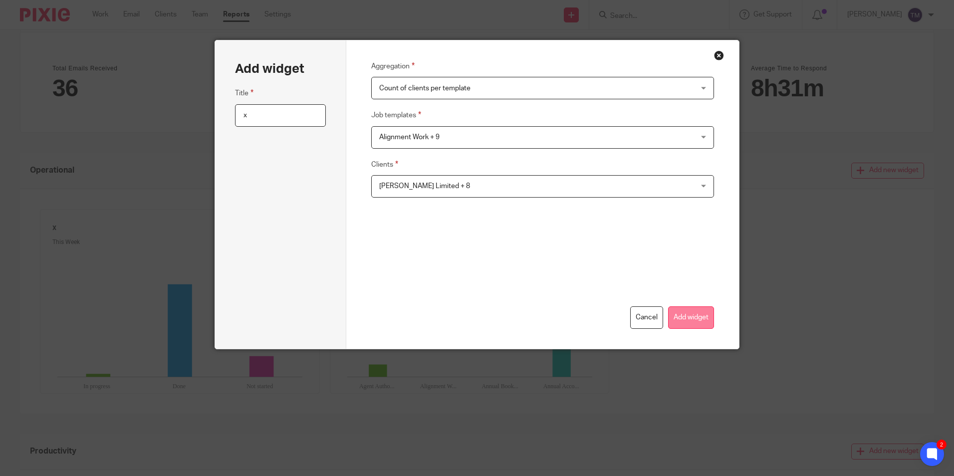
click at [694, 322] on button "Add widget" at bounding box center [691, 317] width 46 height 22
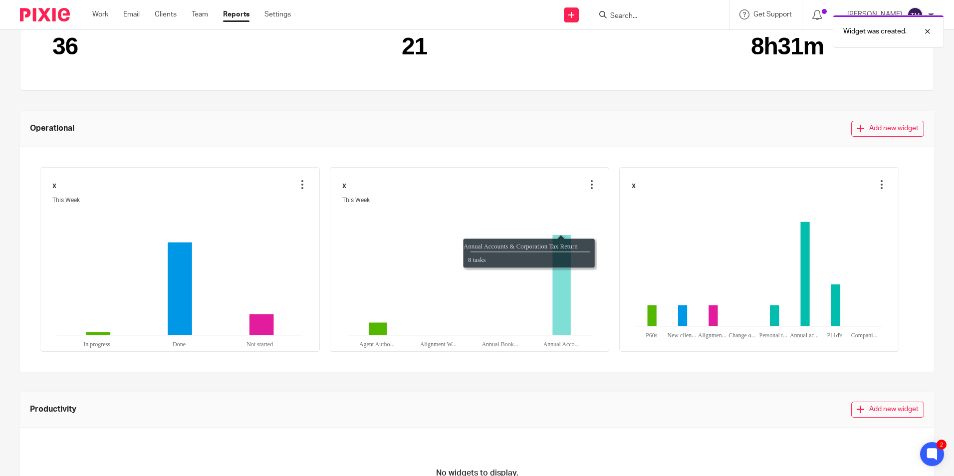
scroll to position [226, 0]
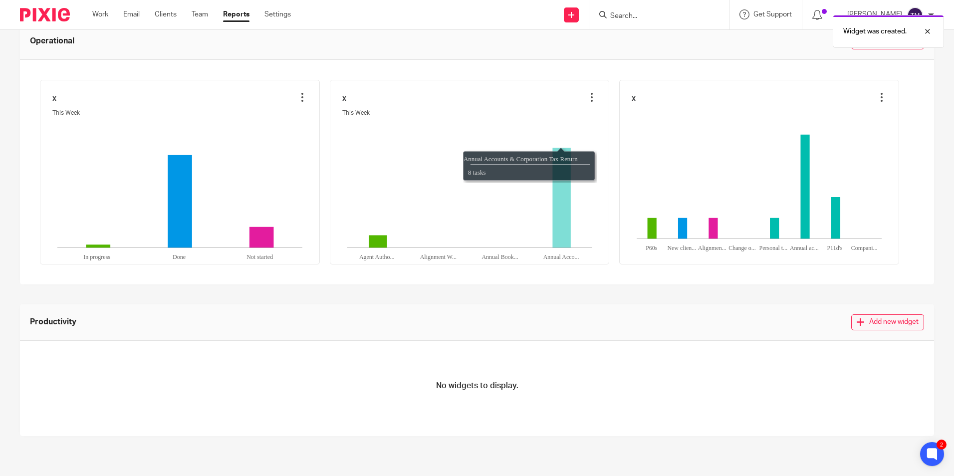
click at [855, 326] on button "Add new widget" at bounding box center [887, 322] width 73 height 16
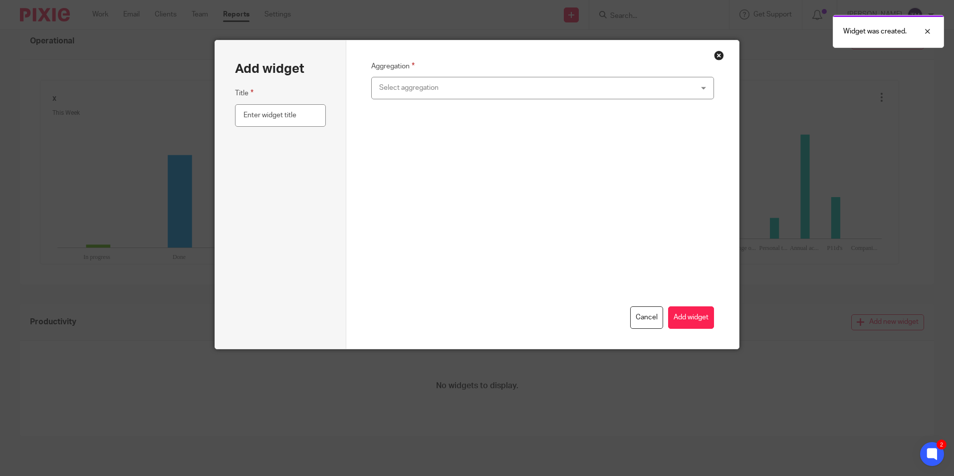
click at [459, 82] on div "Select aggregation" at bounding box center [512, 87] width 267 height 21
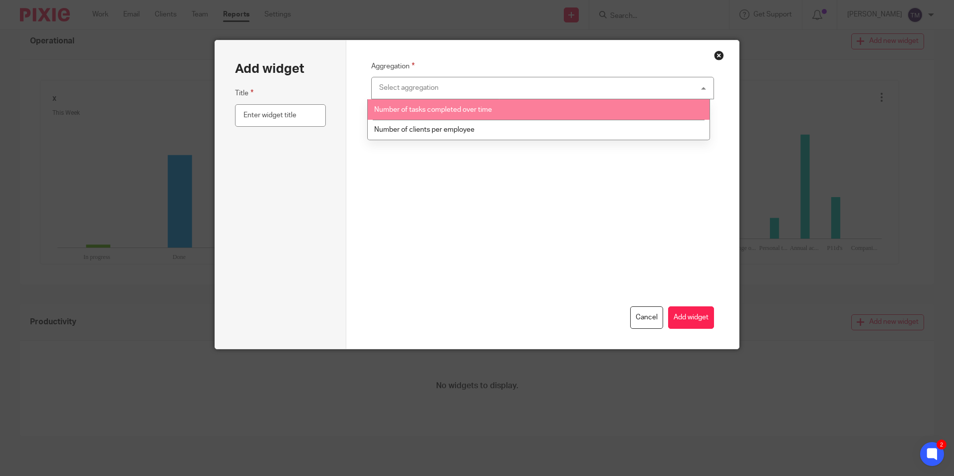
click at [455, 111] on span "Number of tasks completed over time" at bounding box center [433, 109] width 118 height 7
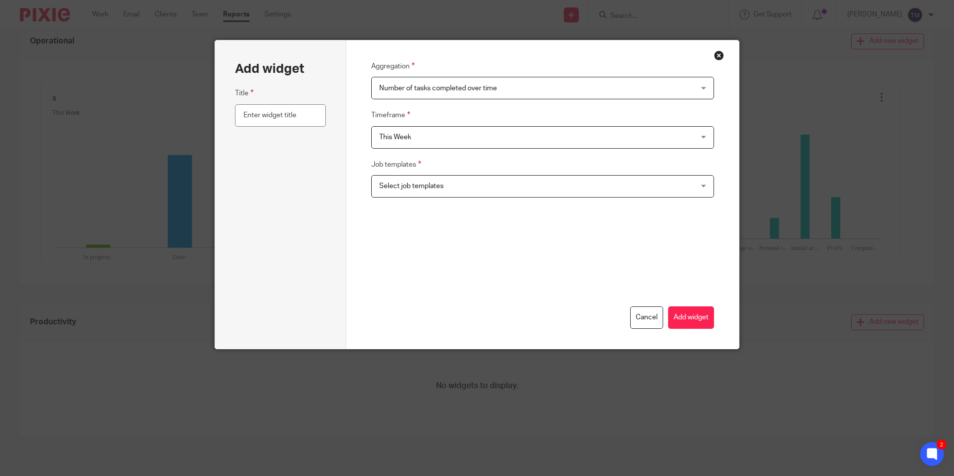
click at [454, 135] on span "This Week" at bounding box center [512, 137] width 267 height 21
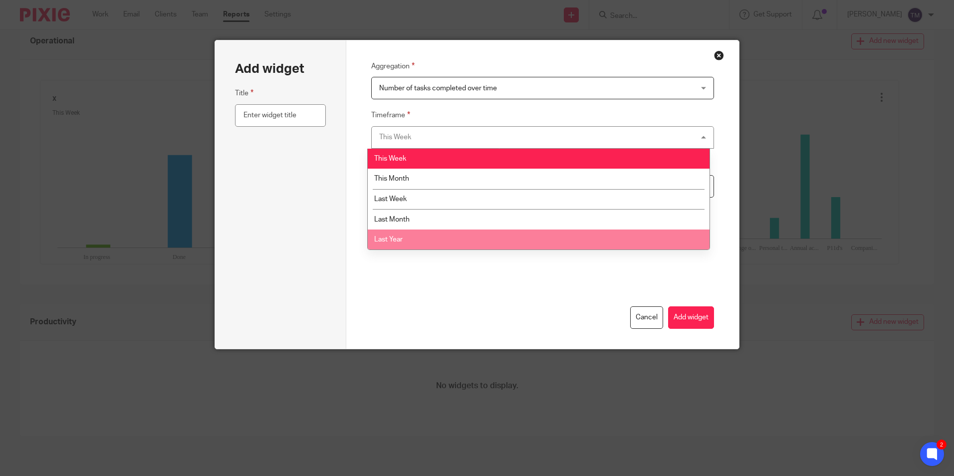
click at [454, 242] on li "Last Year" at bounding box center [539, 240] width 342 height 20
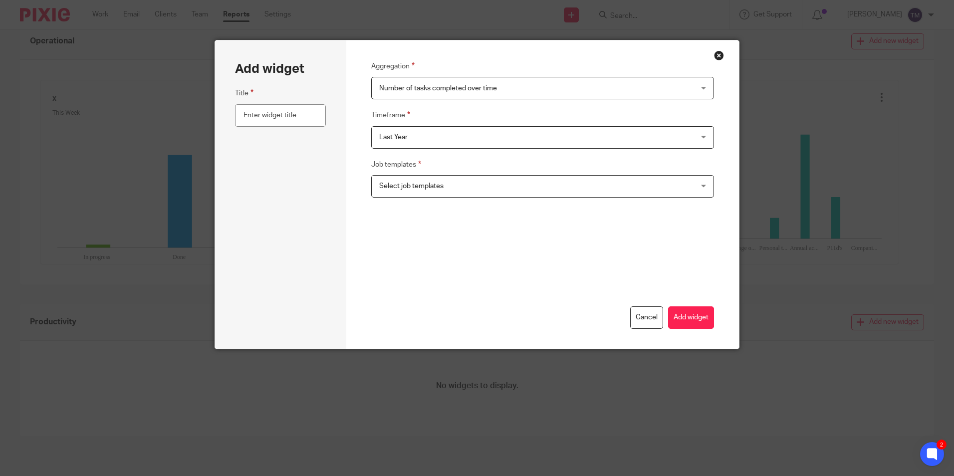
click at [437, 188] on span "Select job templates" at bounding box center [411, 186] width 64 height 7
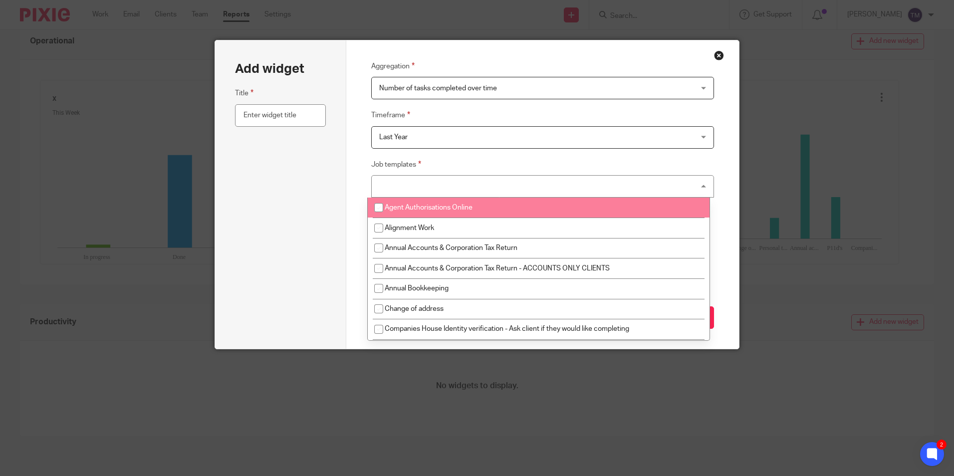
click at [432, 207] on span "Agent Authorisations Online" at bounding box center [429, 207] width 88 height 7
checkbox input "true"
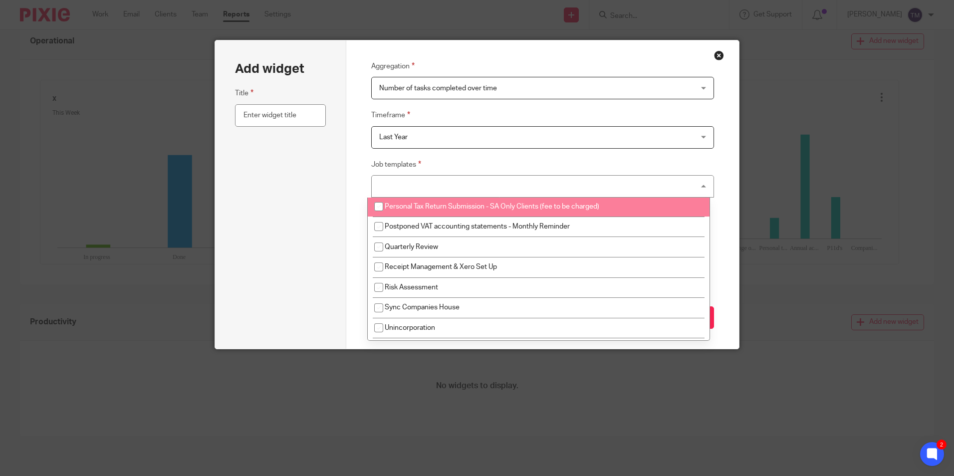
scroll to position [870, 0]
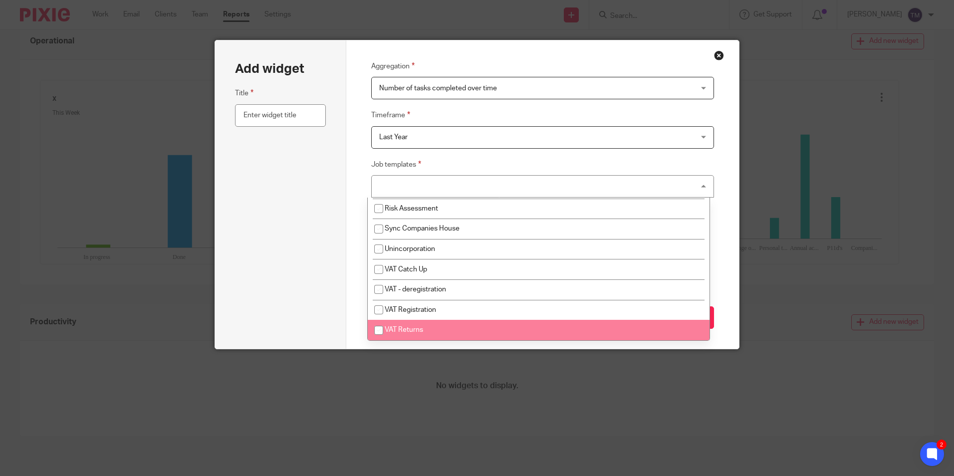
click at [457, 325] on li "VAT Returns" at bounding box center [539, 330] width 342 height 20
checkbox input "true"
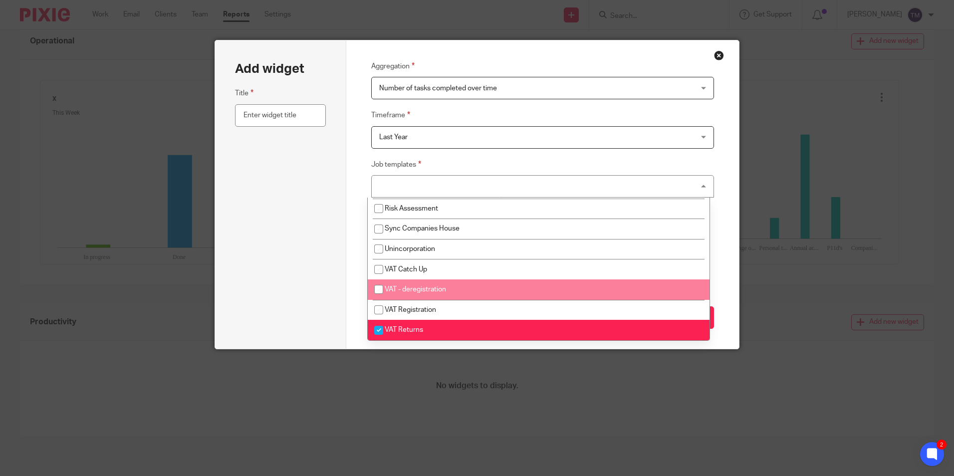
click at [716, 276] on div "Aggregation Number of tasks completed over time Number of tasks completed over …" at bounding box center [542, 194] width 393 height 308
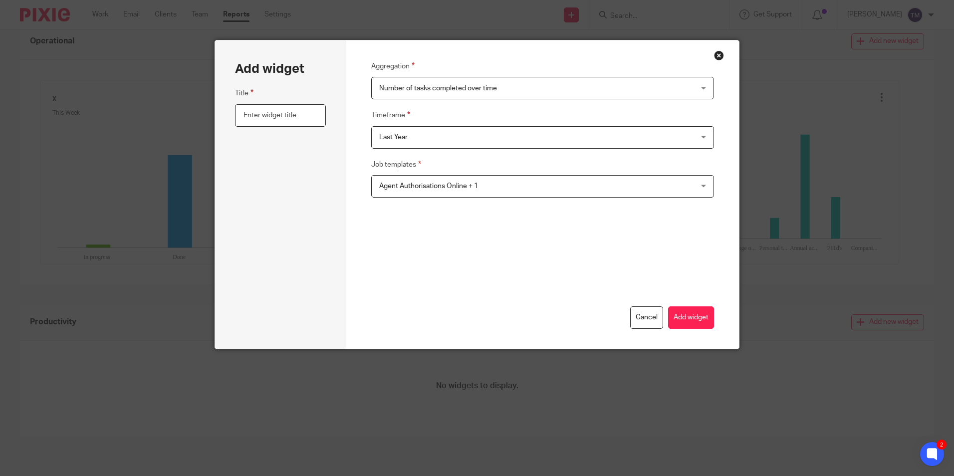
click at [277, 118] on input "text" at bounding box center [280, 115] width 90 height 22
type input "x"
click at [682, 301] on div "Cancel Add widget" at bounding box center [542, 283] width 343 height 91
click at [684, 313] on button "Add widget" at bounding box center [691, 317] width 46 height 22
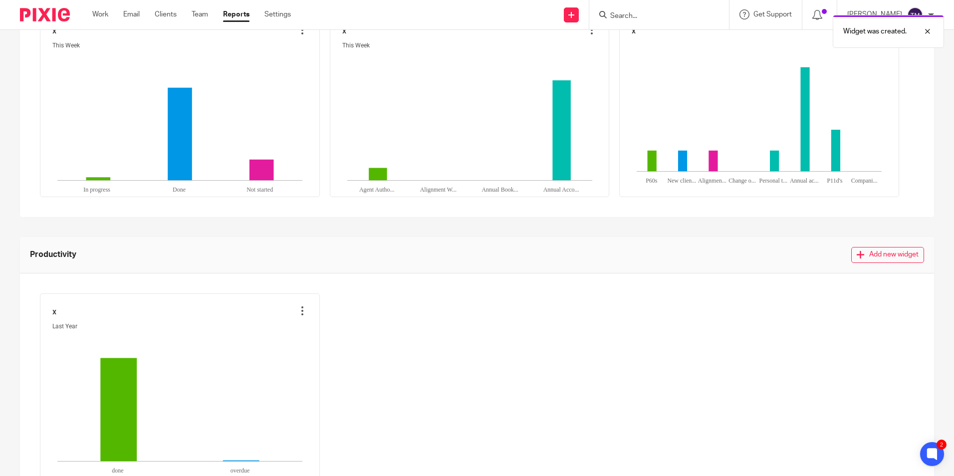
scroll to position [355, 0]
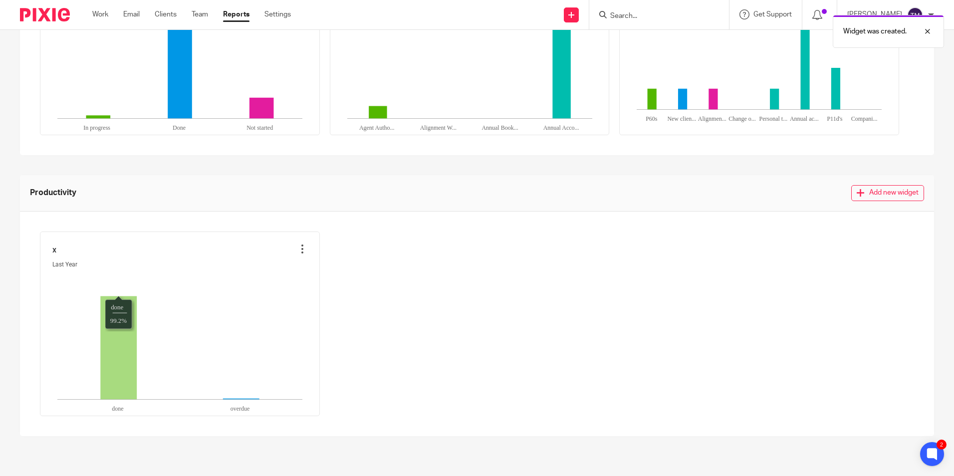
click at [130, 338] on icon "done:99.2," at bounding box center [118, 347] width 36 height 103
